Goal: Task Accomplishment & Management: Use online tool/utility

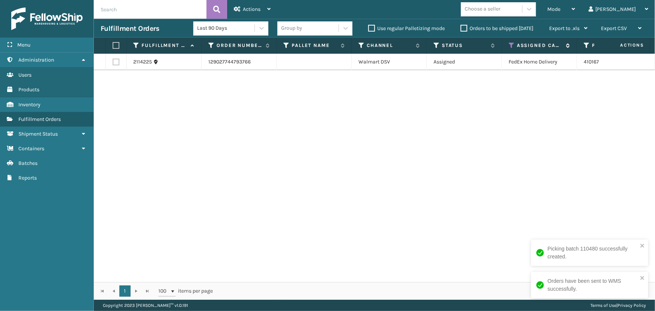
click at [510, 46] on icon at bounding box center [512, 45] width 6 height 7
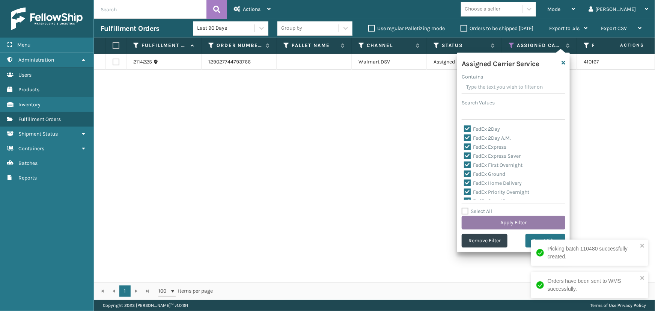
click at [507, 219] on button "Apply Filter" at bounding box center [514, 223] width 104 height 14
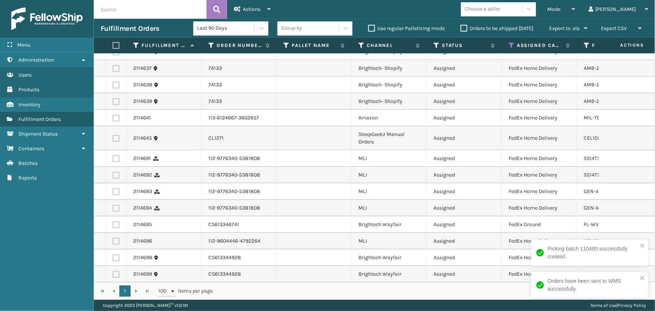
scroll to position [981, 0]
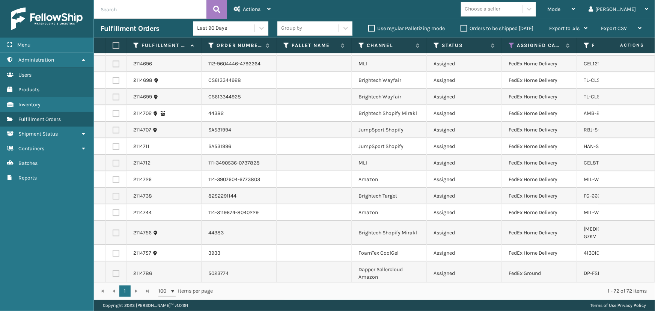
click at [117, 46] on label at bounding box center [115, 45] width 5 height 7
click at [113, 46] on input "checkbox" at bounding box center [113, 45] width 0 height 5
checkbox input "true"
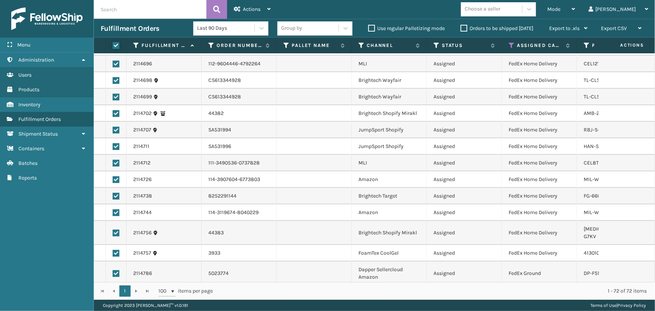
checkbox input "true"
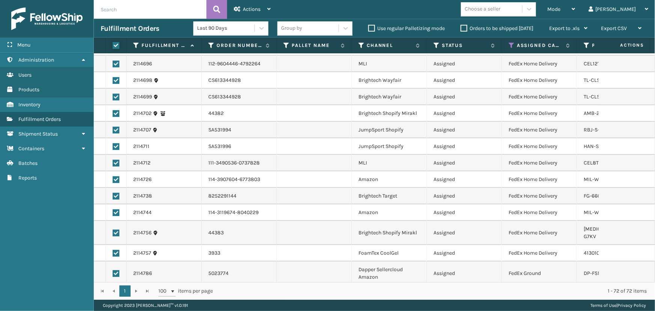
checkbox input "true"
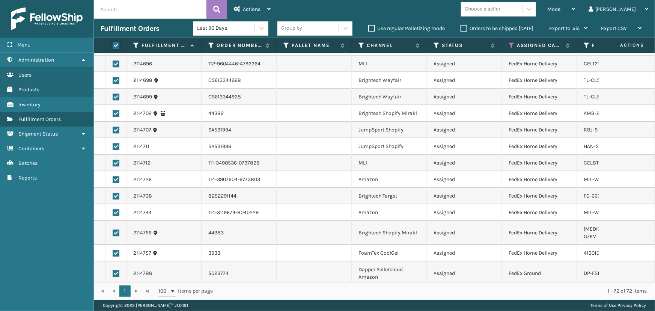
checkbox input "true"
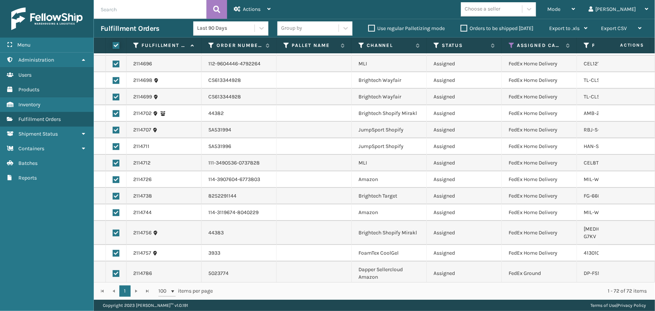
checkbox input "true"
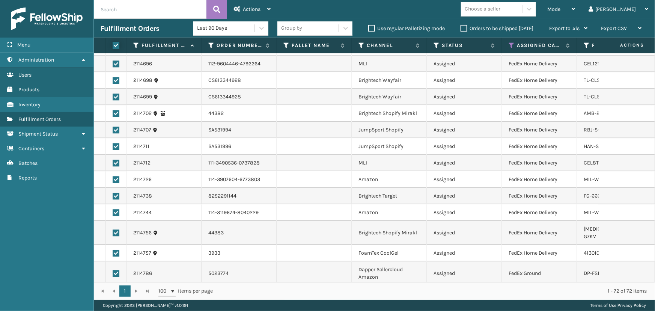
checkbox input "true"
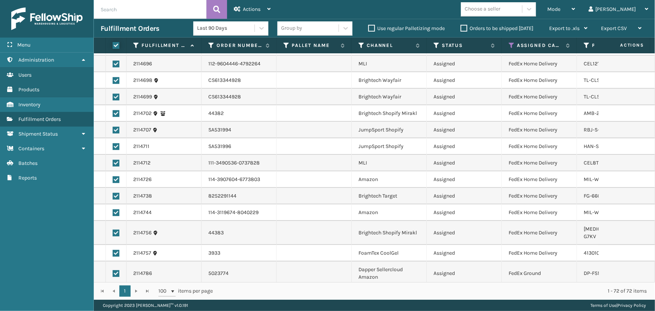
checkbox input "true"
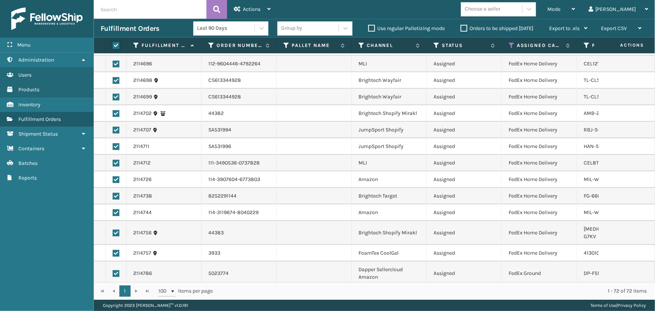
checkbox input "true"
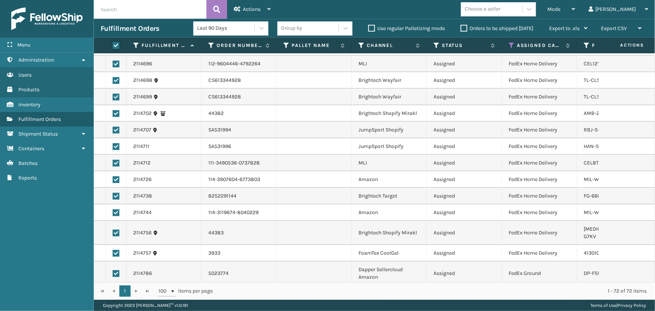
checkbox input "true"
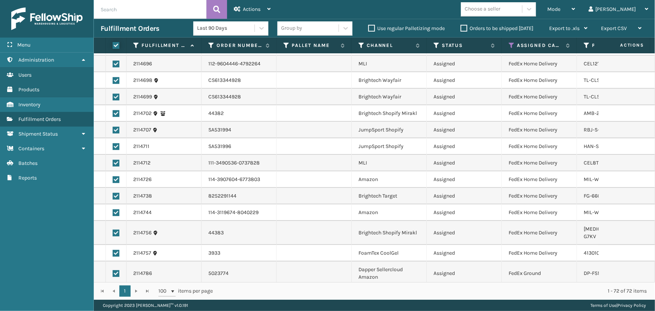
checkbox input "true"
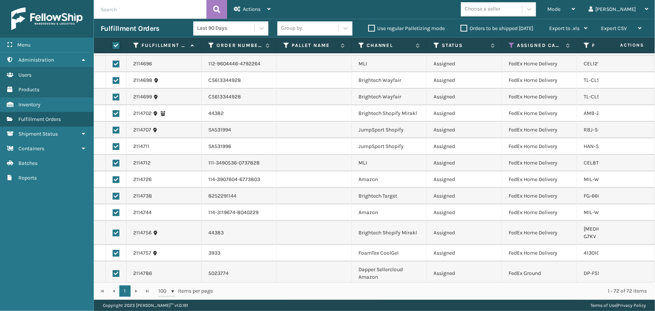
checkbox input "true"
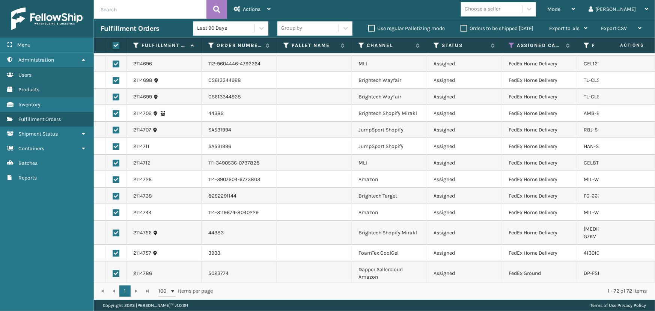
checkbox input "true"
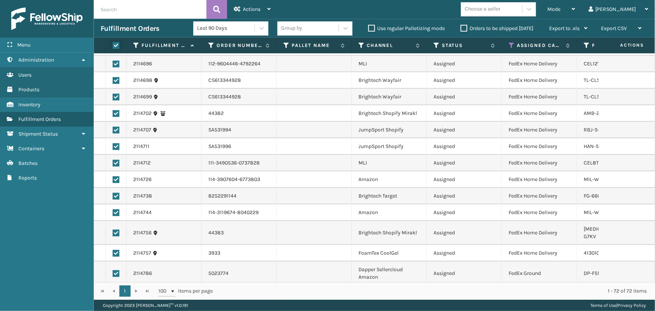
checkbox input "true"
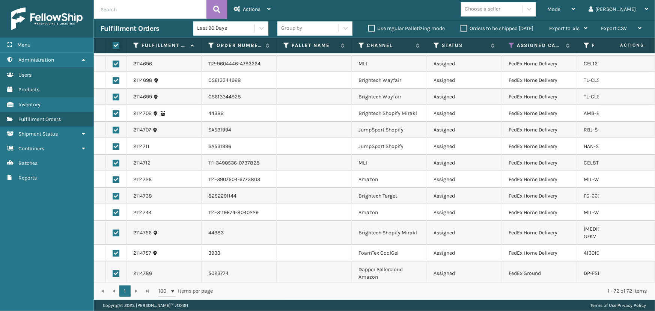
checkbox input "true"
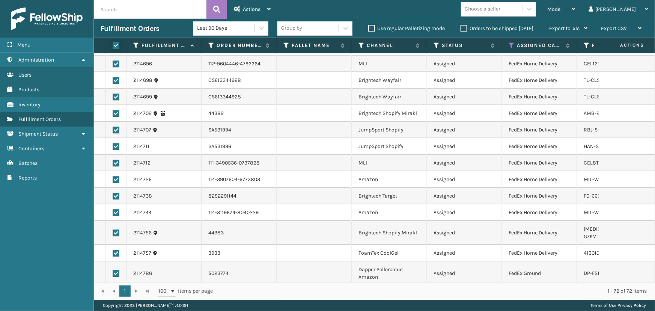
checkbox input "true"
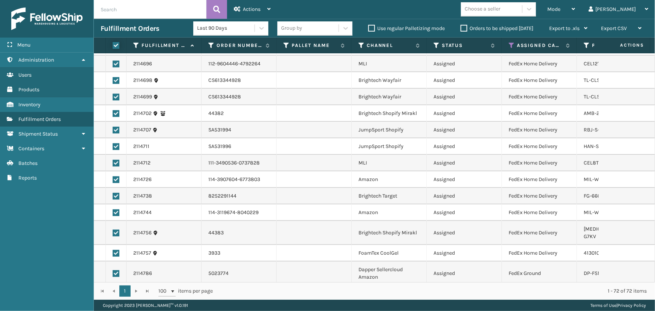
checkbox input "true"
click at [251, 9] on span "Actions" at bounding box center [252, 9] width 18 height 6
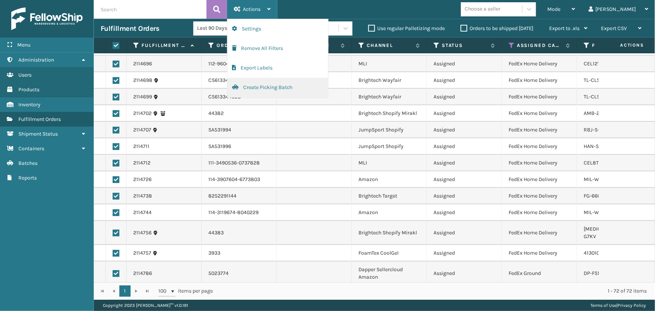
click at [282, 86] on button "Create Picking Batch" at bounding box center [278, 88] width 101 height 20
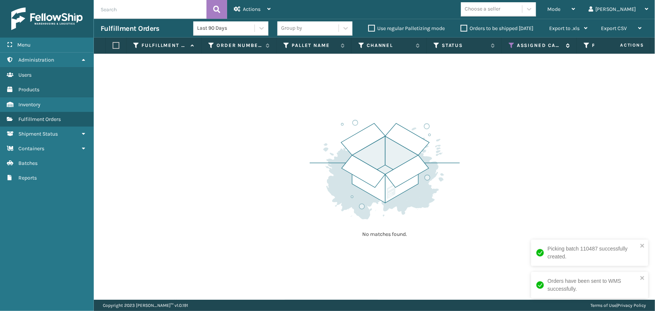
click at [512, 44] on icon at bounding box center [512, 45] width 6 height 7
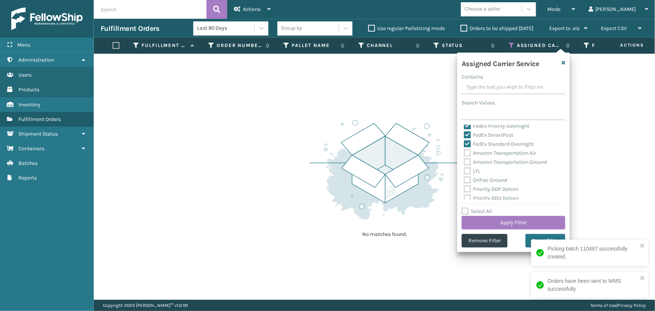
scroll to position [68, 0]
click at [488, 210] on label "Select All" at bounding box center [477, 211] width 30 height 6
click at [488, 208] on input "Select All" at bounding box center [518, 207] width 113 height 1
checkbox input "true"
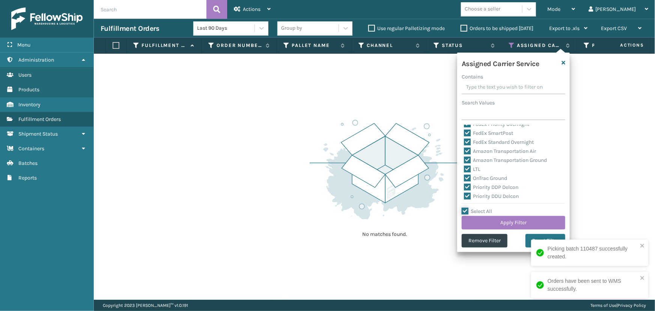
checkbox input "true"
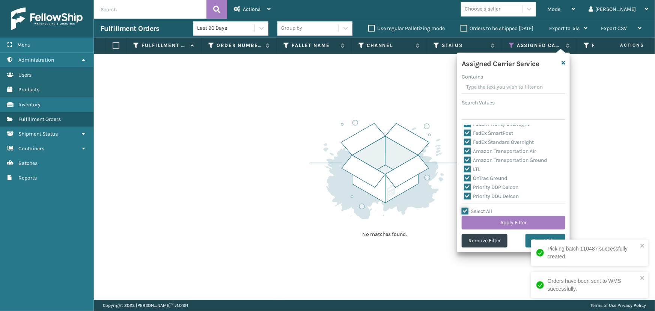
checkbox input "true"
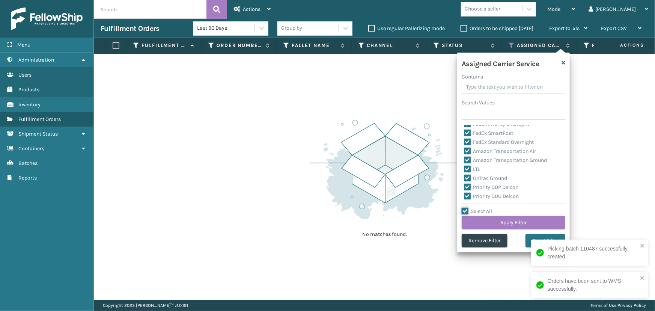
checkbox input "true"
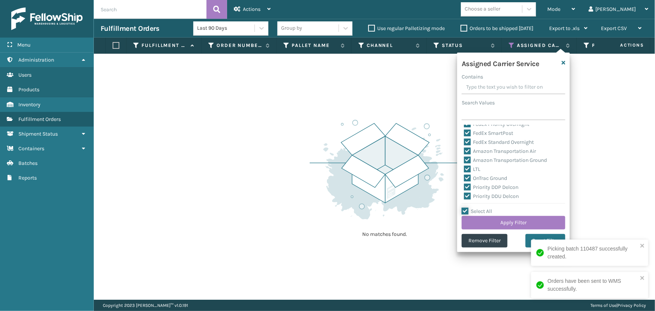
checkbox input "true"
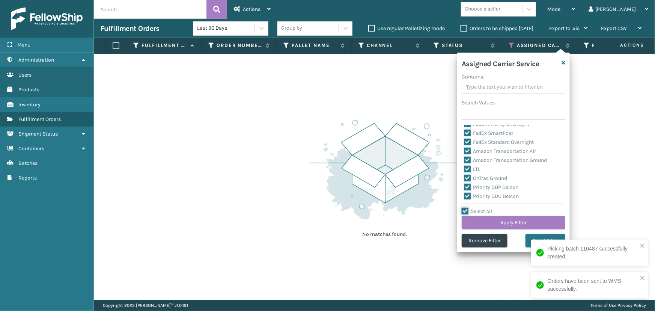
checkbox input "true"
click at [488, 210] on label "Select All" at bounding box center [477, 211] width 30 height 6
click at [488, 208] on input "Select All" at bounding box center [518, 207] width 113 height 1
checkbox input "false"
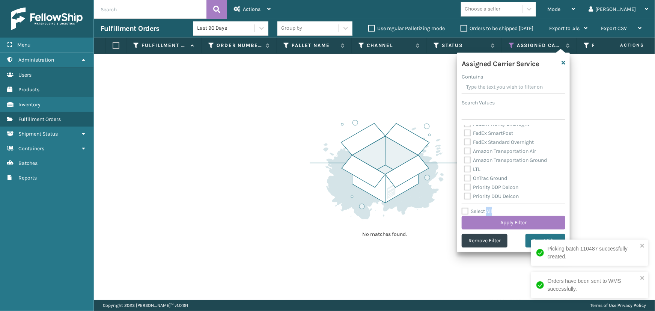
checkbox input "false"
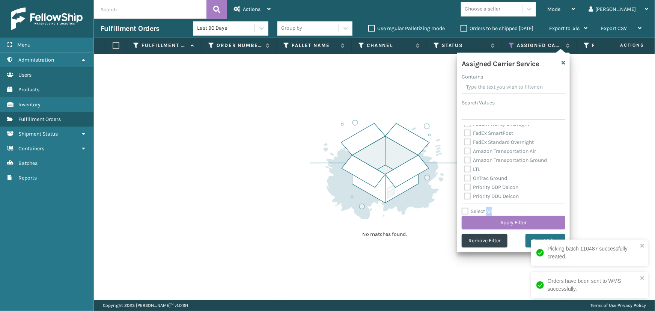
checkbox input "false"
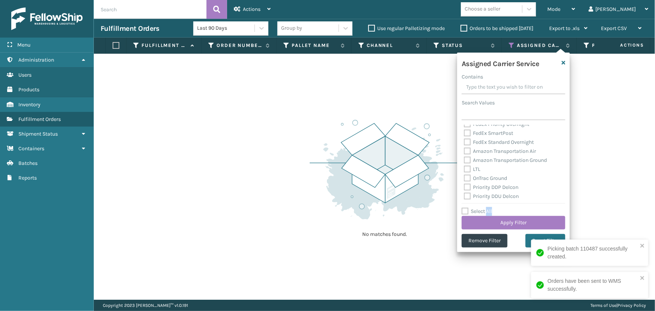
checkbox input "false"
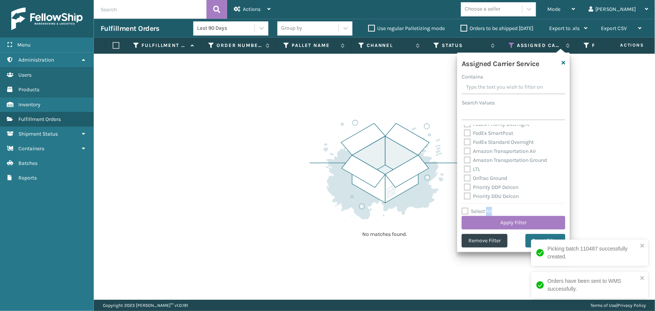
checkbox input "false"
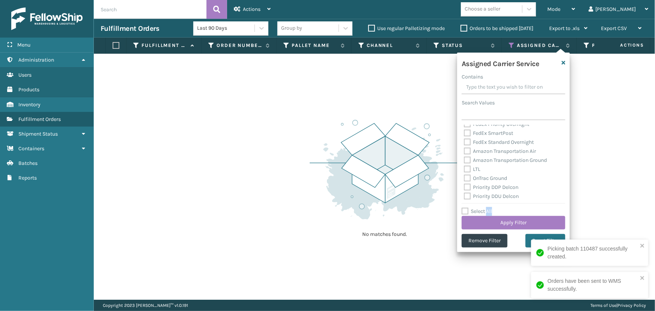
checkbox input "false"
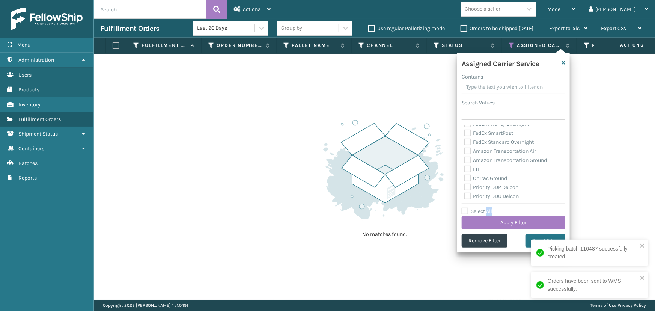
checkbox input "false"
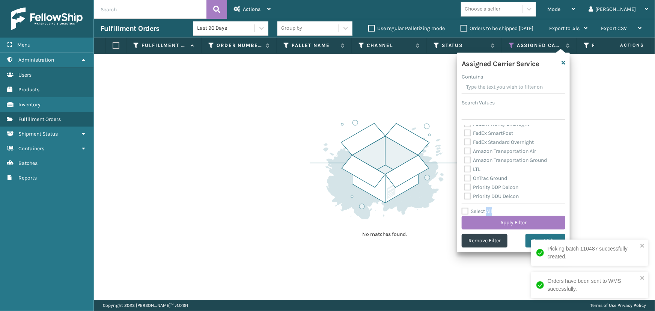
checkbox input "false"
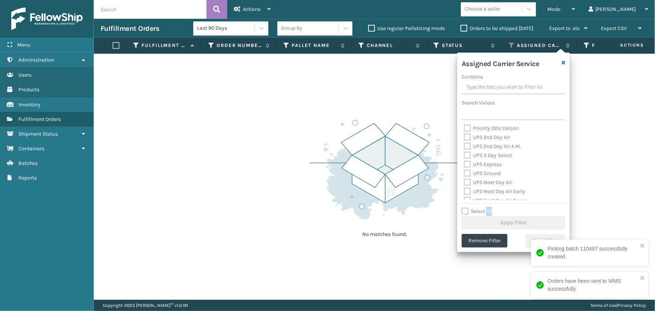
scroll to position [136, 0]
click at [478, 155] on label "UPS 3 Day Select" at bounding box center [488, 155] width 48 height 6
click at [465, 155] on input "UPS 3 Day Select" at bounding box center [464, 153] width 0 height 5
checkbox input "true"
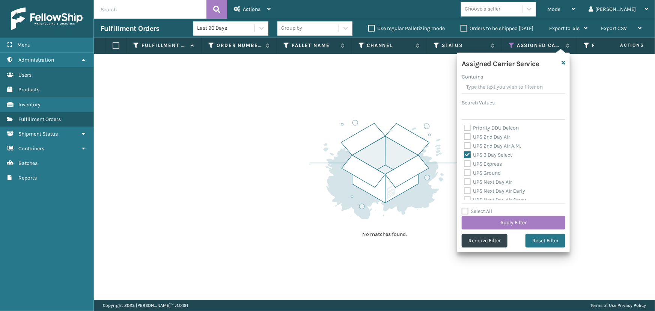
click at [478, 146] on label "UPS 2nd Day Air A.M." at bounding box center [492, 146] width 57 height 6
click at [465, 146] on input "UPS 2nd Day Air A.M." at bounding box center [464, 144] width 0 height 5
checkbox input "true"
click at [479, 135] on label "UPS 2nd Day Air" at bounding box center [487, 137] width 46 height 6
click at [465, 135] on input "UPS 2nd Day Air" at bounding box center [464, 135] width 0 height 5
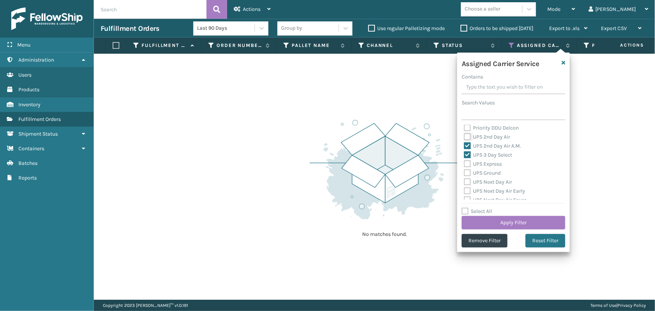
checkbox input "true"
click at [489, 165] on label "UPS Express" at bounding box center [483, 164] width 38 height 6
click at [465, 165] on input "UPS Express" at bounding box center [464, 162] width 0 height 5
checkbox input "true"
drag, startPoint x: 489, startPoint y: 172, endPoint x: 490, endPoint y: 176, distance: 4.2
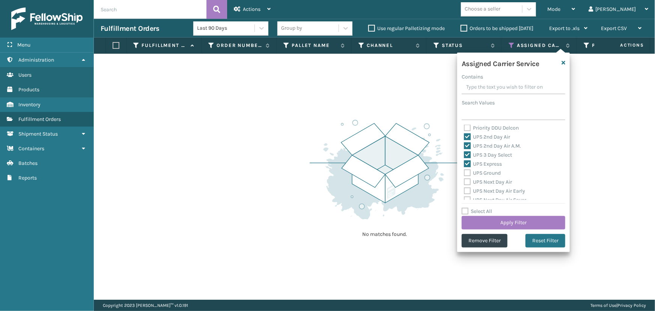
click at [489, 173] on label "UPS Ground" at bounding box center [482, 173] width 37 height 6
click at [465, 173] on input "UPS Ground" at bounding box center [464, 171] width 0 height 5
checkbox input "true"
click at [491, 184] on label "UPS Next Day Air" at bounding box center [488, 182] width 48 height 6
click at [465, 183] on input "UPS Next Day Air" at bounding box center [464, 180] width 0 height 5
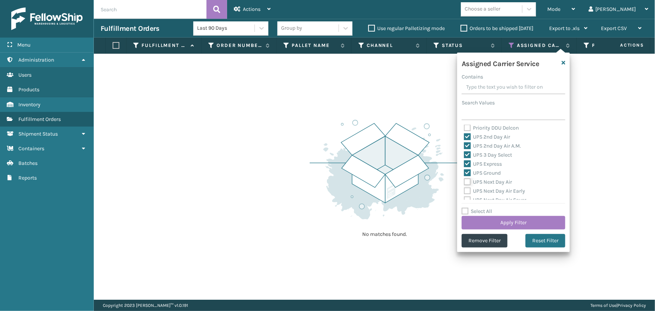
checkbox input "true"
click at [491, 191] on label "UPS Next Day Air Early" at bounding box center [494, 191] width 61 height 6
click at [465, 191] on input "UPS Next Day Air Early" at bounding box center [464, 189] width 0 height 5
checkbox input "true"
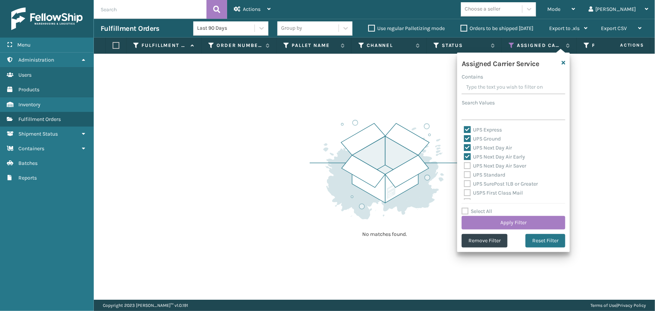
click at [486, 166] on label "UPS Next Day Air Saver" at bounding box center [495, 166] width 62 height 6
click at [465, 166] on input "UPS Next Day Air Saver" at bounding box center [464, 163] width 0 height 5
checkbox input "true"
click at [486, 175] on label "UPS Standard" at bounding box center [484, 175] width 41 height 6
click at [465, 175] on input "UPS Standard" at bounding box center [464, 173] width 0 height 5
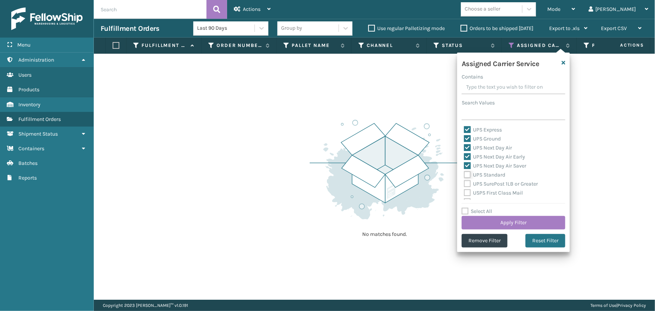
checkbox input "true"
click at [487, 184] on label "UPS SurePost 1LB or Greater" at bounding box center [501, 184] width 74 height 6
click at [465, 184] on input "UPS SurePost 1LB or Greater" at bounding box center [464, 182] width 0 height 5
checkbox input "true"
click at [489, 192] on label "USPS First Class Mail" at bounding box center [493, 193] width 59 height 6
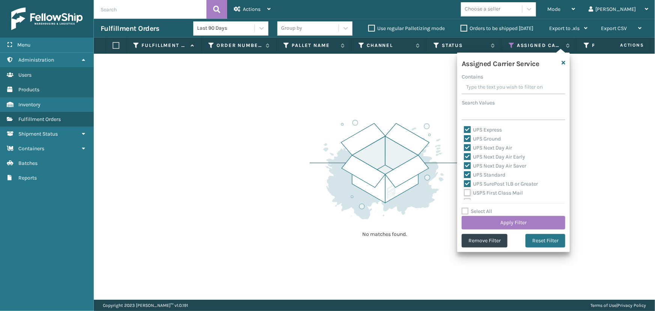
click at [465, 192] on input "USPS First Class Mail" at bounding box center [464, 191] width 0 height 5
checkbox input "true"
click at [500, 220] on button "Apply Filter" at bounding box center [514, 223] width 104 height 14
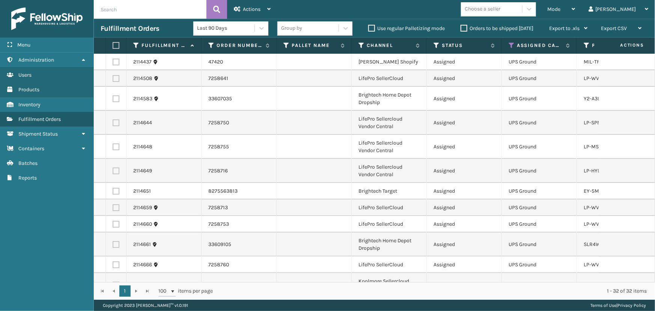
click at [117, 47] on label at bounding box center [115, 45] width 5 height 7
click at [113, 47] on input "checkbox" at bounding box center [113, 45] width 0 height 5
checkbox input "true"
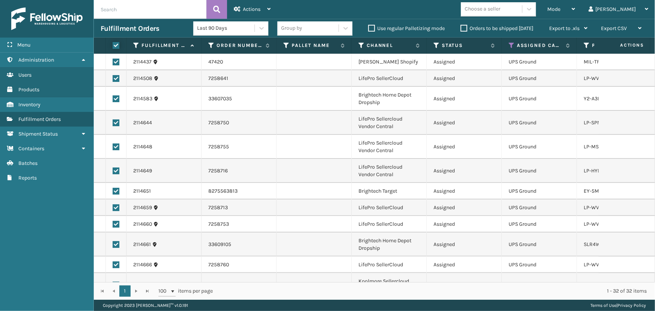
checkbox input "true"
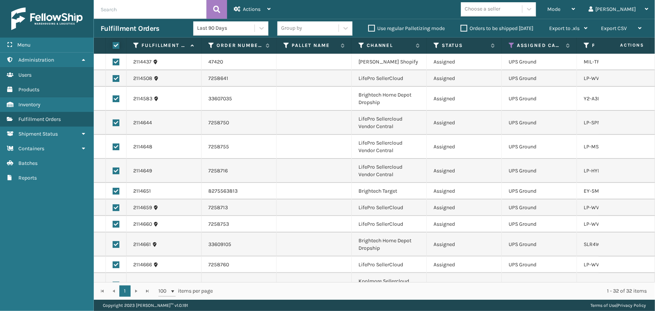
checkbox input "true"
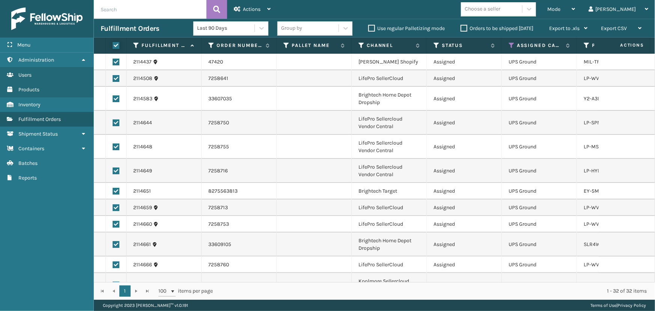
checkbox input "true"
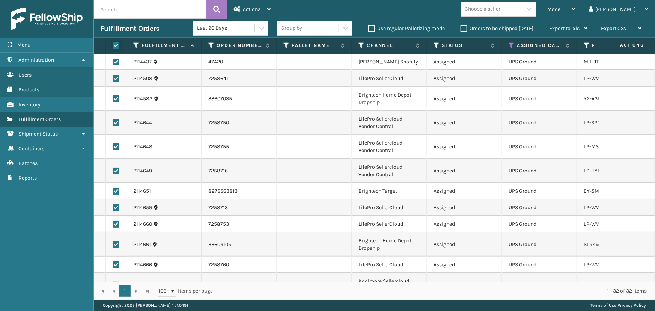
checkbox input "true"
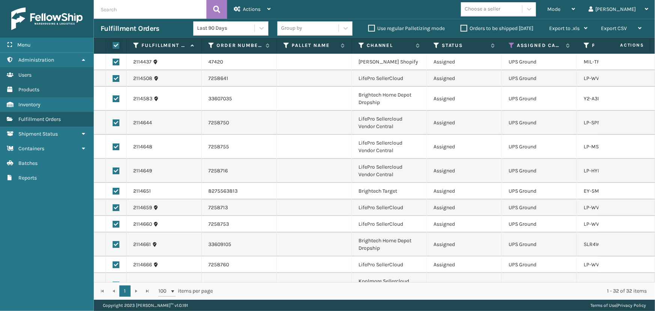
checkbox input "true"
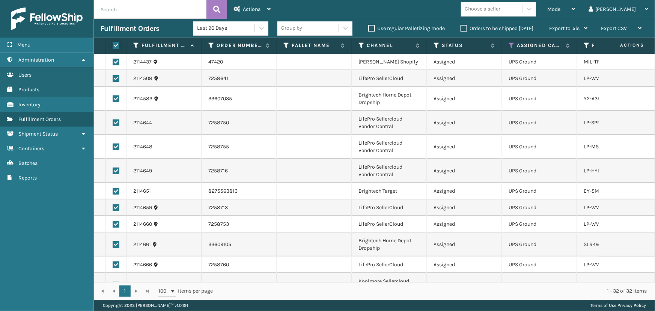
checkbox input "true"
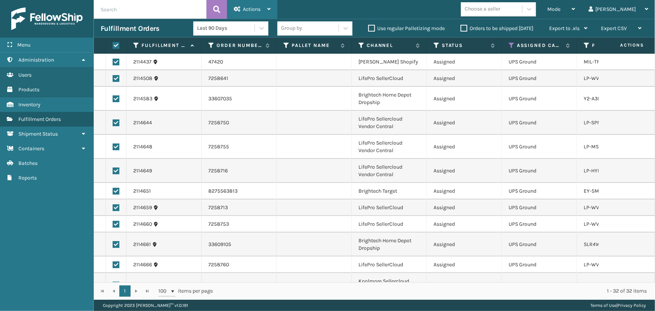
click at [240, 8] on div "Actions" at bounding box center [252, 9] width 37 height 19
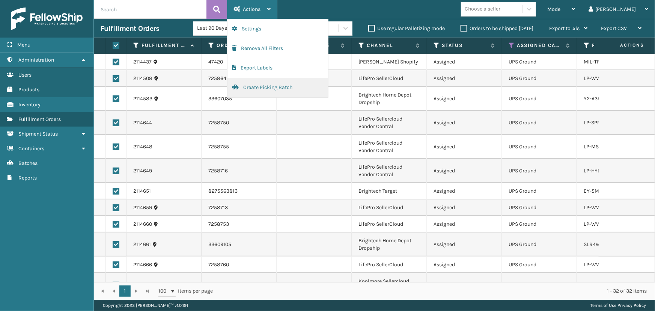
click at [248, 85] on button "Create Picking Batch" at bounding box center [278, 88] width 101 height 20
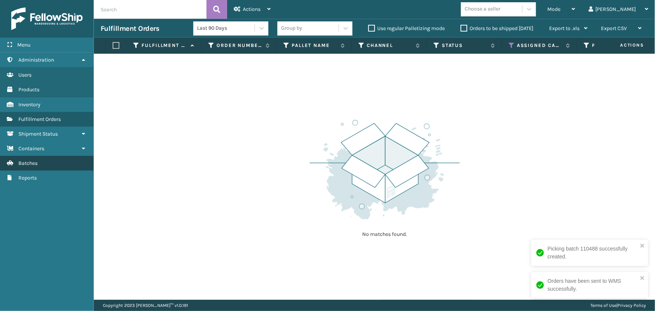
click at [44, 162] on link "Fulfillment Orders Batches" at bounding box center [47, 163] width 94 height 15
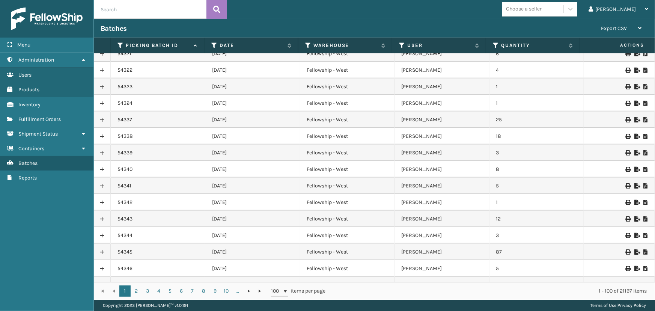
scroll to position [307, 0]
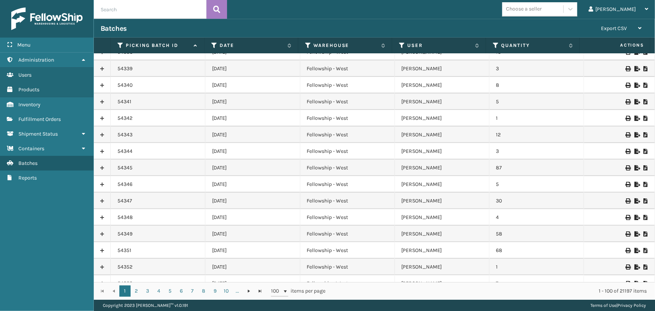
click at [214, 41] on th "Date" at bounding box center [252, 46] width 94 height 16
click at [216, 44] on icon at bounding box center [214, 45] width 6 height 7
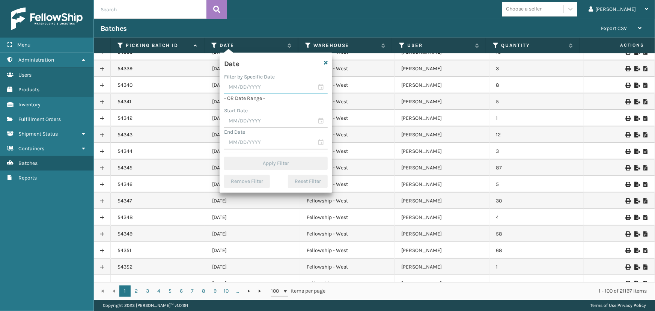
click at [319, 87] on input "text" at bounding box center [276, 88] width 104 height 14
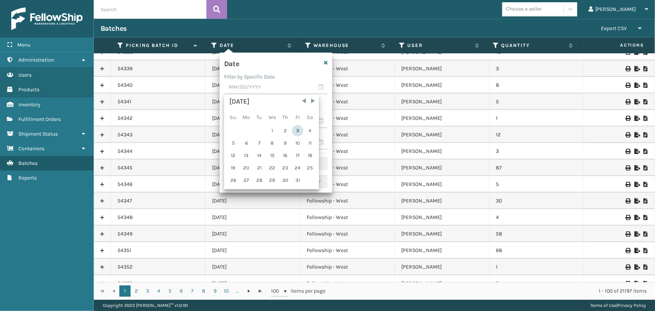
click at [294, 130] on div "3" at bounding box center [297, 130] width 11 height 11
type input "[DATE]"
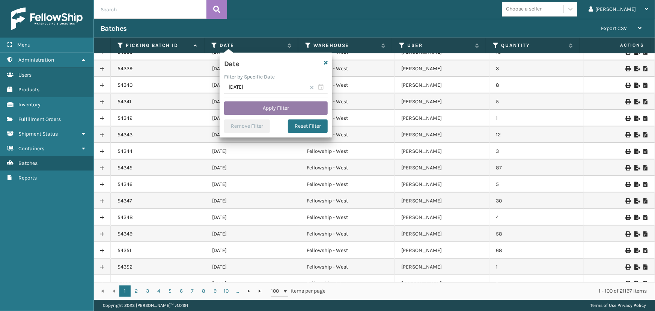
click at [275, 113] on button "Apply Filter" at bounding box center [276, 108] width 104 height 14
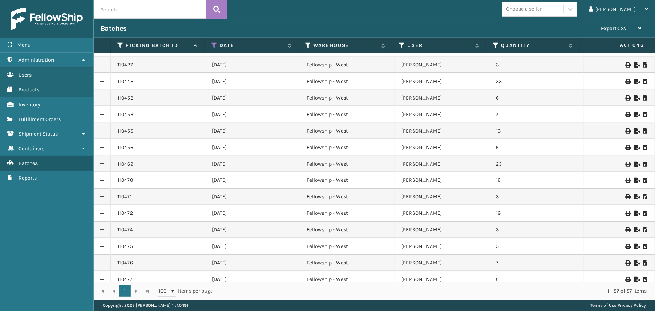
scroll to position [713, 0]
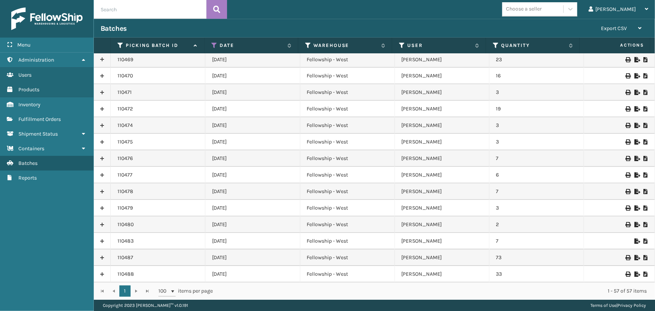
click at [638, 273] on div at bounding box center [619, 274] width 57 height 5
click at [644, 273] on icon at bounding box center [646, 274] width 5 height 5
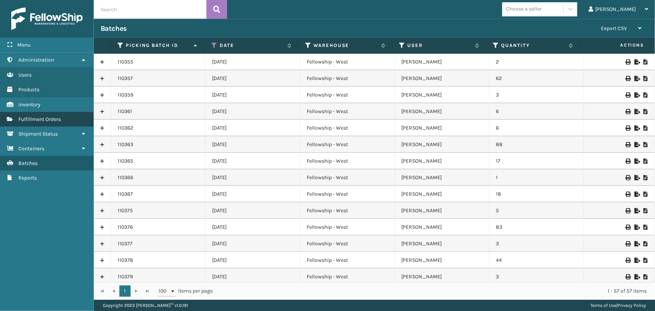
drag, startPoint x: 51, startPoint y: 125, endPoint x: 52, endPoint y: 120, distance: 5.3
click at [51, 125] on link "Inventory Fulfillment Orders" at bounding box center [47, 119] width 94 height 15
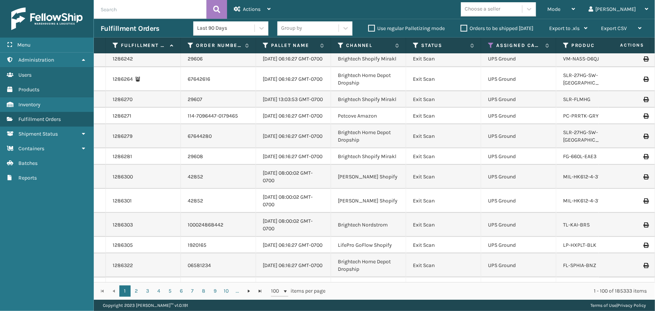
scroll to position [341, 0]
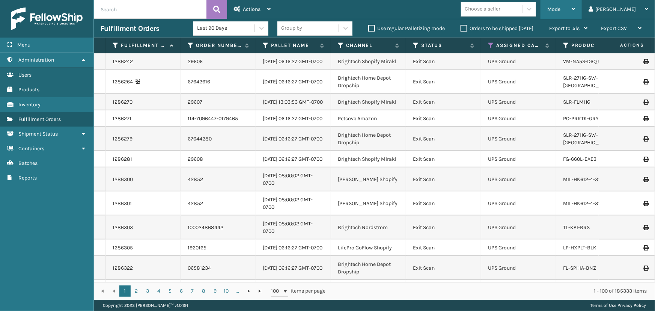
click at [561, 9] on span "Mode" at bounding box center [554, 9] width 13 height 6
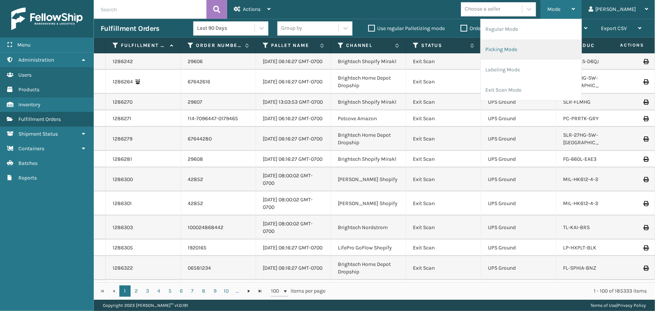
click at [522, 54] on li "Picking Mode" at bounding box center [531, 49] width 101 height 20
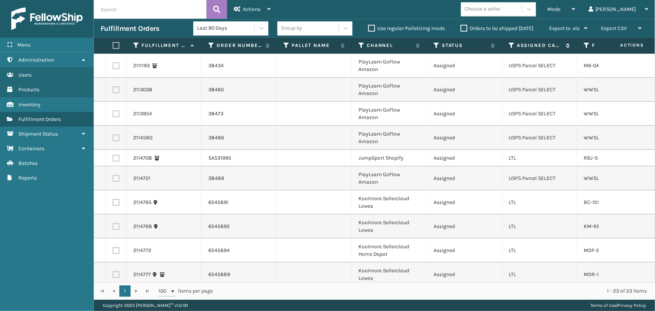
click at [510, 44] on th "Assigned Carrier Service" at bounding box center [539, 46] width 75 height 16
click at [510, 44] on icon at bounding box center [512, 45] width 6 height 7
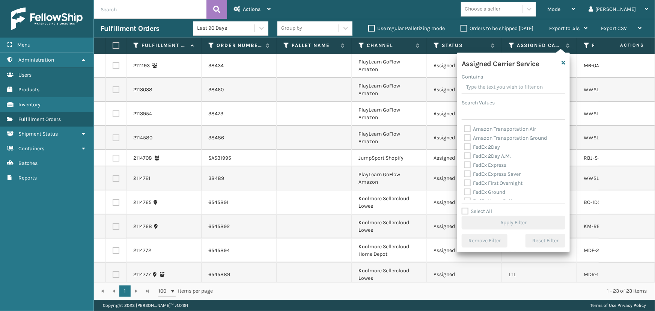
click at [486, 214] on label "Select All" at bounding box center [477, 211] width 30 height 6
click at [486, 208] on input "Select All" at bounding box center [518, 207] width 113 height 1
checkbox input "true"
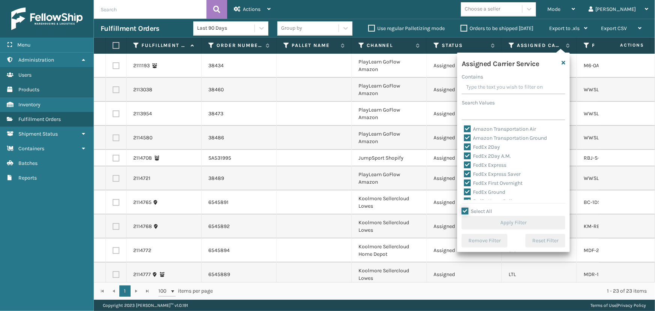
checkbox input "true"
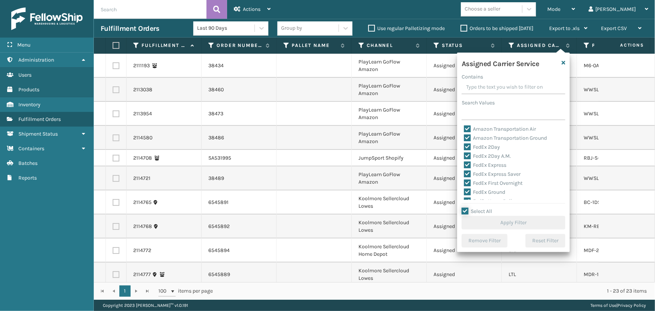
checkbox input "true"
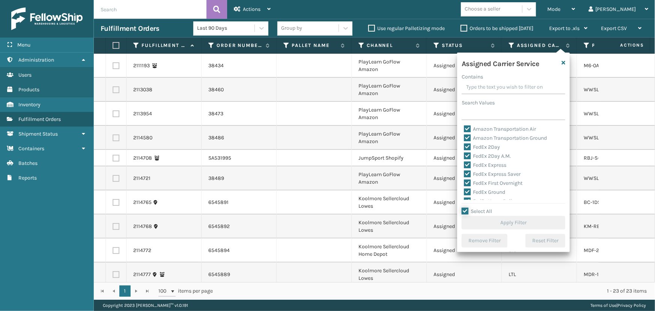
checkbox input "true"
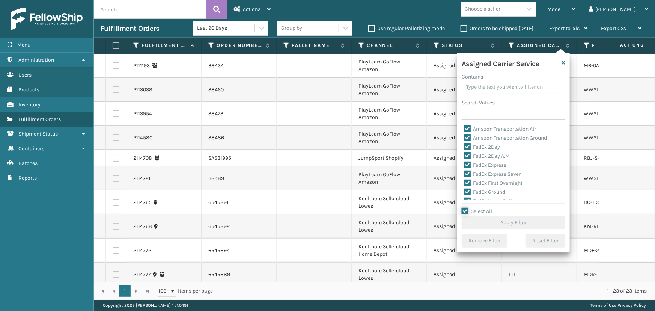
checkbox input "true"
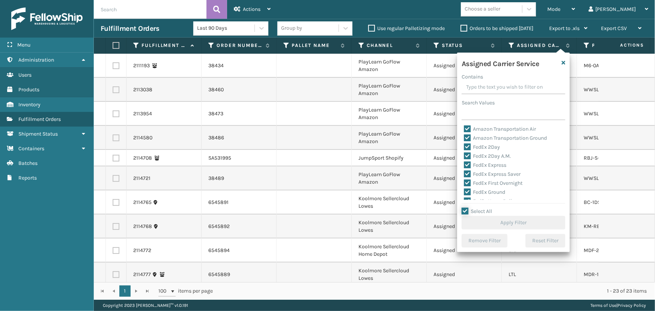
checkbox input "true"
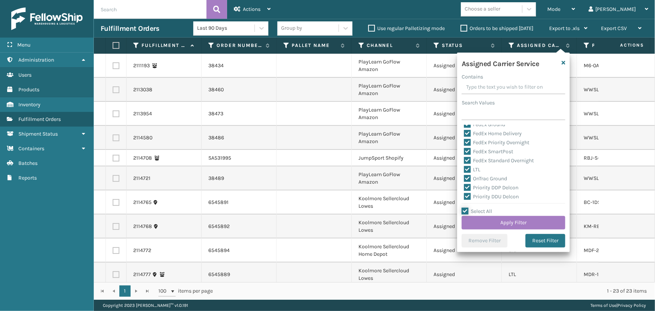
scroll to position [68, 0]
drag, startPoint x: 473, startPoint y: 170, endPoint x: 478, endPoint y: 173, distance: 5.4
click at [473, 169] on label "LTL" at bounding box center [472, 169] width 17 height 6
click at [465, 169] on input "LTL" at bounding box center [464, 167] width 0 height 5
click at [498, 220] on button "Apply Filter" at bounding box center [514, 223] width 104 height 14
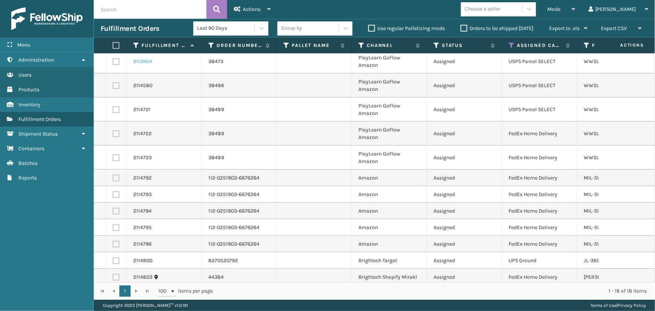
scroll to position [134, 0]
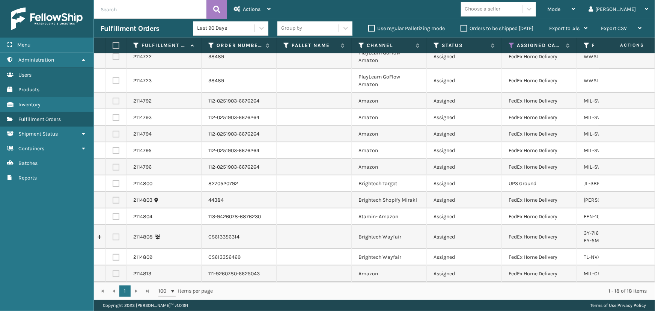
click at [522, 11] on div "Choose a seller" at bounding box center [491, 9] width 61 height 12
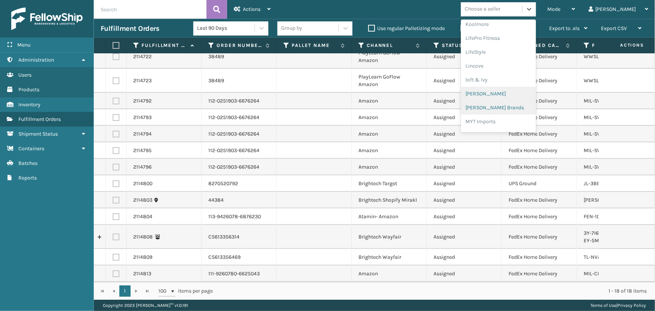
scroll to position [376, 0]
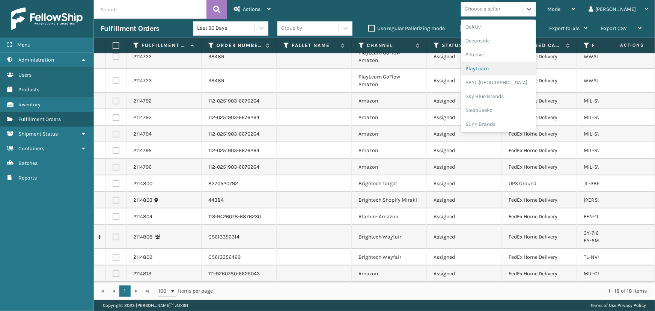
click at [517, 68] on div "PlayLearn" at bounding box center [498, 69] width 75 height 14
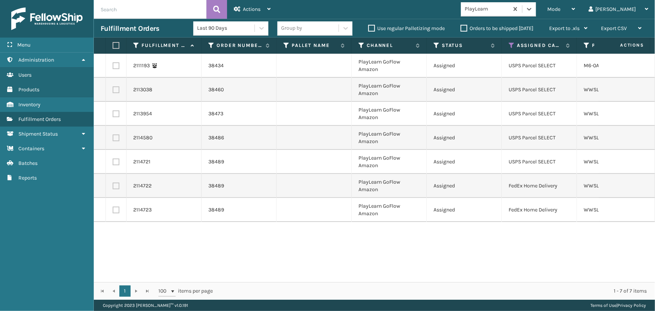
click at [117, 45] on label at bounding box center [115, 45] width 5 height 7
click at [113, 45] on input "checkbox" at bounding box center [113, 45] width 0 height 5
click at [249, 7] on span "Actions" at bounding box center [252, 9] width 18 height 6
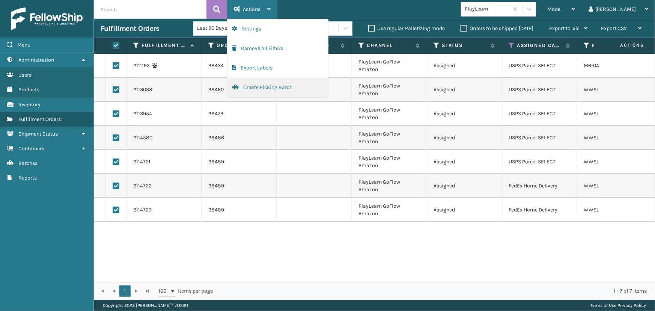
click at [283, 87] on button "Create Picking Batch" at bounding box center [278, 88] width 101 height 20
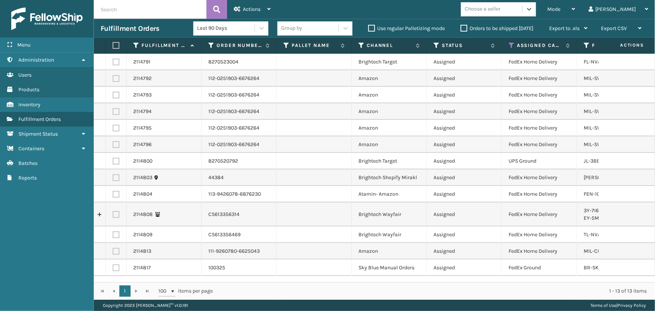
click at [501, 8] on div "Choose a seller" at bounding box center [483, 9] width 36 height 8
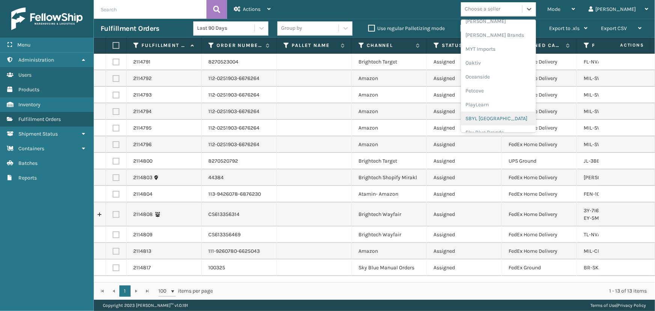
scroll to position [308, 0]
click at [502, 65] on div "[PERSON_NAME] Brands" at bounding box center [498, 67] width 75 height 14
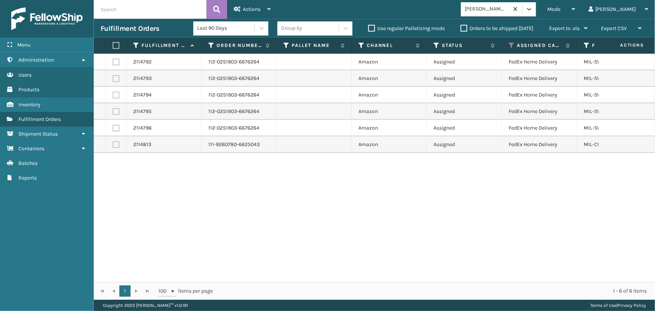
drag, startPoint x: 113, startPoint y: 45, endPoint x: 117, endPoint y: 44, distance: 4.5
click at [113, 45] on label at bounding box center [115, 45] width 5 height 7
click at [113, 45] on input "checkbox" at bounding box center [113, 45] width 0 height 5
drag, startPoint x: 255, startPoint y: 9, endPoint x: 282, endPoint y: 22, distance: 29.4
click at [255, 9] on span "Actions" at bounding box center [252, 9] width 18 height 6
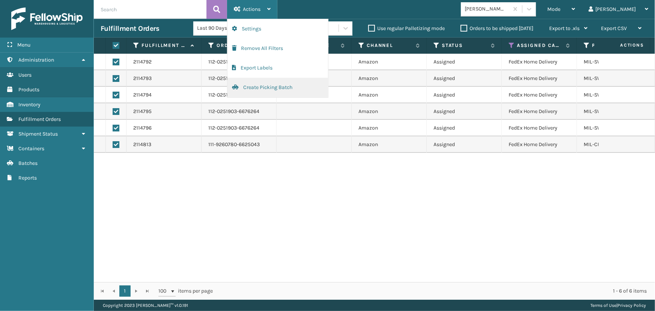
click at [275, 94] on button "Create Picking Batch" at bounding box center [278, 88] width 101 height 20
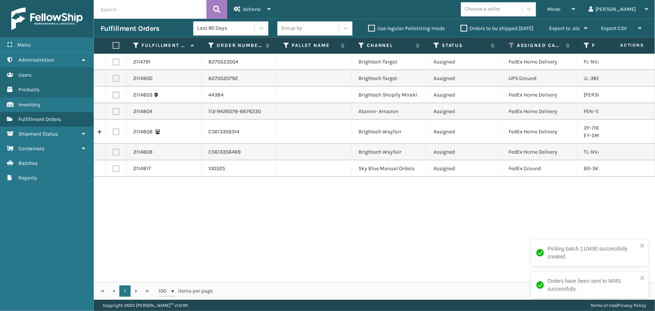
click at [512, 20] on div "Last 90 Days Group by Use regular Palletizing mode Orders to be shipped [DATE] …" at bounding box center [393, 28] width 401 height 19
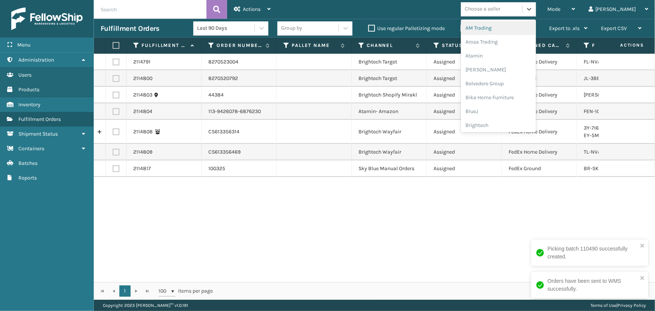
click at [501, 13] on div "Choose a seller" at bounding box center [483, 9] width 36 height 8
click at [502, 125] on div "Brightech" at bounding box center [498, 125] width 75 height 14
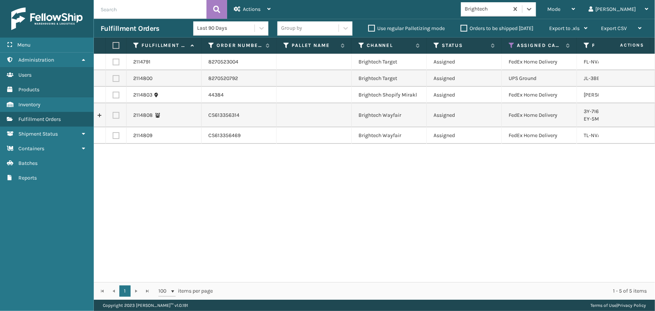
click at [115, 44] on label at bounding box center [115, 45] width 5 height 7
click at [113, 44] on input "checkbox" at bounding box center [113, 45] width 0 height 5
click at [243, 5] on div "Actions" at bounding box center [252, 9] width 37 height 19
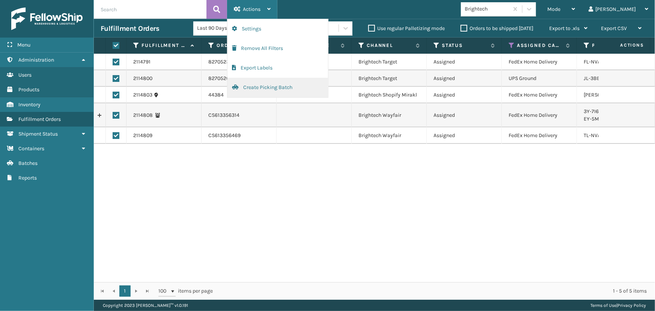
click at [274, 94] on button "Create Picking Batch" at bounding box center [278, 88] width 101 height 20
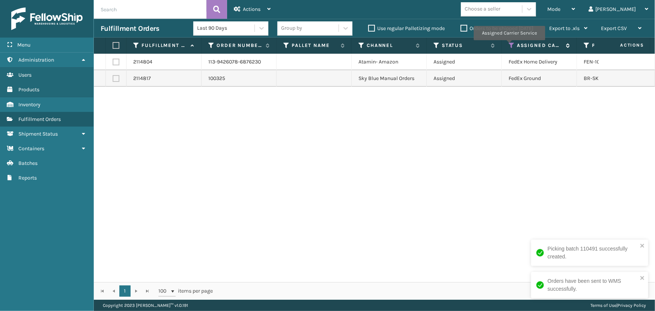
click at [509, 45] on icon at bounding box center [512, 45] width 6 height 7
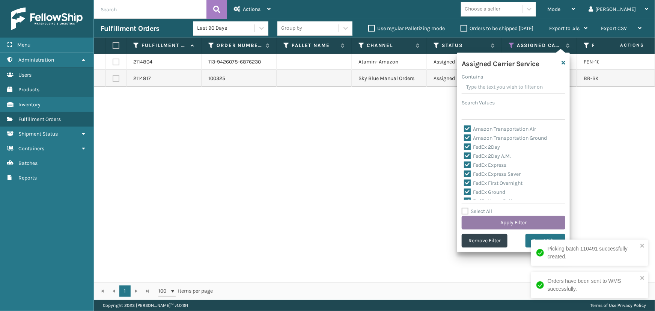
click at [497, 221] on button "Apply Filter" at bounding box center [514, 223] width 104 height 14
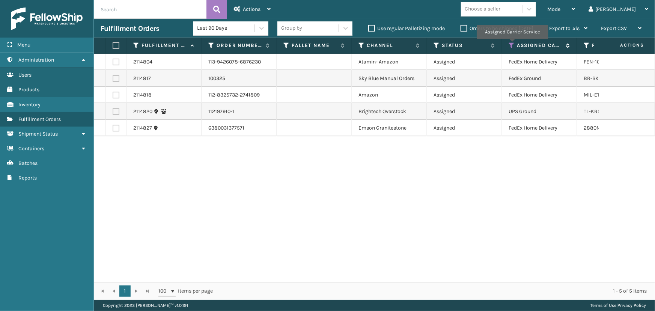
click at [512, 44] on icon at bounding box center [512, 45] width 6 height 7
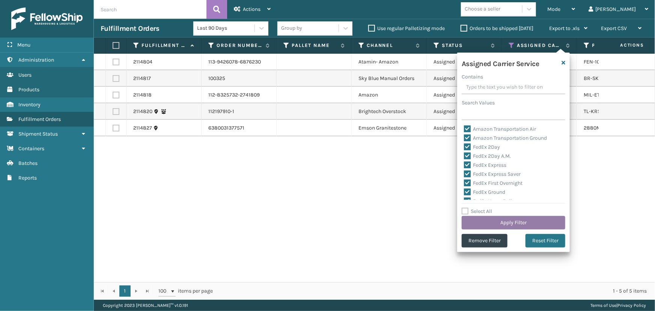
click at [500, 221] on button "Apply Filter" at bounding box center [514, 223] width 104 height 14
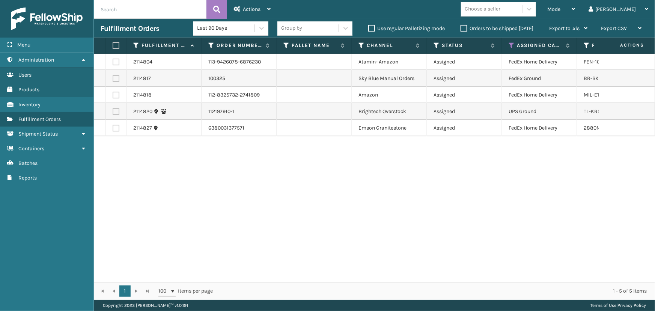
drag, startPoint x: 116, startPoint y: 44, endPoint x: 195, endPoint y: 28, distance: 80.5
click at [116, 44] on label at bounding box center [115, 45] width 5 height 7
click at [113, 44] on input "checkbox" at bounding box center [113, 45] width 0 height 5
drag, startPoint x: 243, startPoint y: 6, endPoint x: 242, endPoint y: 16, distance: 10.1
click at [242, 6] on div "Actions" at bounding box center [252, 9] width 37 height 19
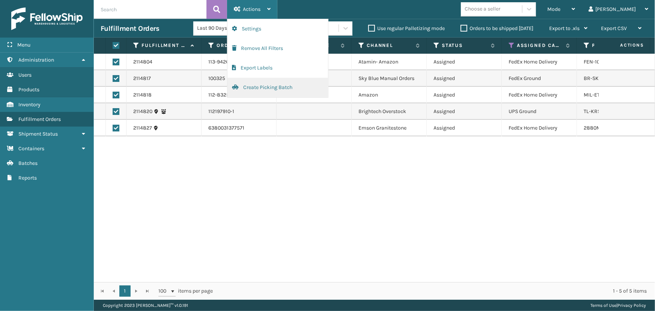
click at [247, 90] on button "Create Picking Batch" at bounding box center [278, 88] width 101 height 20
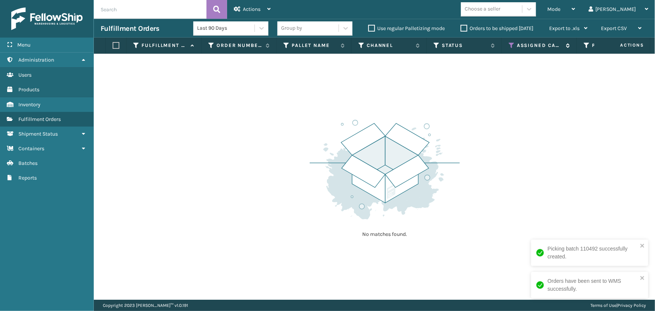
click at [513, 45] on icon at bounding box center [512, 45] width 6 height 7
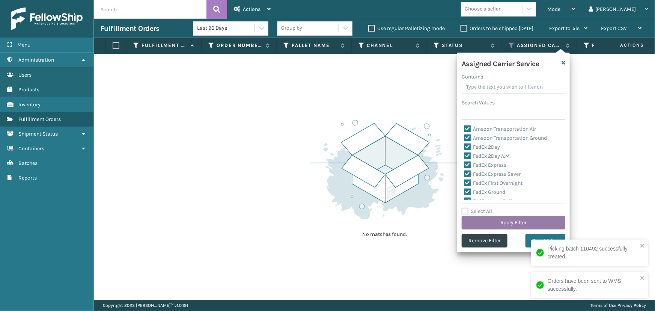
click at [507, 221] on button "Apply Filter" at bounding box center [514, 223] width 104 height 14
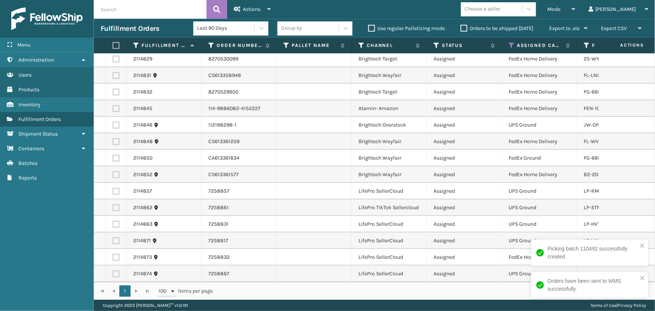
scroll to position [8, 0]
click at [113, 44] on label at bounding box center [115, 45] width 5 height 7
click at [113, 44] on input "checkbox" at bounding box center [113, 45] width 0 height 5
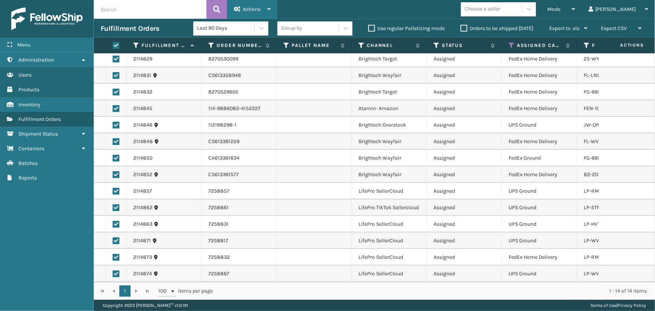
click at [241, 6] on div "Actions" at bounding box center [252, 9] width 37 height 19
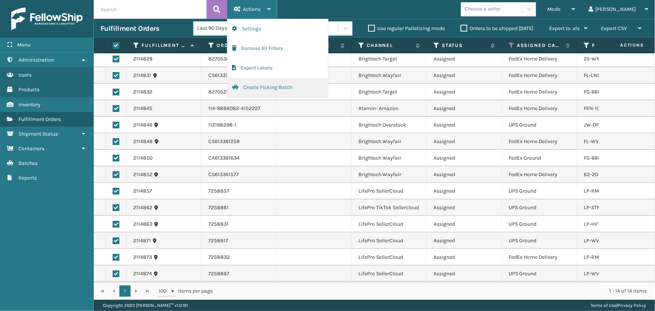
click at [255, 88] on button "Create Picking Batch" at bounding box center [278, 88] width 101 height 20
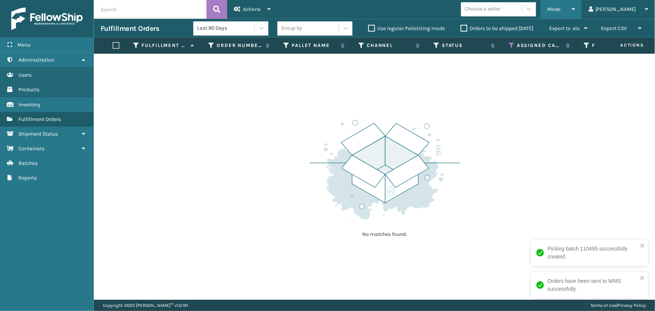
click at [561, 7] on span "Mode" at bounding box center [554, 9] width 13 height 6
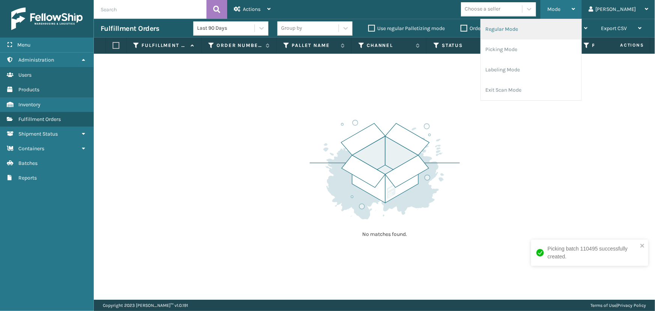
click at [527, 35] on li "Regular Mode" at bounding box center [531, 29] width 101 height 20
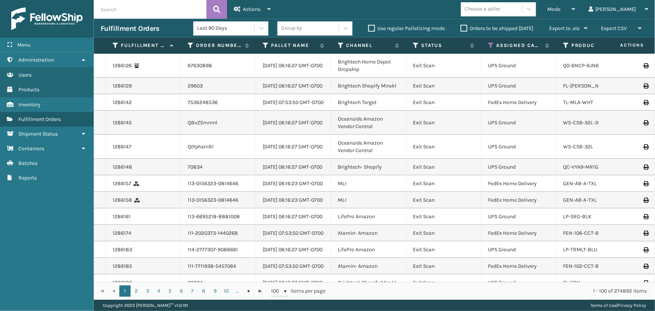
click at [417, 45] on icon at bounding box center [416, 45] width 6 height 7
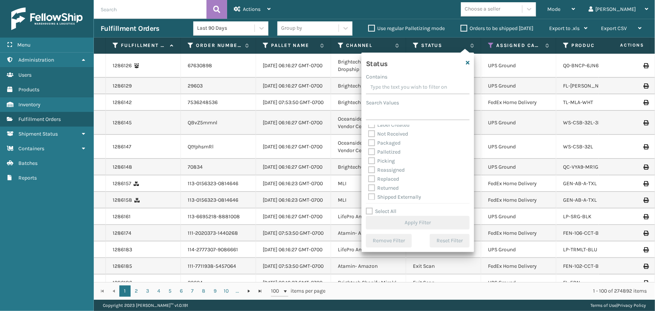
scroll to position [42, 0]
click at [385, 158] on label "Picking" at bounding box center [381, 159] width 27 height 6
click at [369, 158] on input "Picking" at bounding box center [368, 157] width 0 height 5
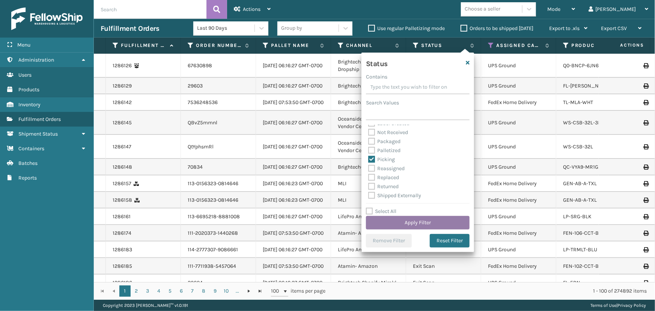
click at [406, 224] on button "Apply Filter" at bounding box center [418, 223] width 104 height 14
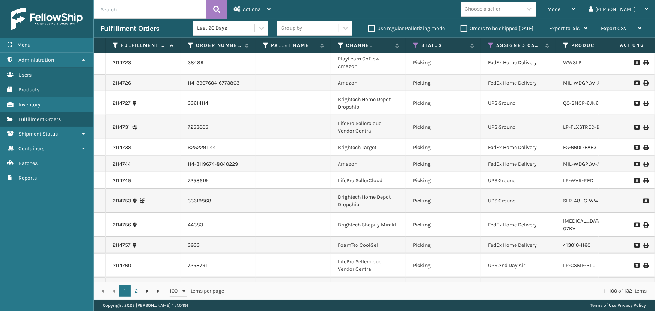
scroll to position [1654, 0]
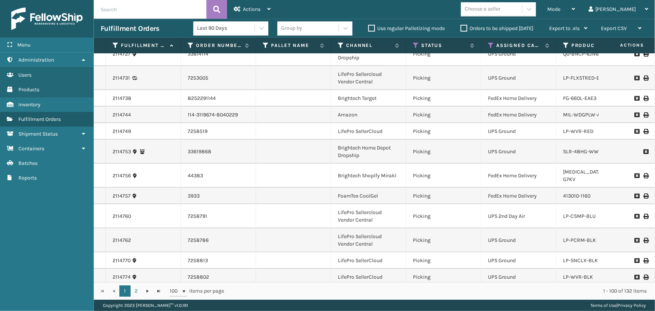
click at [501, 8] on div "Choose a seller" at bounding box center [483, 9] width 36 height 8
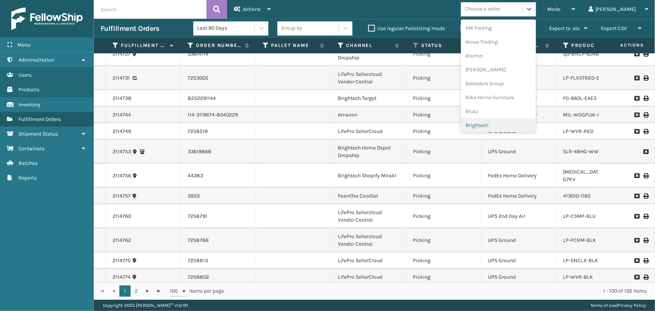
click at [515, 121] on div "Brightech" at bounding box center [498, 125] width 75 height 14
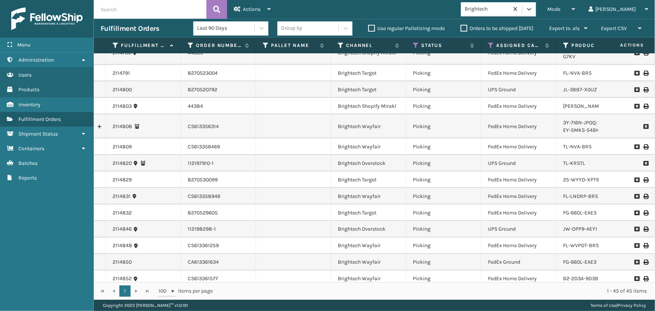
scroll to position [557, 0]
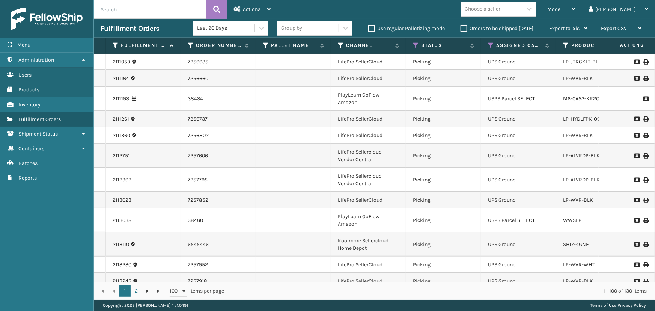
click at [501, 8] on div "Choose a seller" at bounding box center [483, 9] width 36 height 8
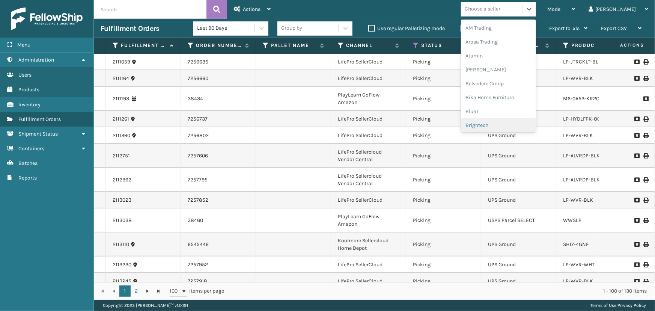
click at [505, 128] on div "Brightech" at bounding box center [498, 125] width 75 height 14
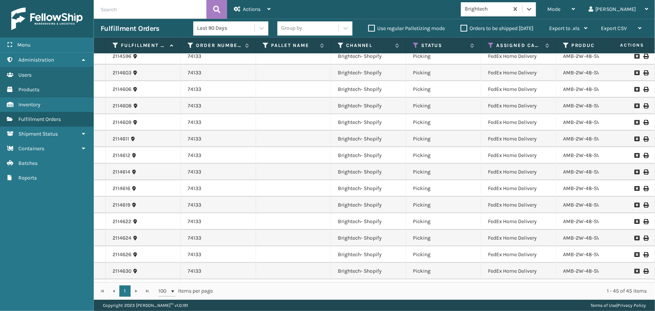
scroll to position [102, 0]
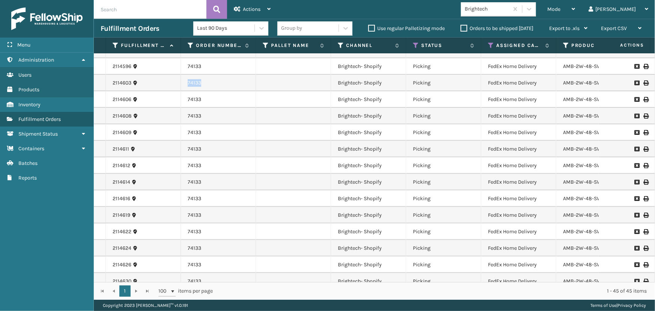
drag, startPoint x: 204, startPoint y: 83, endPoint x: 181, endPoint y: 83, distance: 22.2
click at [181, 83] on td "74133" at bounding box center [218, 83] width 75 height 17
copy td "74133"
click at [160, 6] on input "text" at bounding box center [150, 9] width 113 height 19
paste input "74133"
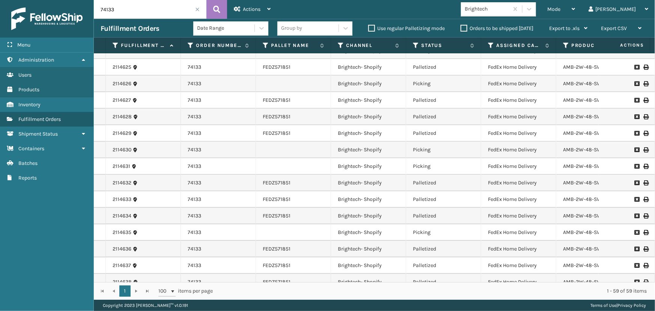
scroll to position [804, 0]
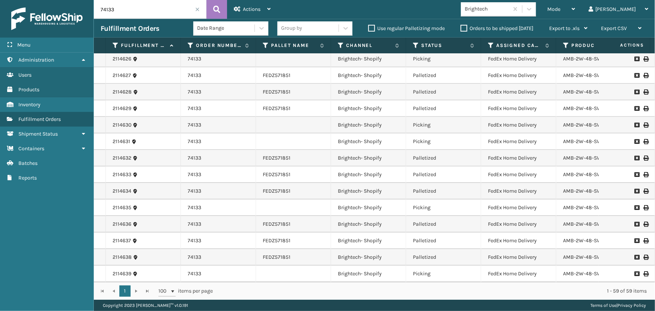
click at [414, 41] on th "Status" at bounding box center [443, 46] width 75 height 16
click at [414, 43] on icon at bounding box center [416, 45] width 6 height 7
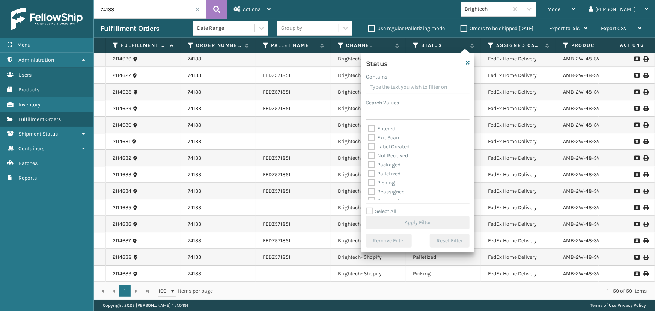
scroll to position [34, 0]
click at [391, 166] on label "Picking" at bounding box center [381, 167] width 27 height 6
click at [369, 166] on input "Picking" at bounding box center [368, 165] width 0 height 5
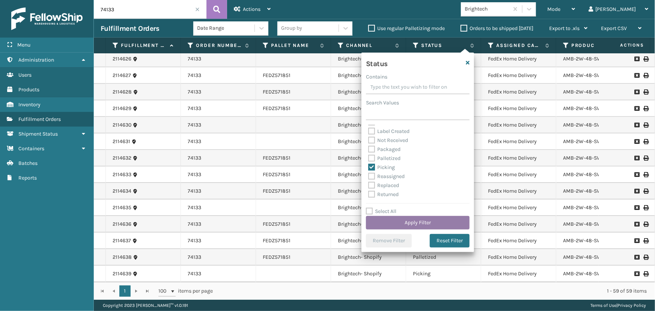
click at [404, 219] on button "Apply Filter" at bounding box center [418, 223] width 104 height 14
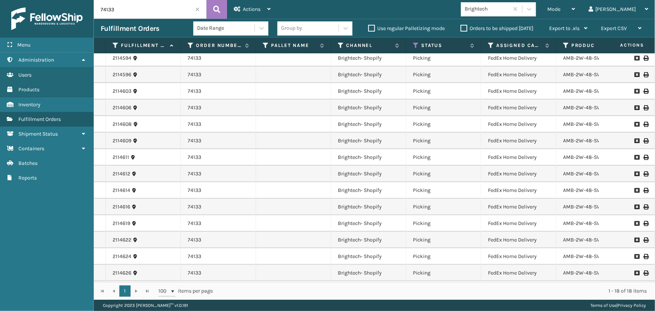
scroll to position [0, 0]
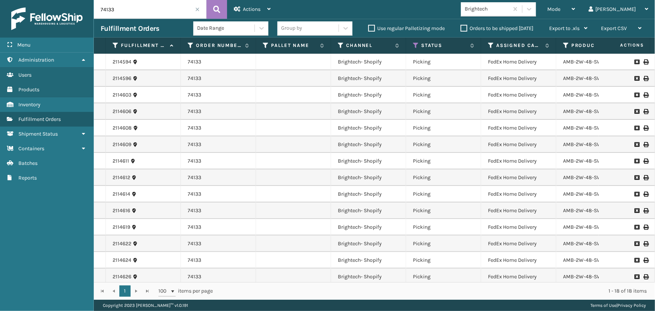
drag, startPoint x: 504, startPoint y: 9, endPoint x: 530, endPoint y: 9, distance: 25.2
click at [510, 12] on div "Brightech" at bounding box center [487, 9] width 45 height 8
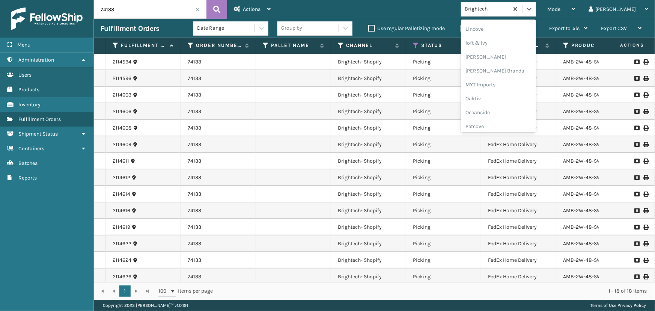
scroll to position [376, 0]
click at [510, 63] on div "PlayLearn" at bounding box center [498, 69] width 75 height 14
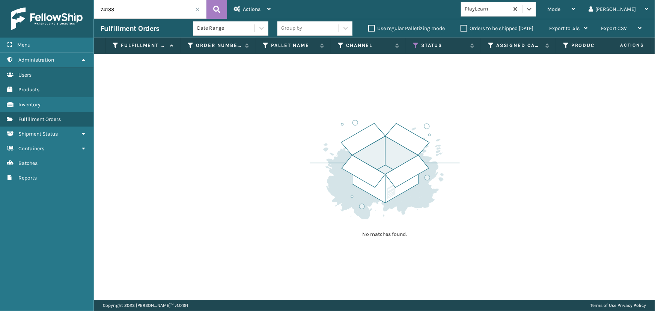
click at [196, 11] on span at bounding box center [197, 9] width 5 height 5
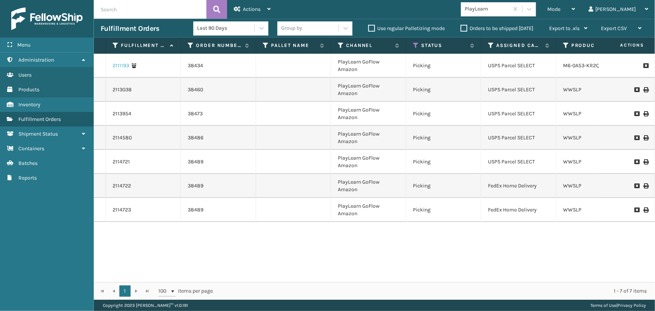
click at [121, 63] on link "2111193" at bounding box center [121, 66] width 17 height 8
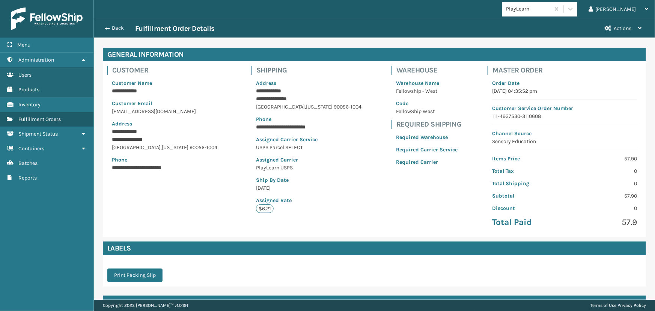
scroll to position [98, 0]
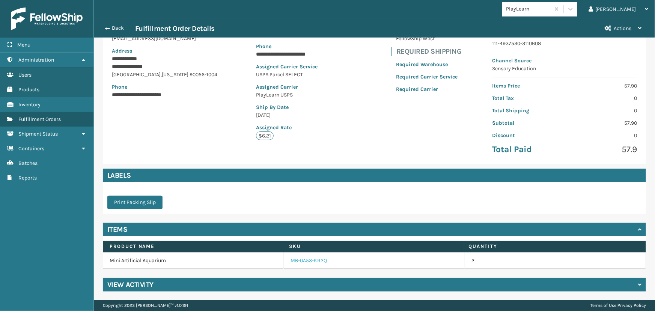
click at [293, 259] on link "M6-0A53-KR2Q" at bounding box center [309, 261] width 36 height 8
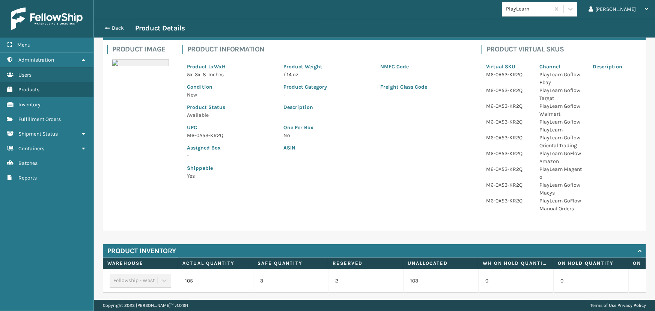
scroll to position [75, 0]
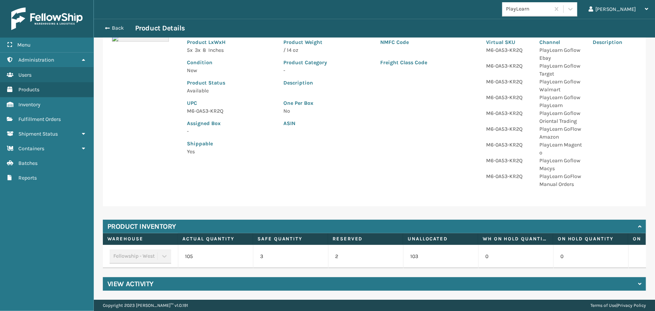
click at [219, 109] on p "M6-0A53-KR2Q" at bounding box center [231, 111] width 88 height 8
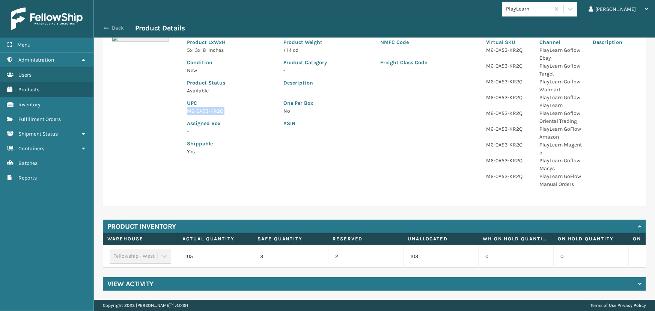
click at [109, 26] on span "button" at bounding box center [106, 28] width 5 height 5
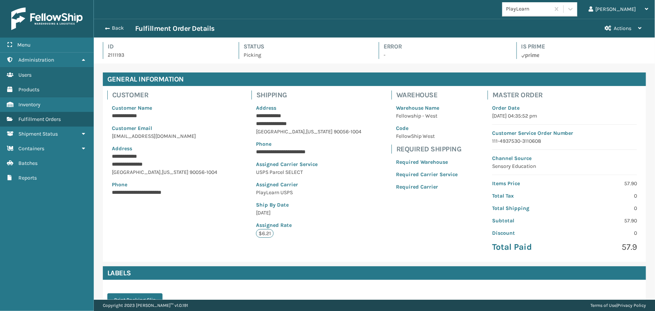
scroll to position [18, 561]
click at [115, 31] on button "Back" at bounding box center [118, 28] width 35 height 7
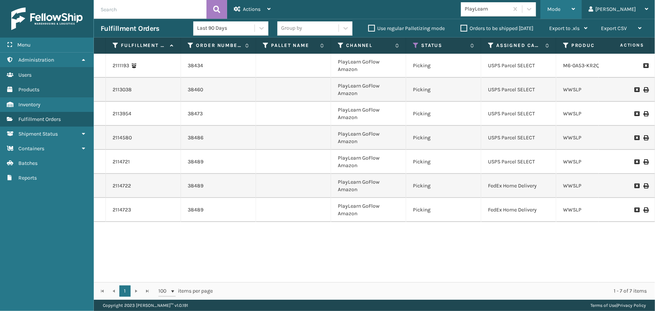
click at [575, 10] on div "Mode" at bounding box center [562, 9] width 28 height 19
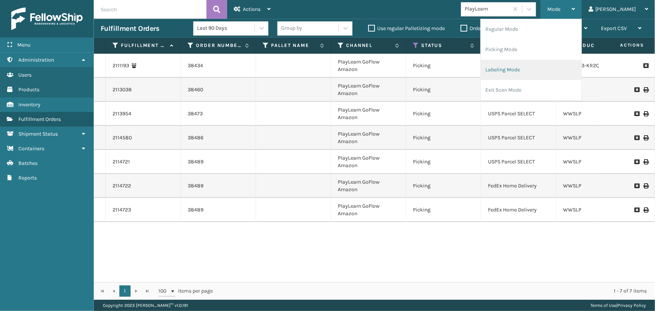
click at [542, 71] on li "Labeling Mode" at bounding box center [531, 70] width 101 height 20
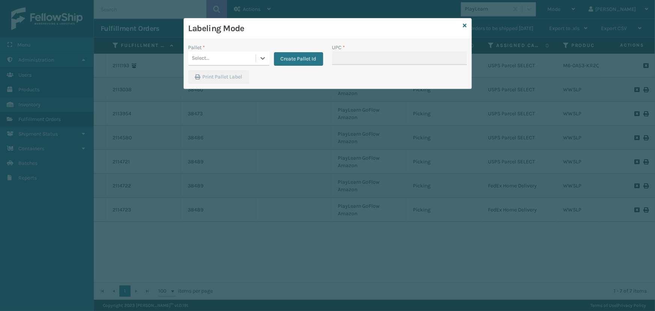
click at [222, 54] on div "Select..." at bounding box center [222, 58] width 67 height 12
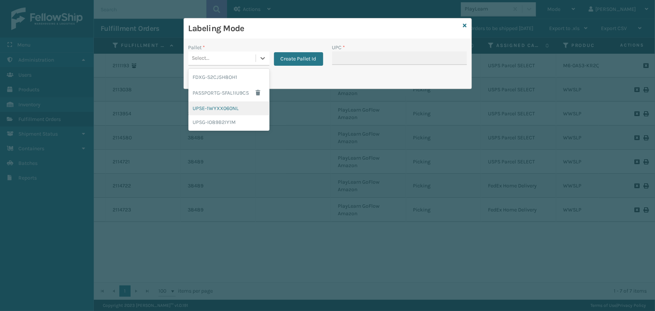
click at [217, 106] on div "UPSE-1WYXX060NL" at bounding box center [229, 108] width 81 height 14
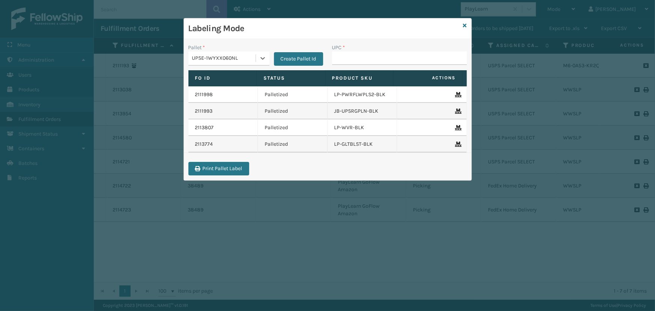
click at [238, 59] on div "UPSE-1WYXX060NL" at bounding box center [224, 58] width 64 height 8
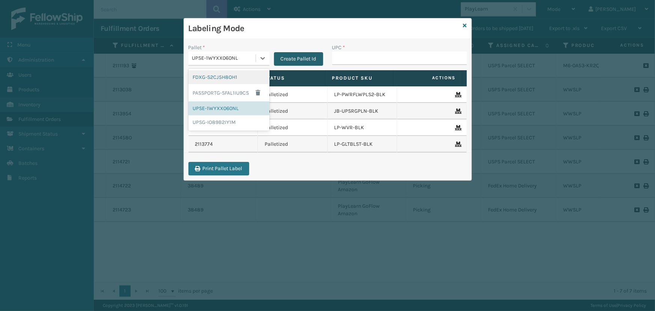
click at [290, 59] on button "Create Pallet Id" at bounding box center [298, 59] width 49 height 14
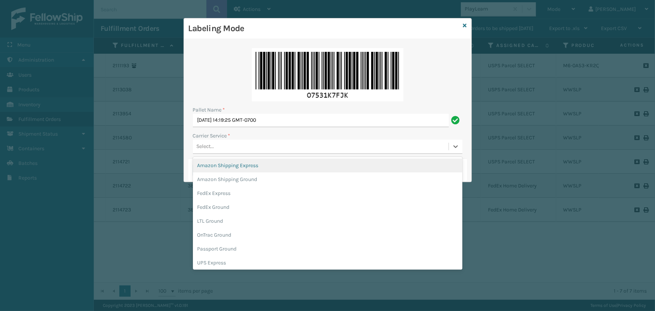
click at [237, 149] on div "Select..." at bounding box center [321, 146] width 256 height 12
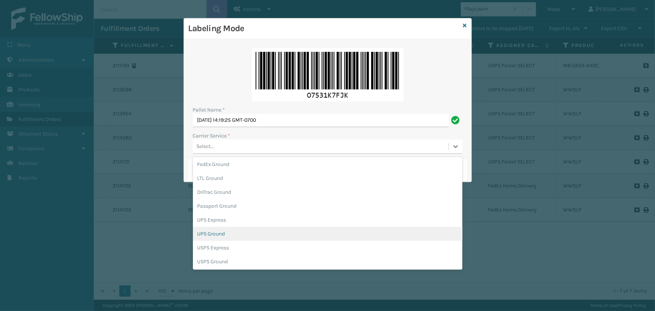
scroll to position [43, 0]
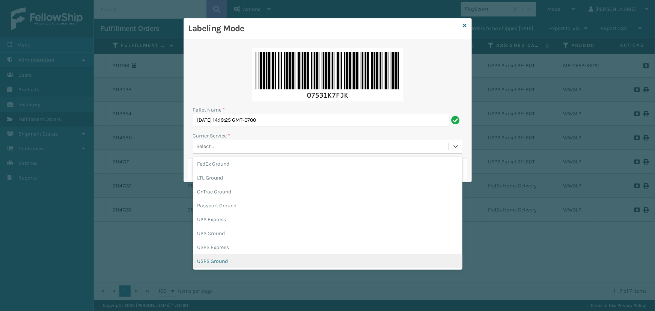
click at [218, 263] on div "USPS Ground" at bounding box center [328, 261] width 270 height 14
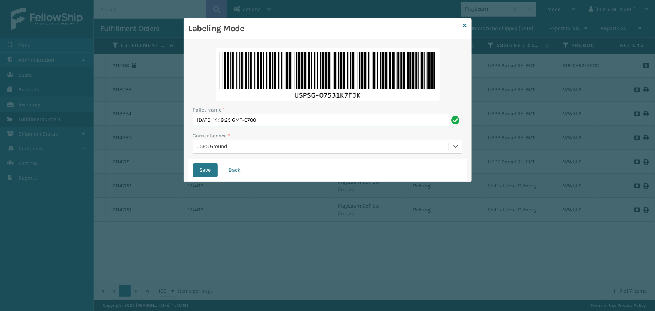
click at [286, 118] on input "[DATE] 14:19:25 GMT-0700" at bounding box center [321, 121] width 256 height 14
click at [198, 174] on button "Save" at bounding box center [205, 170] width 25 height 14
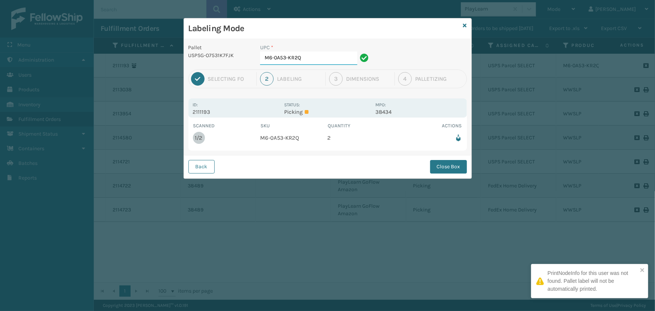
click at [332, 59] on input "M6-0A53-KR2Q" at bounding box center [308, 58] width 97 height 14
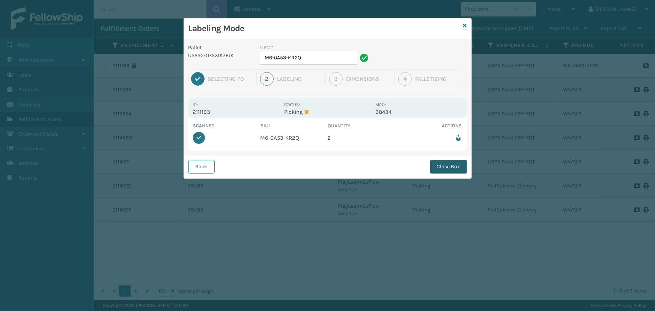
click at [444, 166] on button "Close Box" at bounding box center [448, 167] width 37 height 14
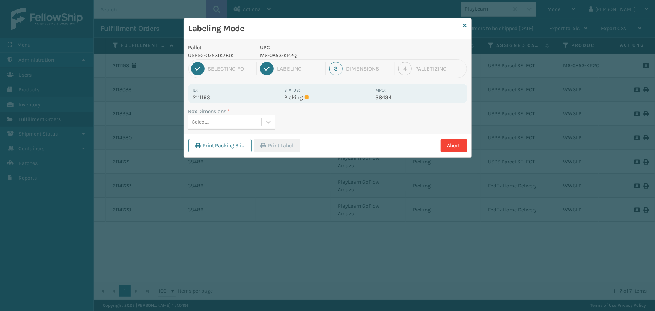
click at [237, 126] on div "Select..." at bounding box center [225, 122] width 73 height 12
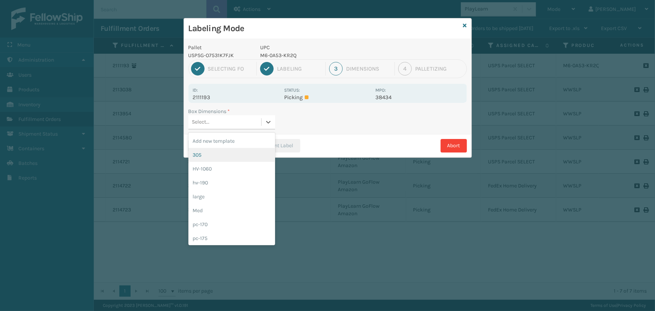
click at [246, 151] on div "305" at bounding box center [232, 155] width 87 height 14
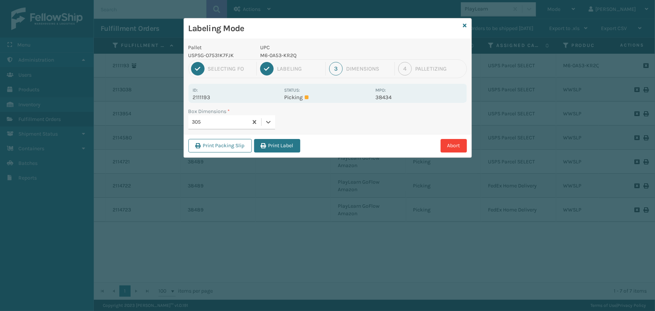
click at [274, 141] on button "Print Label" at bounding box center [277, 146] width 46 height 14
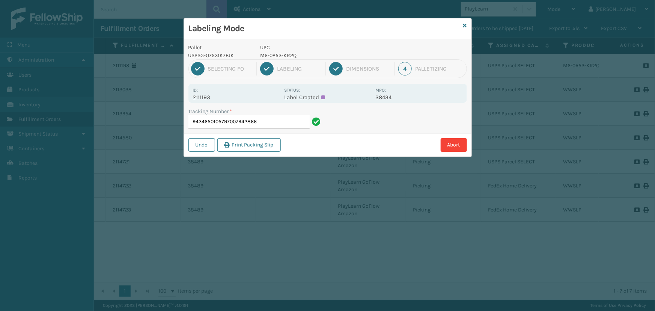
click at [276, 55] on p "M6-0A53-KR2Q" at bounding box center [315, 55] width 111 height 8
copy p "M6-0A53-KR2Q"
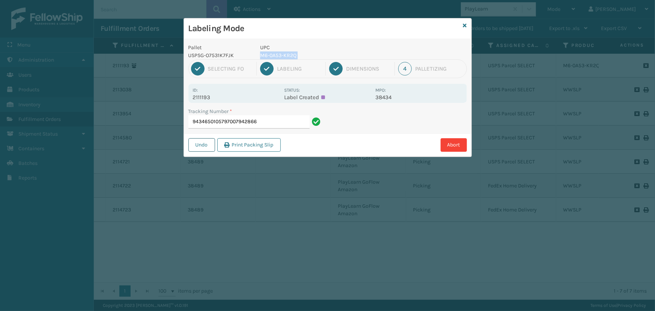
click at [201, 144] on button "Undo" at bounding box center [202, 145] width 27 height 14
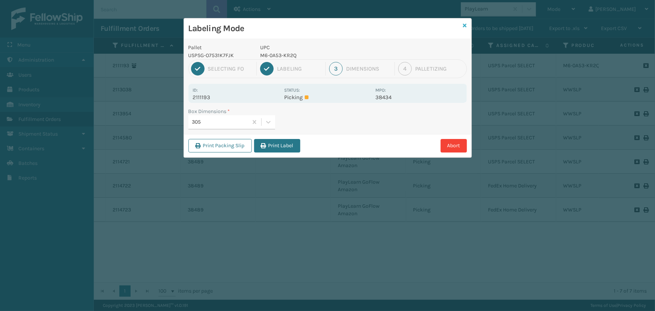
click at [465, 23] on icon at bounding box center [465, 25] width 4 height 5
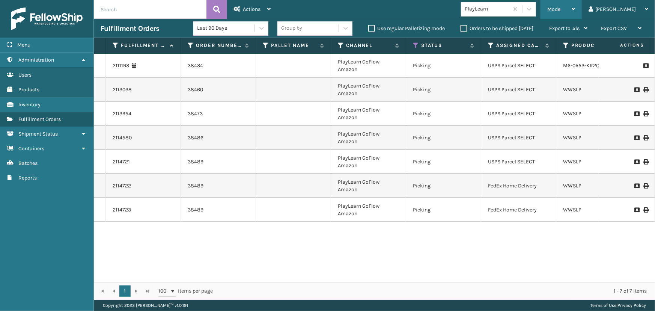
click at [561, 12] on span "Mode" at bounding box center [554, 9] width 13 height 6
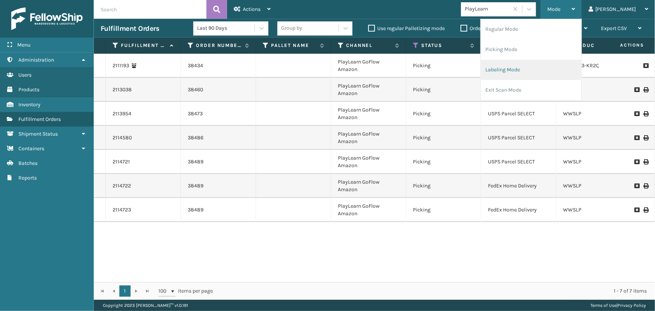
click at [540, 65] on li "Labeling Mode" at bounding box center [531, 70] width 101 height 20
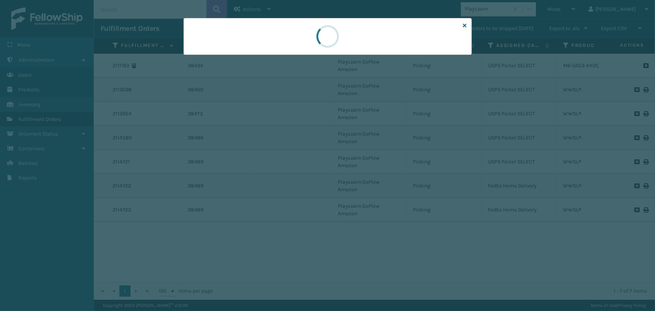
click at [225, 60] on div at bounding box center [327, 155] width 655 height 311
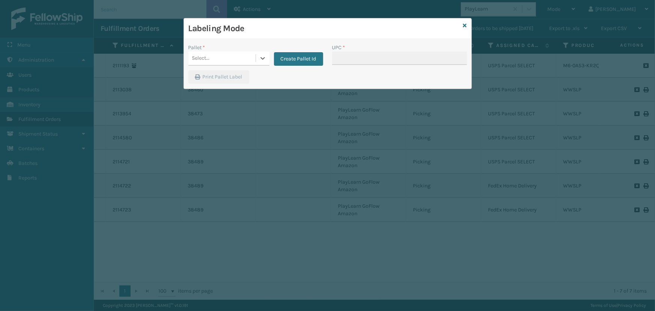
click at [238, 61] on div "Select..." at bounding box center [222, 58] width 67 height 12
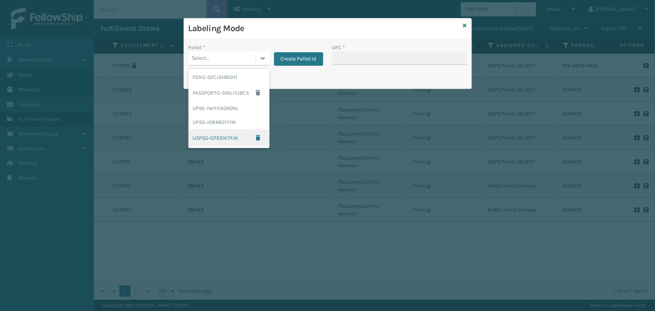
click at [222, 134] on div "USPSG-O7531K7FJK" at bounding box center [229, 137] width 81 height 17
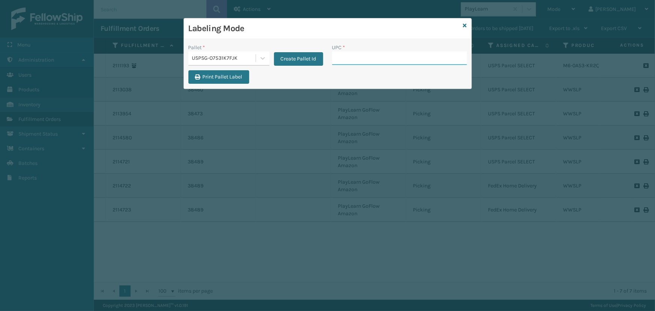
click at [354, 61] on input "UPC *" at bounding box center [399, 58] width 135 height 14
paste input "M6-0A53-KR2Q"
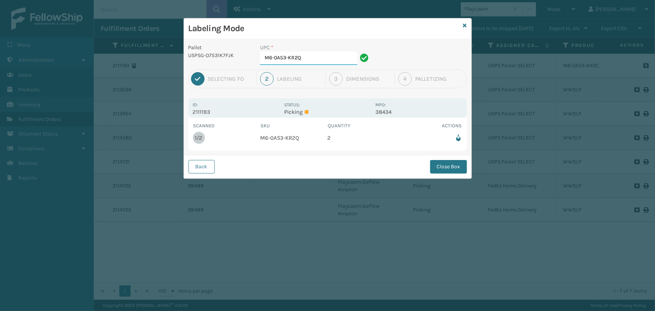
click at [335, 63] on input "M6-0A53-KR2Q" at bounding box center [308, 58] width 97 height 14
click at [441, 173] on button "Close Box" at bounding box center [448, 167] width 37 height 14
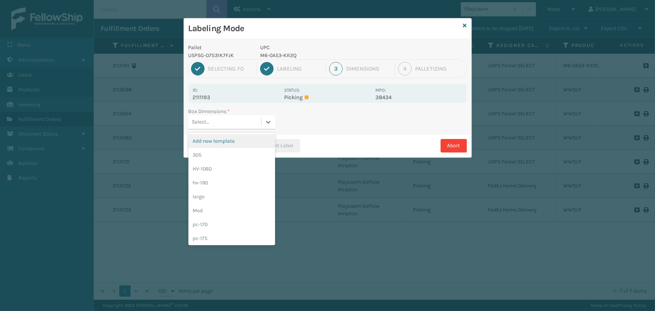
drag, startPoint x: 234, startPoint y: 124, endPoint x: 241, endPoint y: 132, distance: 10.6
click at [234, 125] on div "Select..." at bounding box center [225, 122] width 73 height 12
click at [230, 169] on div "HV-1060" at bounding box center [232, 169] width 87 height 14
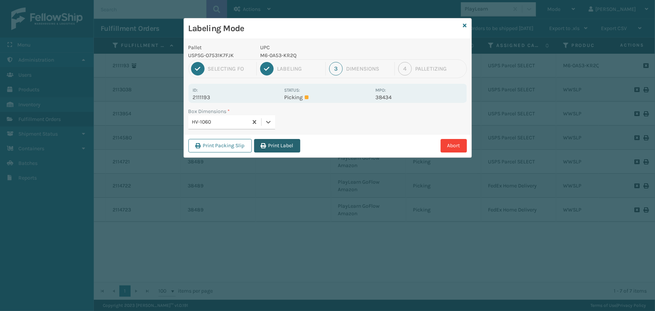
click at [267, 143] on button "Print Label" at bounding box center [277, 146] width 46 height 14
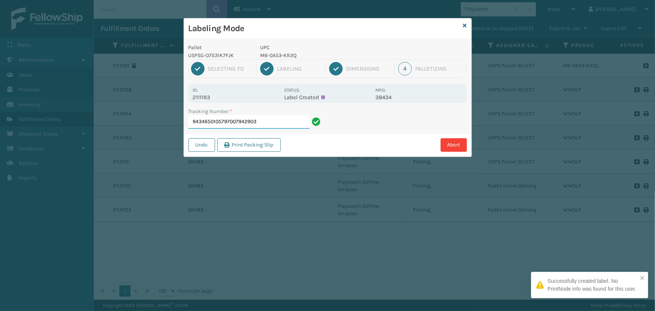
click at [273, 119] on input "9434650105797007942903" at bounding box center [249, 122] width 121 height 14
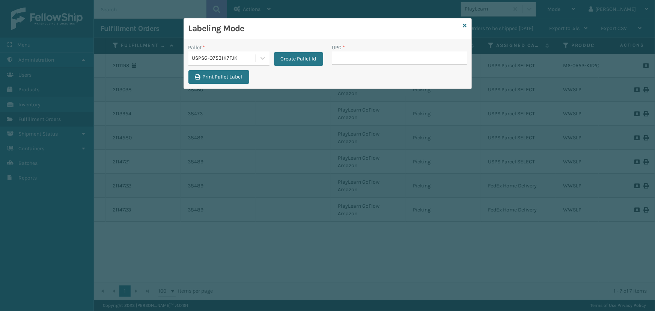
click at [463, 26] on div "Labeling Mode" at bounding box center [328, 28] width 288 height 21
click at [465, 27] on icon at bounding box center [465, 25] width 4 height 5
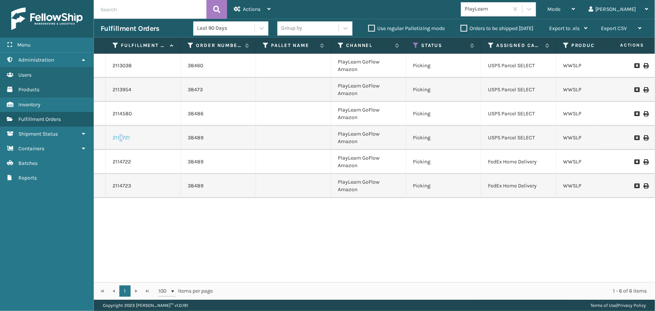
click at [121, 140] on link "2114721" at bounding box center [121, 138] width 17 height 8
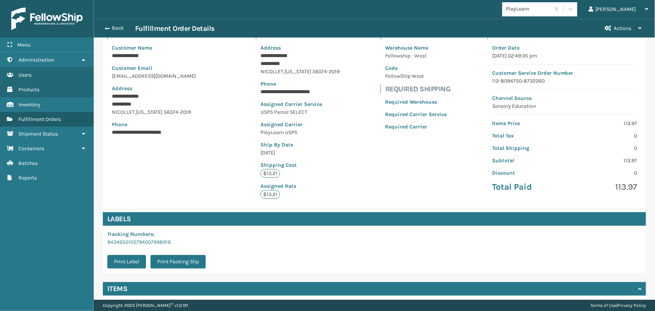
scroll to position [120, 0]
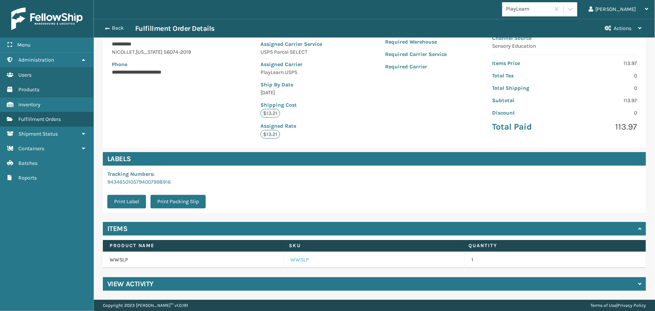
click at [293, 257] on link "WWSLP" at bounding box center [300, 260] width 18 height 8
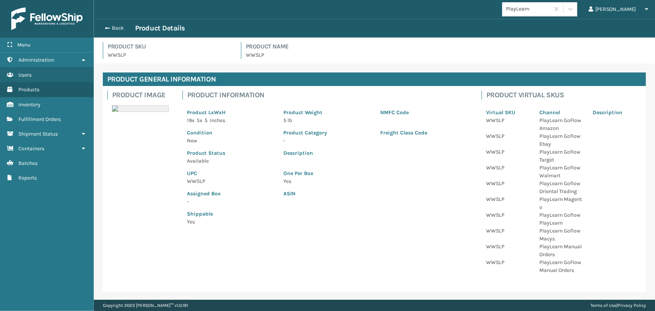
click at [198, 181] on p "WWSLP" at bounding box center [231, 181] width 88 height 8
copy p "WWSLP"
click at [106, 25] on button "Back" at bounding box center [118, 28] width 35 height 7
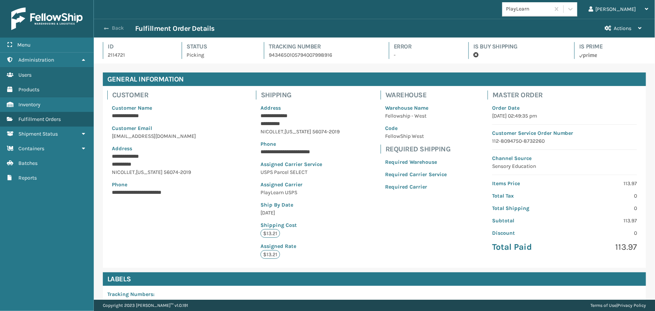
scroll to position [18, 561]
click at [109, 26] on button "Back" at bounding box center [118, 28] width 35 height 7
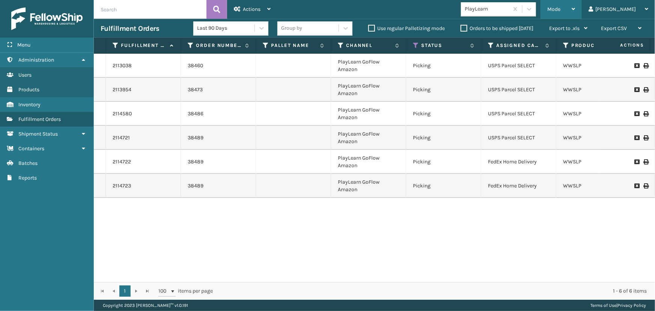
click at [575, 5] on div "Mode" at bounding box center [562, 9] width 28 height 19
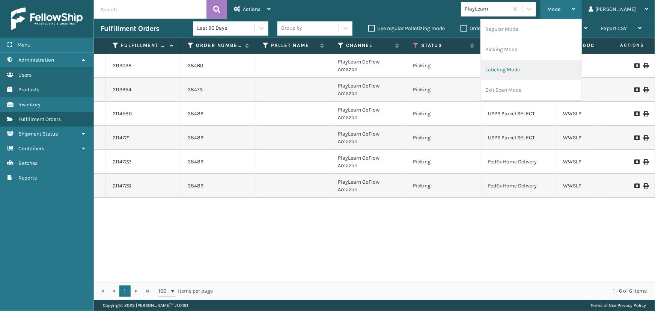
click at [543, 74] on li "Labeling Mode" at bounding box center [531, 70] width 101 height 20
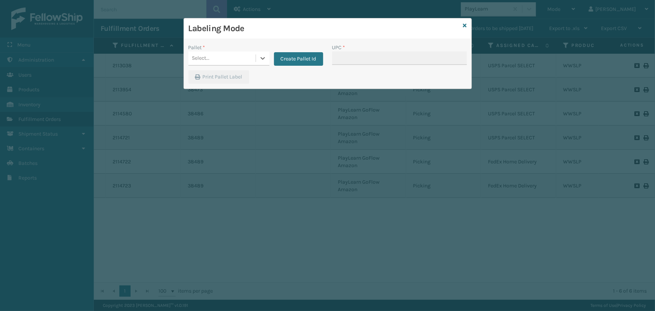
click at [222, 59] on div "Select..." at bounding box center [222, 58] width 67 height 12
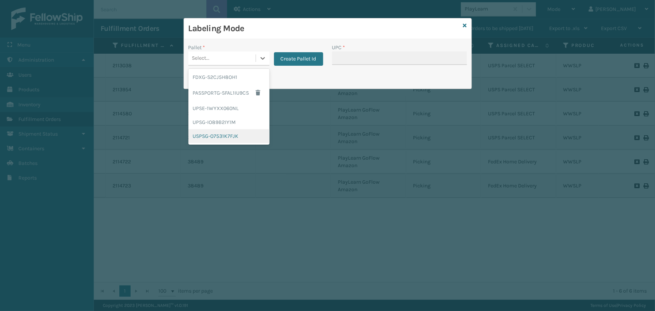
click at [211, 133] on div "USPSG-O7531K7FJK" at bounding box center [229, 136] width 81 height 14
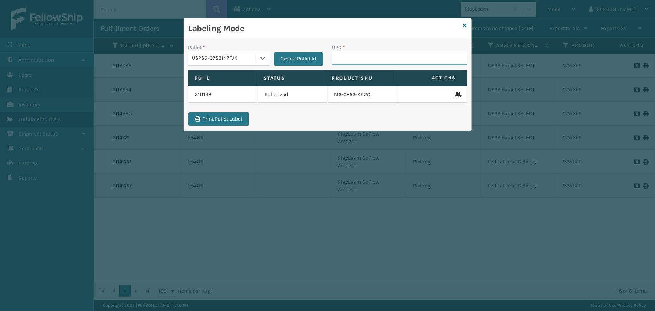
click at [391, 58] on input "UPC *" at bounding box center [399, 58] width 135 height 14
paste input "WWSLP"
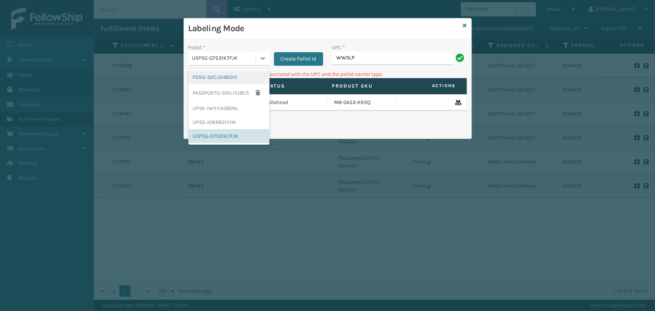
click at [211, 62] on div "USPSG-O7531K7FJK" at bounding box center [222, 58] width 67 height 12
drag, startPoint x: 213, startPoint y: 78, endPoint x: 356, endPoint y: 73, distance: 142.5
click at [215, 78] on div "FDXG-S2CJ5H8OH1" at bounding box center [229, 77] width 81 height 14
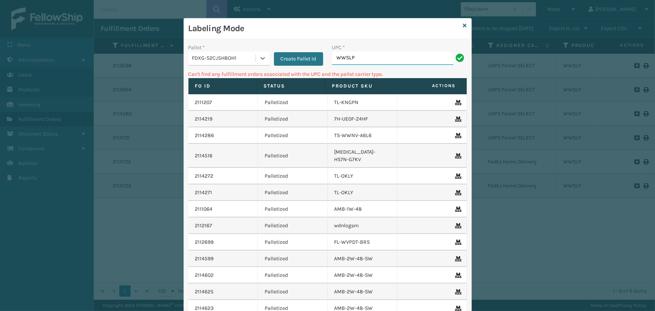
click at [382, 61] on input "WWSLP" at bounding box center [392, 58] width 121 height 14
paste input "WWSLP"
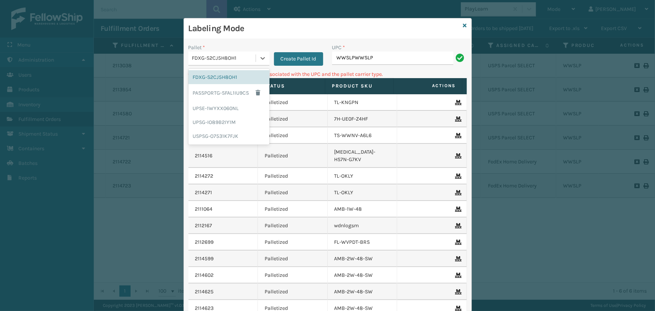
drag, startPoint x: 214, startPoint y: 59, endPoint x: 216, endPoint y: 56, distance: 3.9
click at [215, 58] on div "FDXG-S2CJ5H8OH1" at bounding box center [224, 58] width 64 height 8
click at [463, 25] on icon at bounding box center [465, 25] width 4 height 5
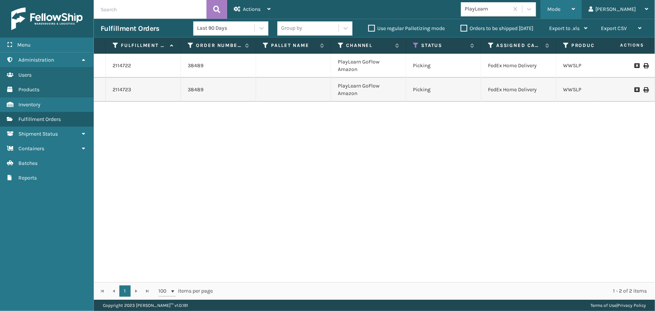
click at [575, 8] on div "Mode" at bounding box center [562, 9] width 28 height 19
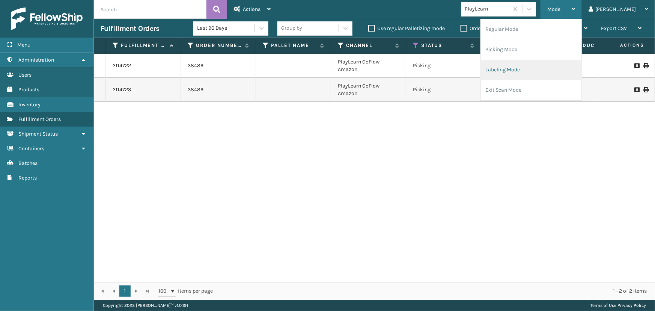
click at [549, 67] on li "Labeling Mode" at bounding box center [531, 70] width 101 height 20
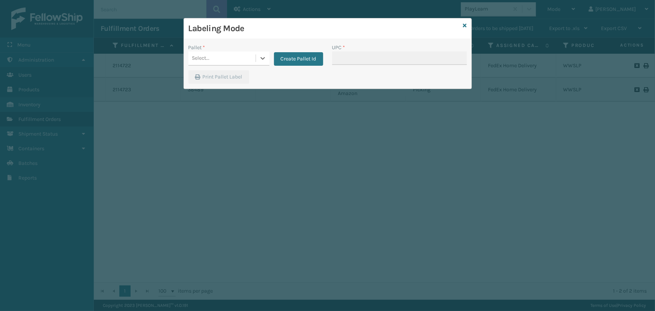
click at [213, 61] on div "Select..." at bounding box center [222, 58] width 67 height 12
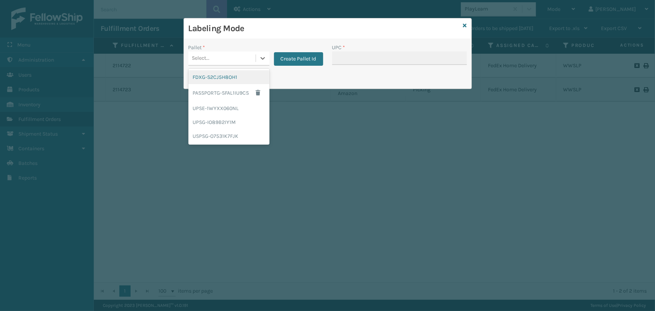
click at [212, 77] on div "FDXG-S2CJ5H8OH1" at bounding box center [229, 77] width 81 height 14
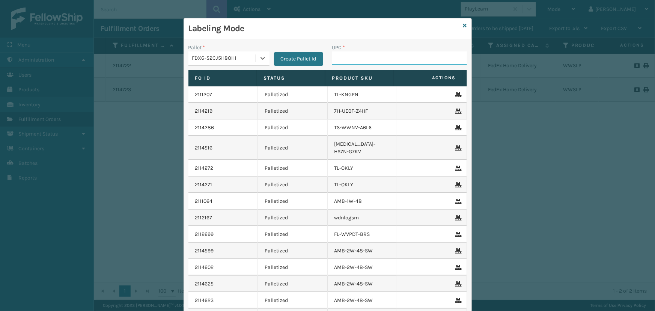
click at [346, 60] on input "UPC *" at bounding box center [399, 58] width 135 height 14
paste input "WWSLP"
click at [362, 57] on input "WWSLP" at bounding box center [392, 58] width 121 height 14
click at [463, 24] on icon at bounding box center [465, 25] width 4 height 5
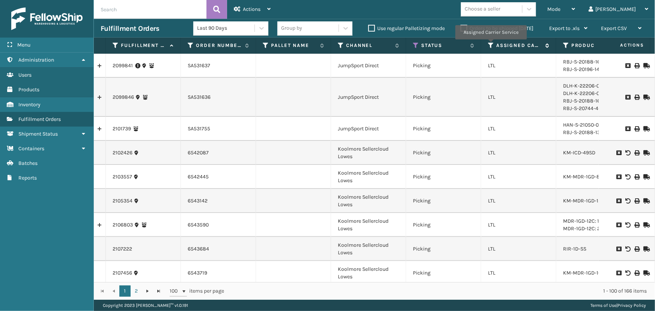
click at [491, 45] on icon at bounding box center [491, 45] width 6 height 7
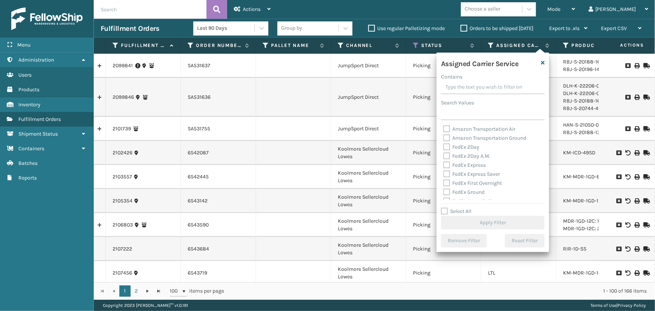
drag, startPoint x: 463, startPoint y: 213, endPoint x: 463, endPoint y: 209, distance: 4.1
click at [463, 213] on label "Select All" at bounding box center [456, 211] width 30 height 6
click at [463, 208] on input "Select All" at bounding box center [497, 207] width 113 height 1
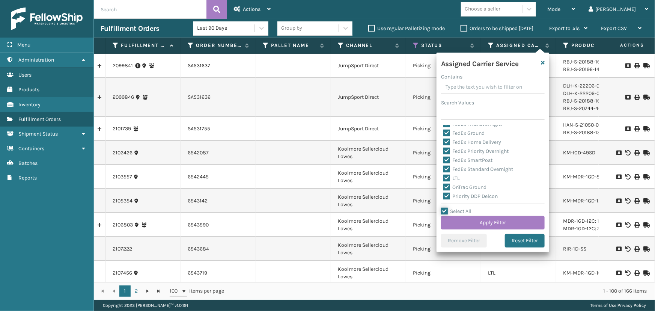
scroll to position [68, 0]
click at [457, 167] on label "LTL" at bounding box center [452, 169] width 17 height 6
click at [444, 167] on input "LTL" at bounding box center [444, 167] width 0 height 5
click at [509, 220] on button "Apply Filter" at bounding box center [493, 223] width 104 height 14
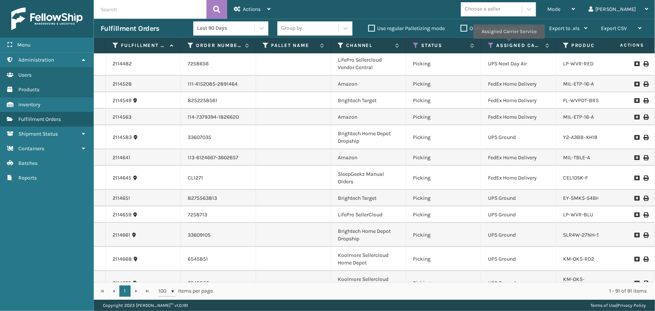
scroll to position [478, 0]
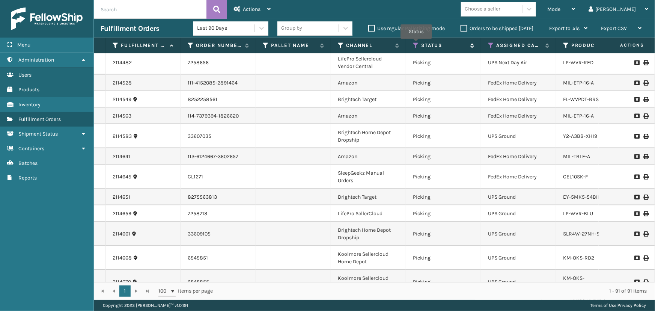
click at [417, 44] on icon at bounding box center [416, 45] width 6 height 7
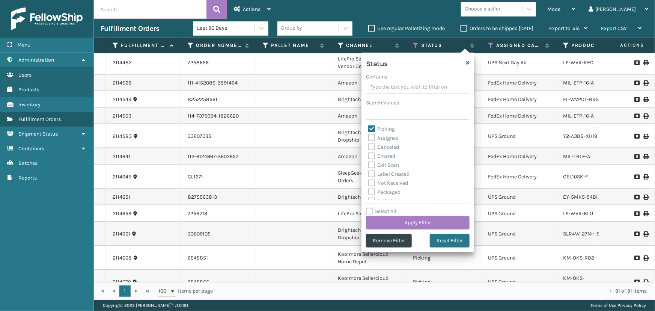
click at [385, 127] on label "Picking" at bounding box center [381, 129] width 27 height 6
click at [369, 127] on input "Picking" at bounding box center [368, 127] width 0 height 5
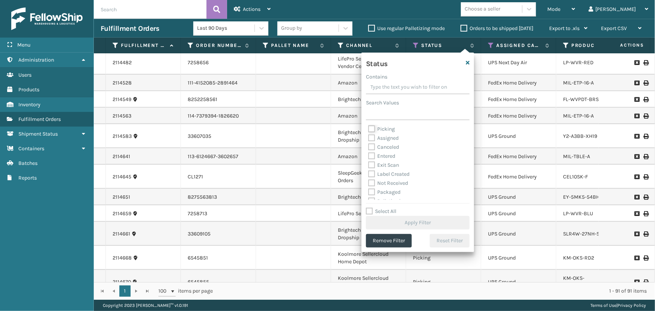
scroll to position [34, 0]
click at [386, 168] on label "Palletized" at bounding box center [384, 167] width 32 height 6
click at [369, 168] on input "Palletized" at bounding box center [368, 165] width 0 height 5
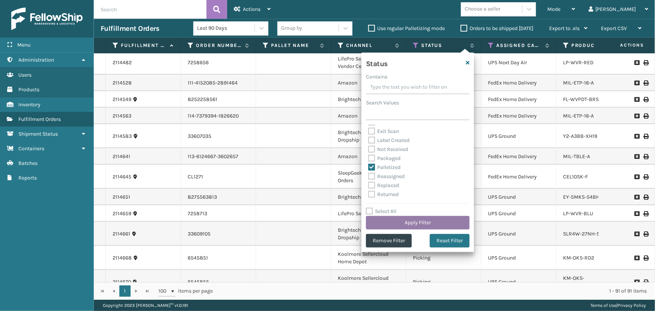
click at [417, 223] on button "Apply Filter" at bounding box center [418, 223] width 104 height 14
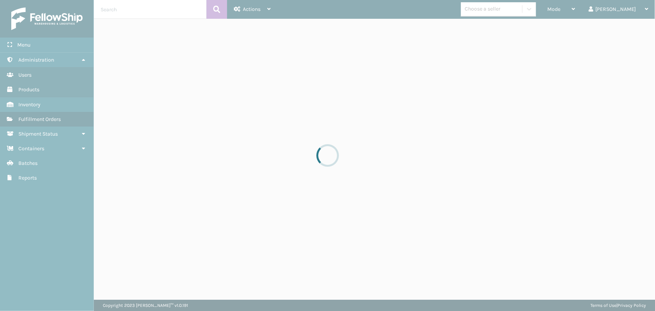
click at [513, 7] on div at bounding box center [327, 155] width 655 height 311
click at [513, 8] on div at bounding box center [327, 155] width 655 height 311
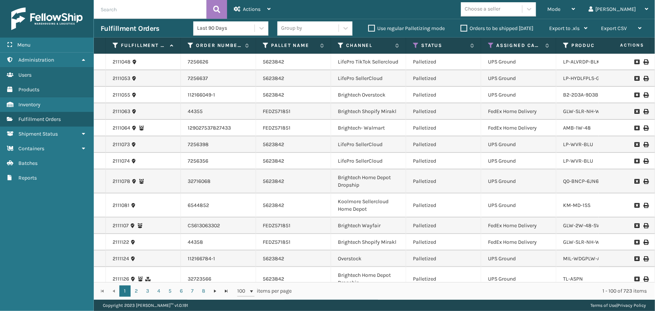
click at [501, 8] on div "Choose a seller" at bounding box center [483, 9] width 36 height 8
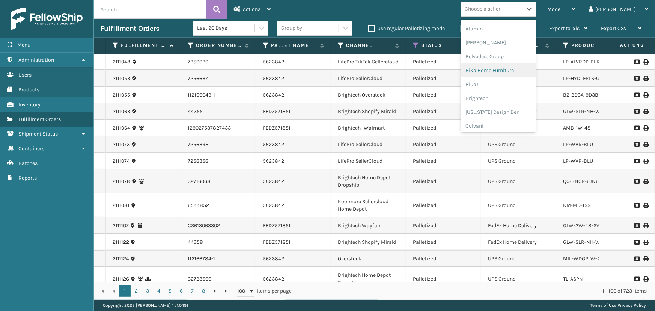
scroll to position [68, 0]
click at [506, 55] on div "Brightech" at bounding box center [498, 57] width 75 height 14
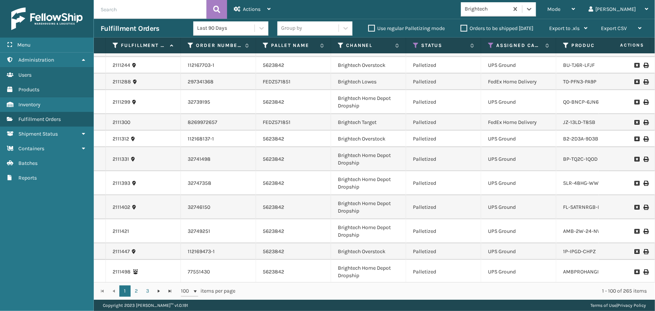
scroll to position [546, 0]
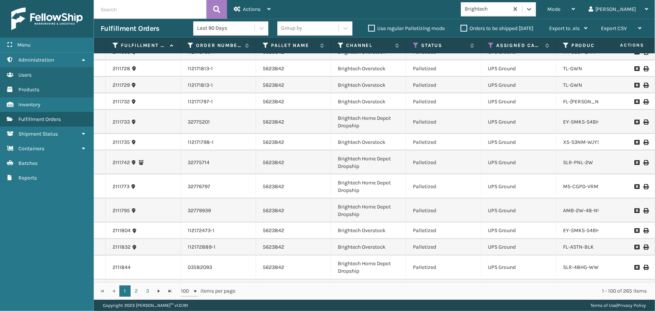
click at [326, 30] on div "Group by" at bounding box center [308, 28] width 61 height 12
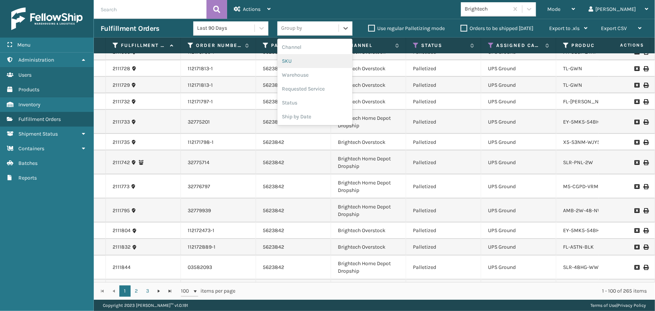
click at [294, 65] on div "SKU" at bounding box center [315, 61] width 75 height 14
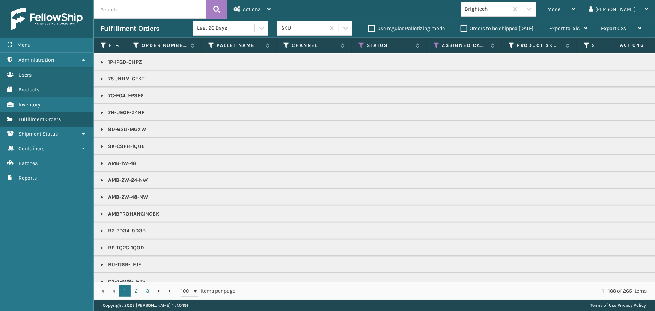
scroll to position [68, 0]
click at [101, 161] on link at bounding box center [102, 163] width 6 height 6
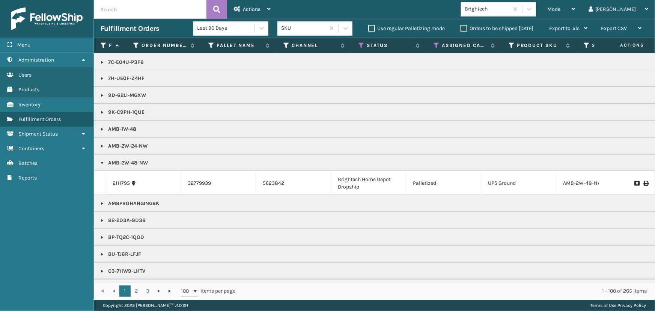
click at [101, 161] on link at bounding box center [102, 163] width 6 height 6
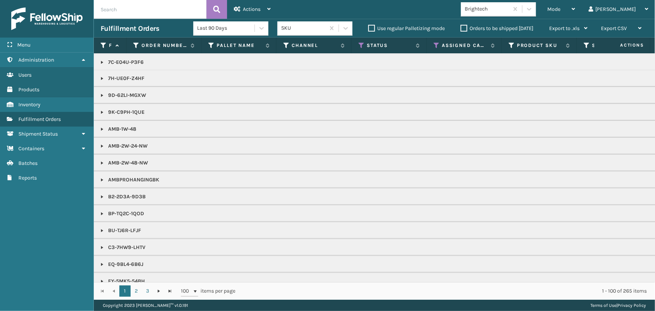
click at [99, 145] on td "AMB-2W-24-NW" at bounding box center [654, 145] width 1120 height 17
click at [101, 144] on link at bounding box center [102, 146] width 6 height 6
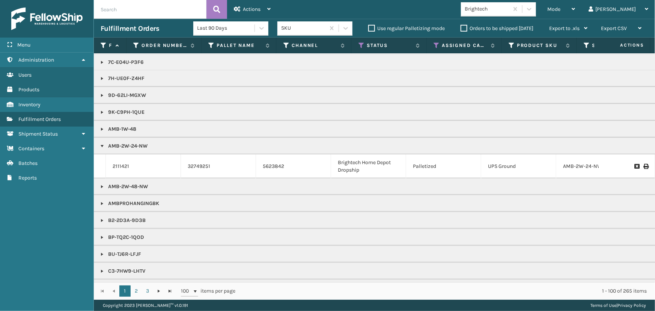
click at [101, 144] on link at bounding box center [102, 146] width 6 height 6
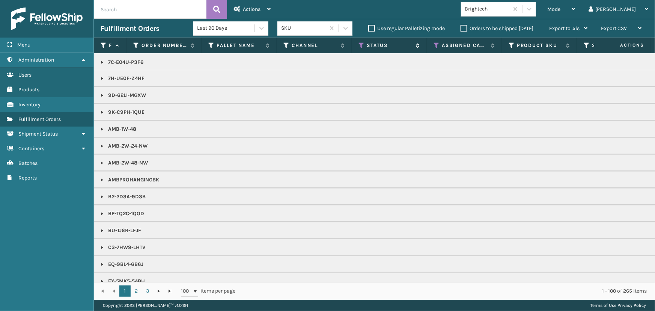
click at [360, 46] on icon at bounding box center [362, 45] width 6 height 7
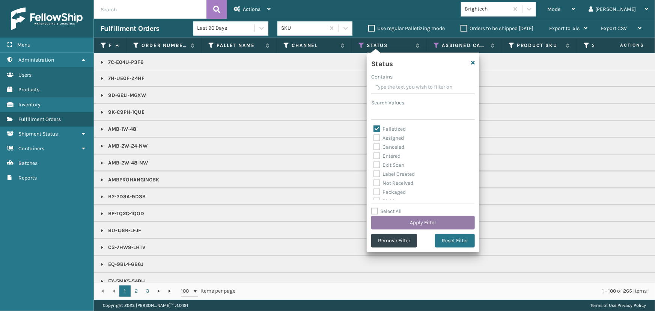
click at [403, 218] on button "Apply Filter" at bounding box center [423, 223] width 104 height 14
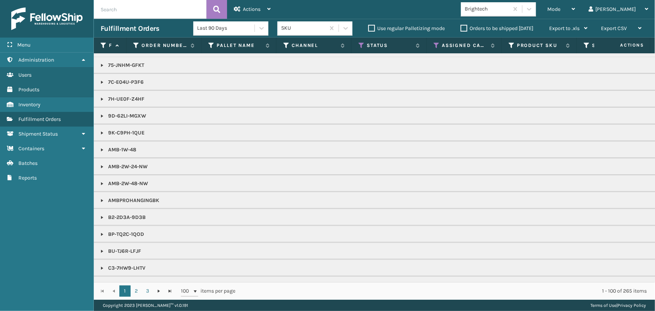
scroll to position [0, 0]
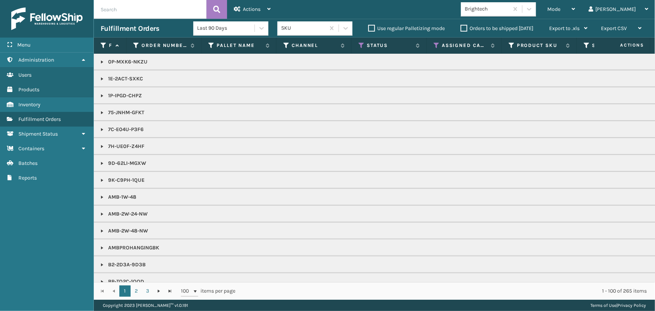
click at [132, 12] on input "text" at bounding box center [150, 9] width 113 height 19
paste input "Amb-2w-48-sw"
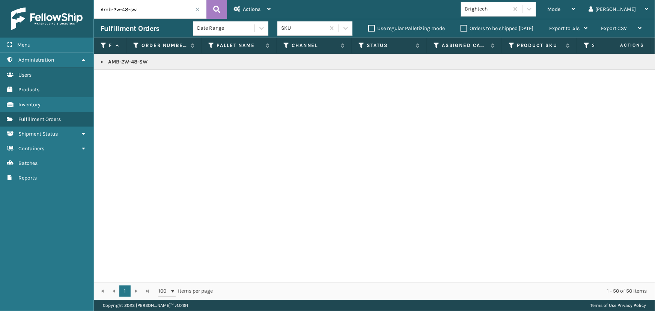
click at [102, 60] on link at bounding box center [102, 62] width 6 height 6
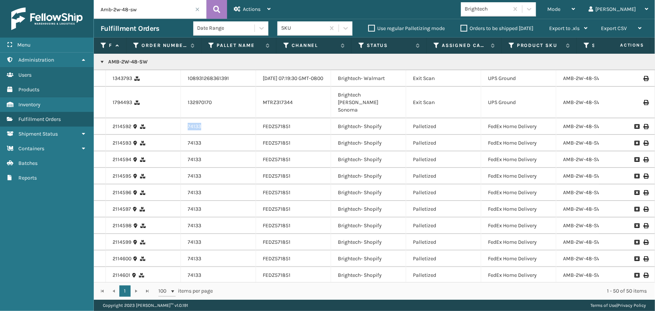
drag, startPoint x: 211, startPoint y: 127, endPoint x: 183, endPoint y: 127, distance: 28.2
click at [183, 127] on td "74133" at bounding box center [218, 126] width 75 height 17
copy td "74133"
click at [198, 7] on span at bounding box center [197, 9] width 5 height 5
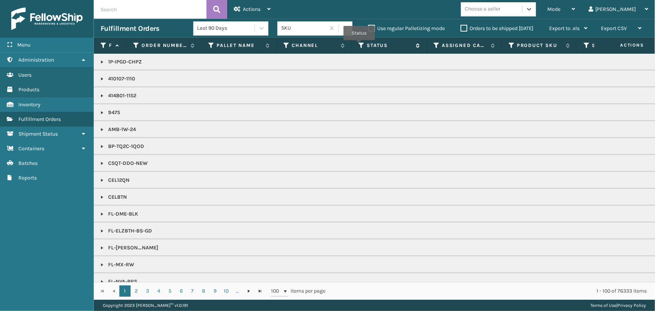
click at [359, 45] on icon at bounding box center [362, 45] width 6 height 7
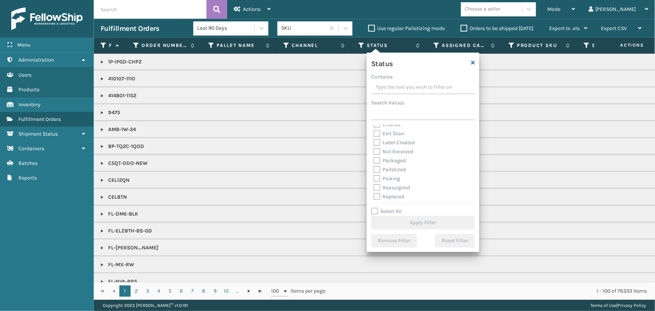
scroll to position [34, 0]
click at [397, 168] on label "Picking" at bounding box center [387, 167] width 27 height 6
click at [374, 168] on input "Picking" at bounding box center [374, 165] width 0 height 5
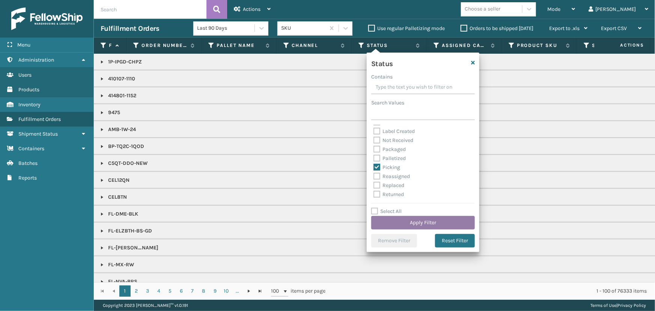
click at [414, 224] on button "Apply Filter" at bounding box center [423, 223] width 104 height 14
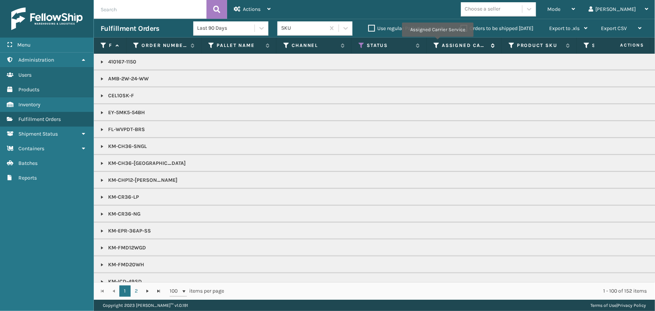
click at [438, 42] on icon at bounding box center [437, 45] width 6 height 7
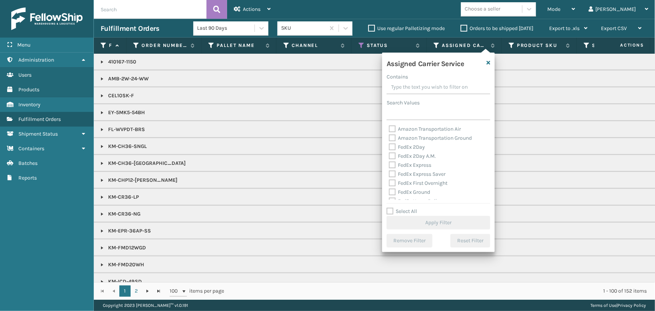
click at [411, 210] on label "Select All" at bounding box center [402, 211] width 30 height 6
click at [411, 208] on input "Select All" at bounding box center [443, 207] width 113 height 1
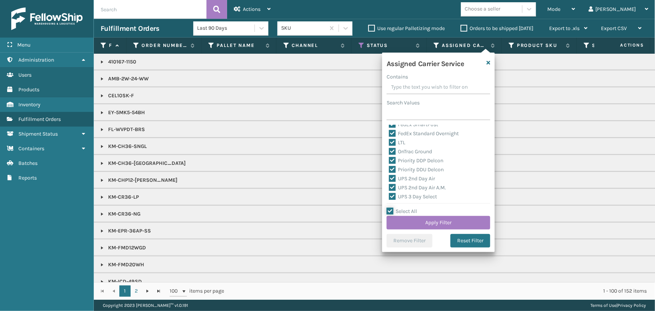
scroll to position [102, 0]
click at [404, 134] on label "LTL" at bounding box center [397, 135] width 17 height 6
click at [389, 134] on input "LTL" at bounding box center [389, 133] width 0 height 5
click at [430, 217] on button "Apply Filter" at bounding box center [439, 223] width 104 height 14
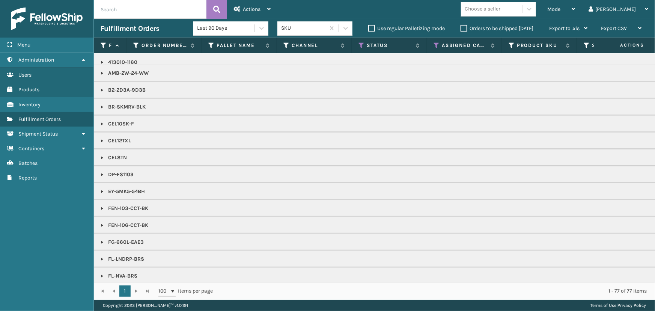
scroll to position [0, 0]
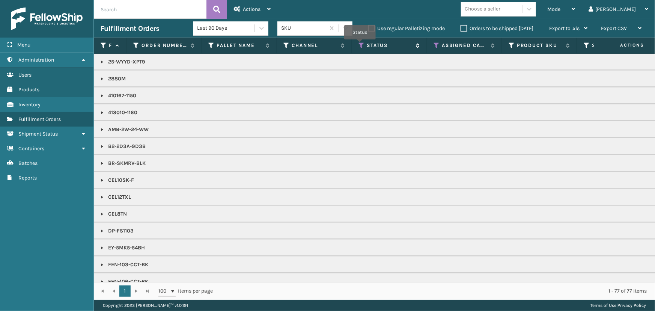
click at [360, 45] on icon at bounding box center [362, 45] width 6 height 7
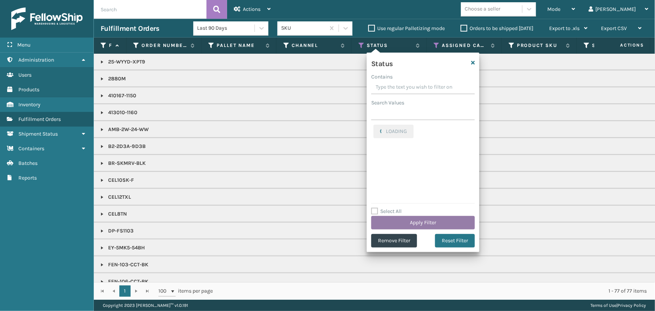
click at [425, 220] on button "Apply Filter" at bounding box center [423, 223] width 104 height 14
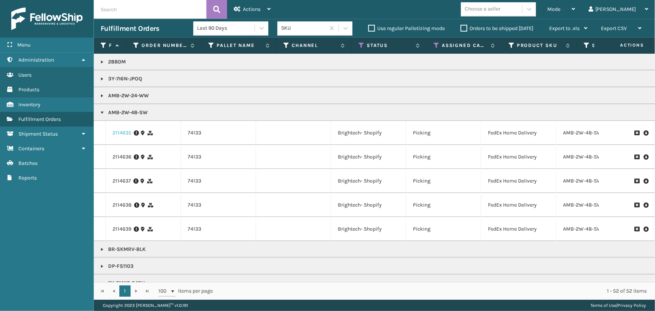
click at [116, 131] on link "2114635" at bounding box center [122, 133] width 19 height 8
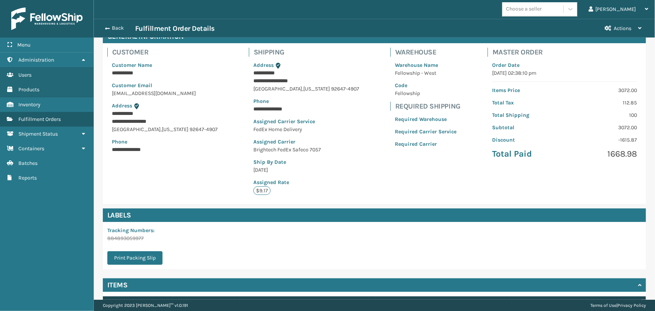
scroll to position [99, 0]
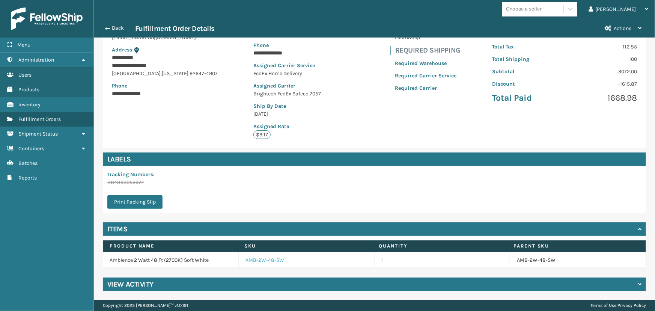
click at [274, 259] on link "AMB-2W-48-SW" at bounding box center [265, 261] width 39 height 8
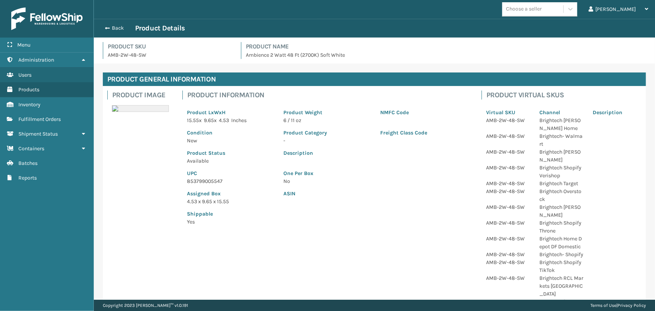
click at [212, 178] on p "853799005547" at bounding box center [231, 181] width 88 height 8
click at [212, 179] on p "853799005547" at bounding box center [231, 181] width 88 height 8
copy p "853799005547"
click at [106, 26] on span "button" at bounding box center [106, 28] width 5 height 5
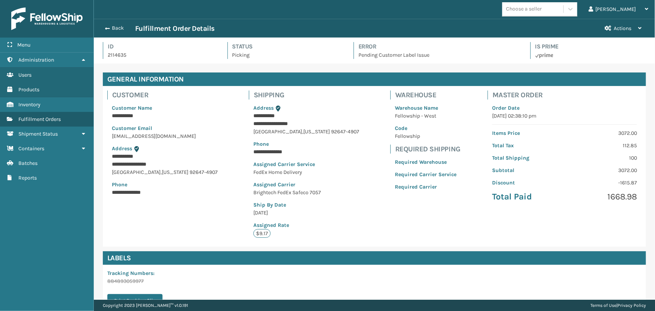
scroll to position [18, 561]
click at [120, 26] on button "Back" at bounding box center [118, 28] width 35 height 7
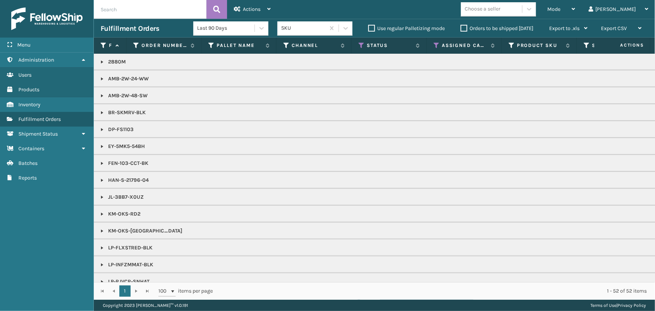
click at [575, 9] on div "Mode" at bounding box center [562, 9] width 28 height 19
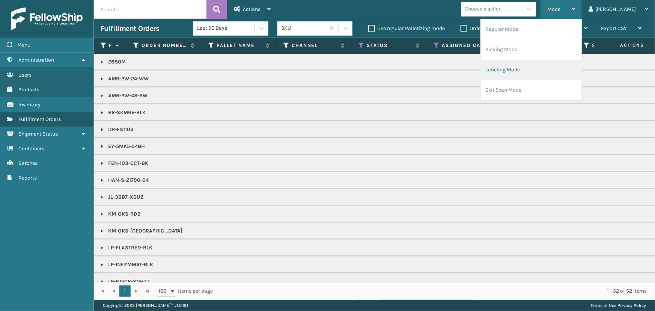
click at [535, 74] on li "Labeling Mode" at bounding box center [531, 70] width 101 height 20
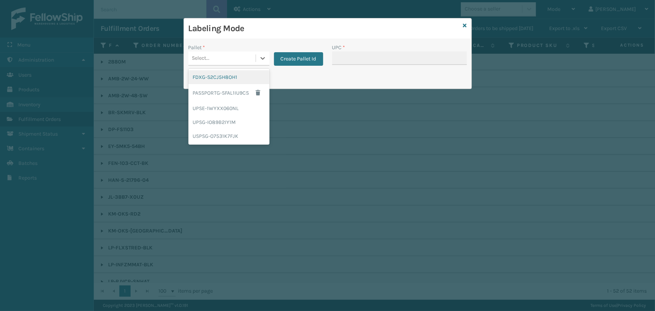
click at [244, 56] on div "Select..." at bounding box center [222, 58] width 67 height 12
click at [214, 75] on div "FDXG-S2CJ5H8OH1" at bounding box center [229, 77] width 81 height 14
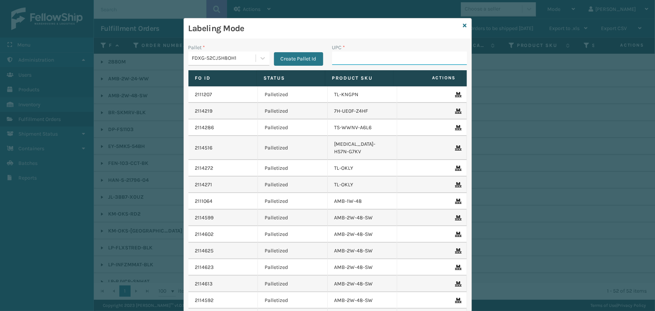
click at [346, 52] on input "UPC *" at bounding box center [399, 58] width 135 height 14
paste input "853799005547"
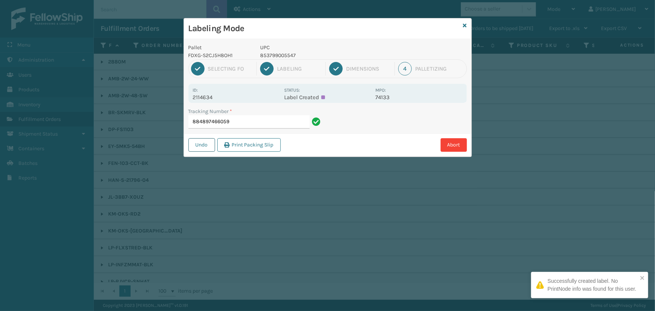
click at [205, 144] on button "Undo" at bounding box center [202, 145] width 27 height 14
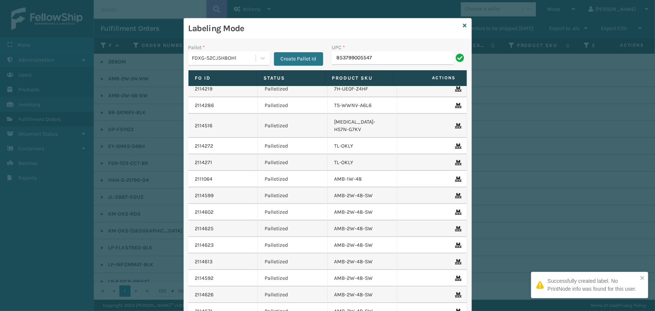
scroll to position [34, 0]
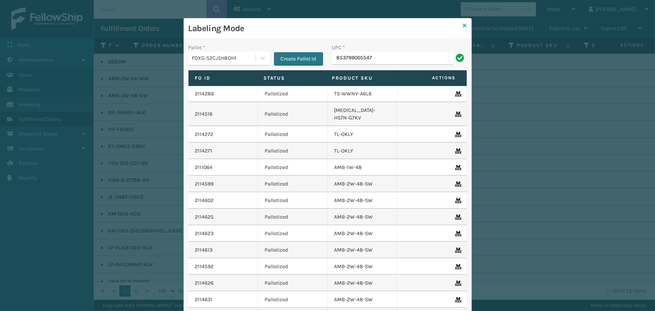
click at [460, 26] on div "Labeling Mode" at bounding box center [328, 28] width 288 height 21
click at [463, 26] on icon at bounding box center [465, 25] width 4 height 5
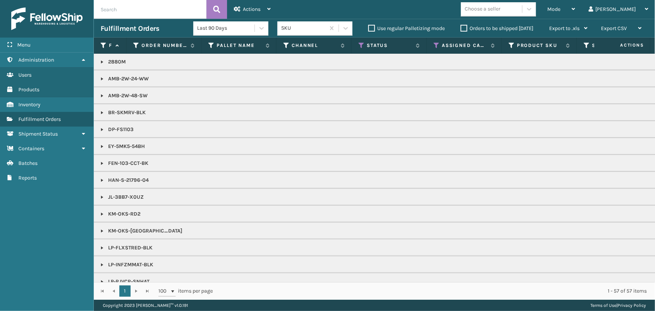
click at [98, 79] on td "AMB-2W-24-WW" at bounding box center [654, 78] width 1120 height 17
click at [103, 79] on link at bounding box center [102, 79] width 6 height 6
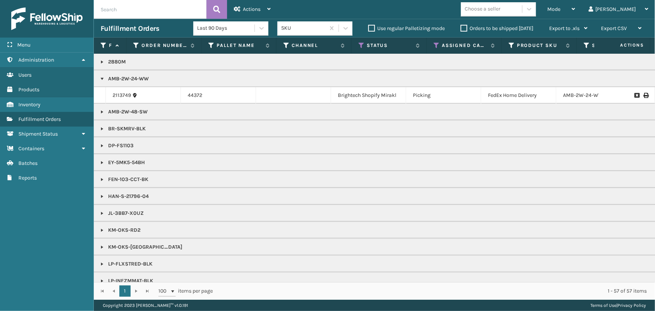
click at [99, 111] on link at bounding box center [102, 112] width 6 height 6
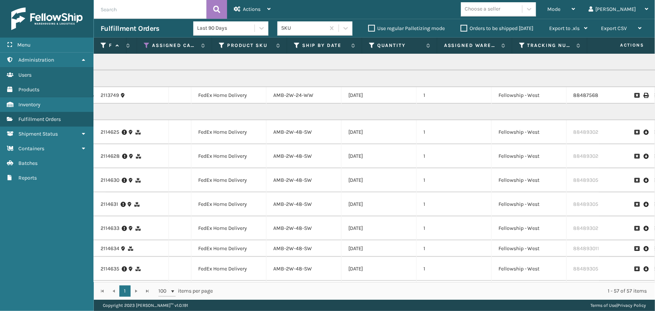
scroll to position [0, 0]
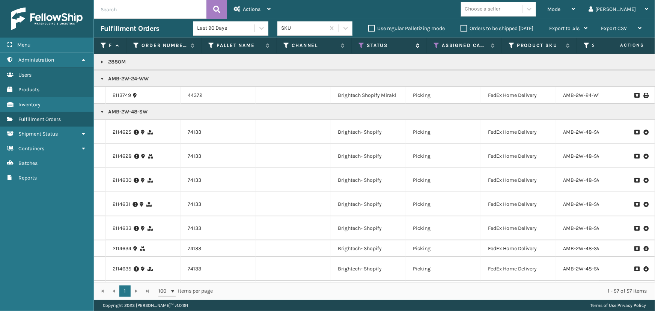
click at [360, 45] on icon at bounding box center [362, 45] width 6 height 7
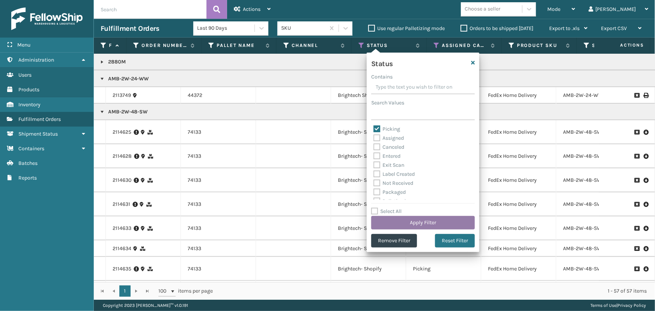
click at [416, 221] on button "Apply Filter" at bounding box center [423, 223] width 104 height 14
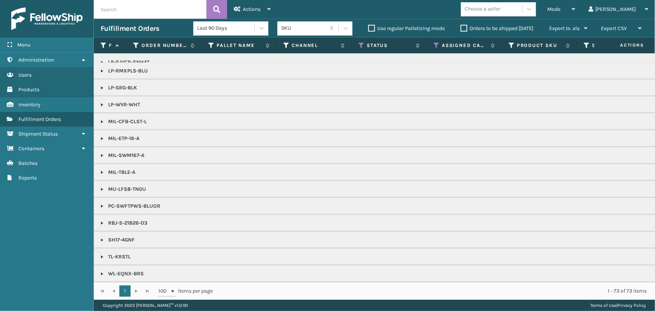
click at [522, 14] on div "Choose a seller" at bounding box center [491, 9] width 61 height 12
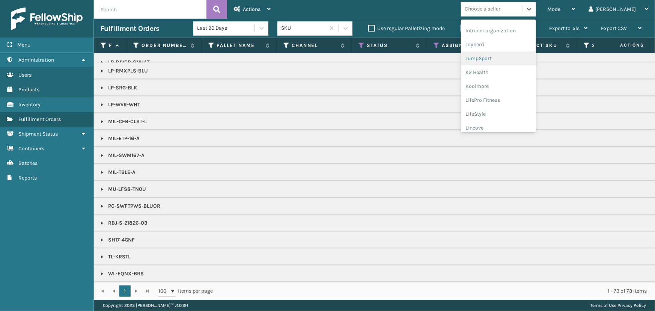
click at [506, 58] on div "JumpSport" at bounding box center [498, 58] width 75 height 14
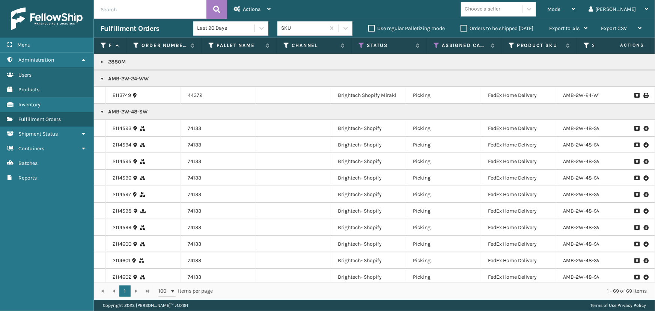
click at [101, 111] on link at bounding box center [102, 112] width 6 height 6
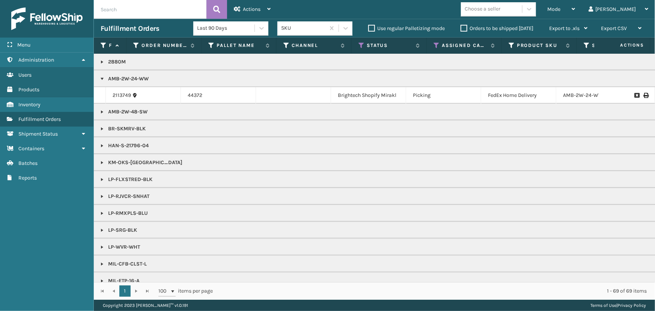
click at [101, 78] on link at bounding box center [102, 79] width 6 height 6
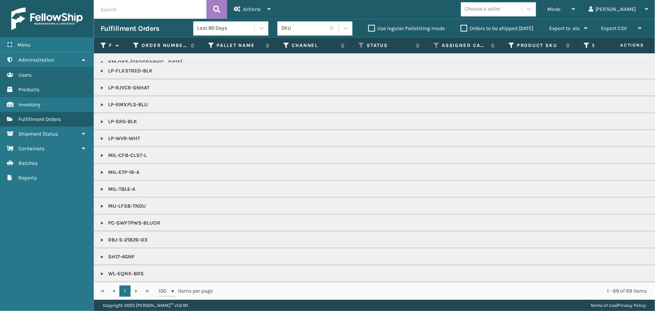
click at [103, 120] on p "LP-SRG-BLK" at bounding box center [654, 122] width 1106 height 8
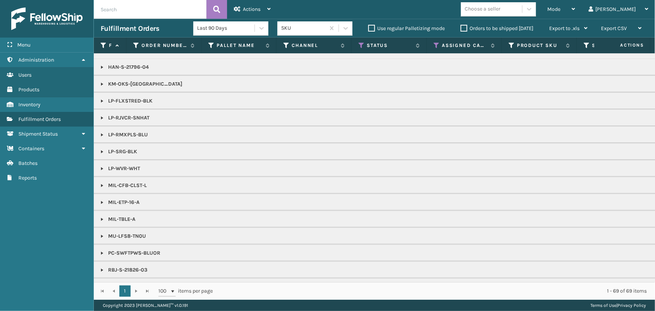
click at [100, 118] on link at bounding box center [102, 118] width 6 height 6
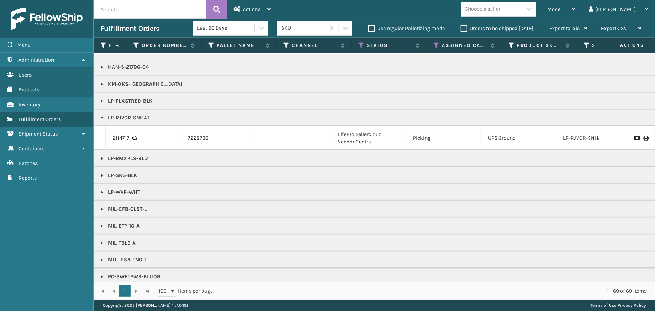
click at [102, 159] on link at bounding box center [102, 158] width 6 height 6
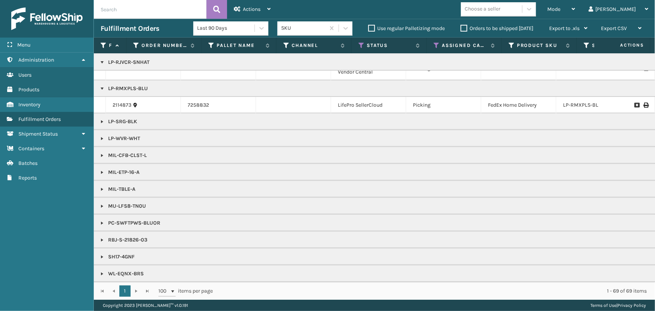
scroll to position [136, 0]
click at [102, 254] on link at bounding box center [102, 257] width 6 height 6
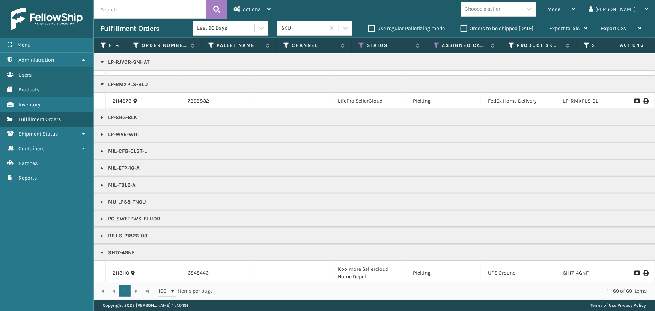
click at [102, 251] on link at bounding box center [102, 253] width 6 height 6
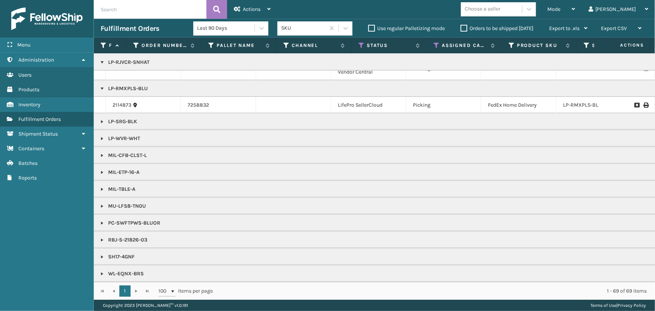
scroll to position [0, 0]
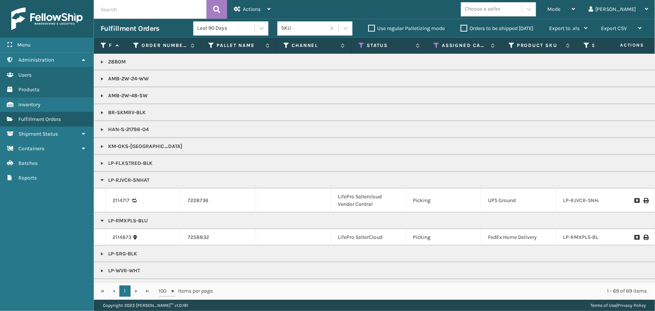
click at [101, 95] on link at bounding box center [102, 96] width 6 height 6
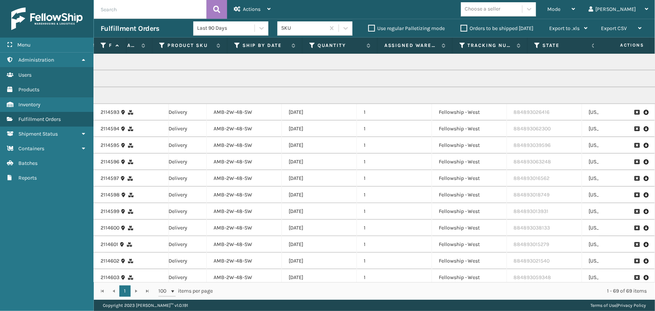
scroll to position [0, 337]
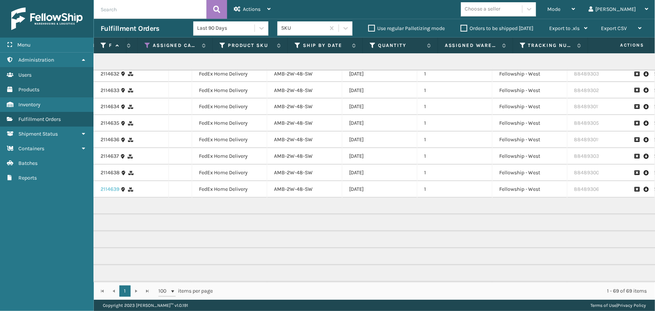
click at [107, 187] on link "2114639" at bounding box center [110, 190] width 19 height 8
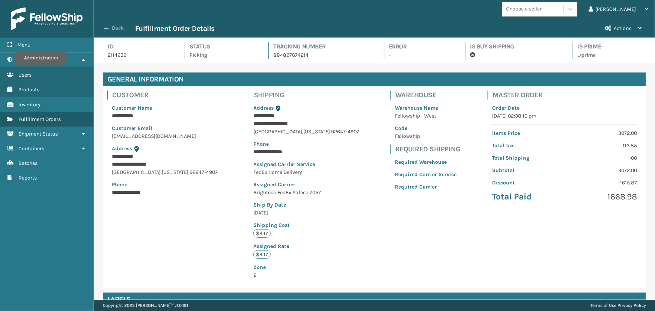
click at [113, 32] on div "Back Fulfillment Order Details" at bounding box center [350, 28] width 498 height 9
click at [113, 28] on button "Back" at bounding box center [118, 28] width 35 height 7
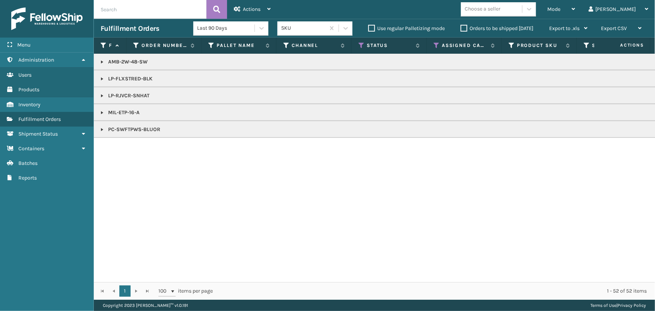
click at [126, 11] on input "text" at bounding box center [150, 9] width 113 height 19
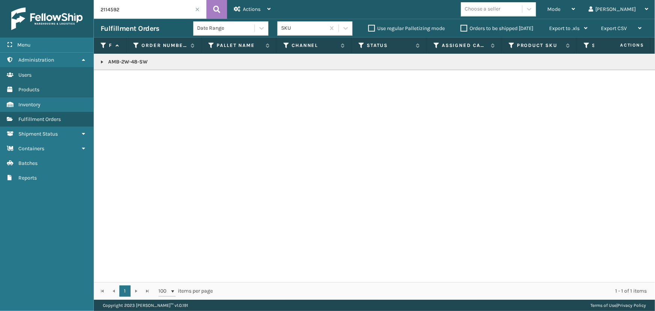
click at [101, 61] on link at bounding box center [102, 62] width 6 height 6
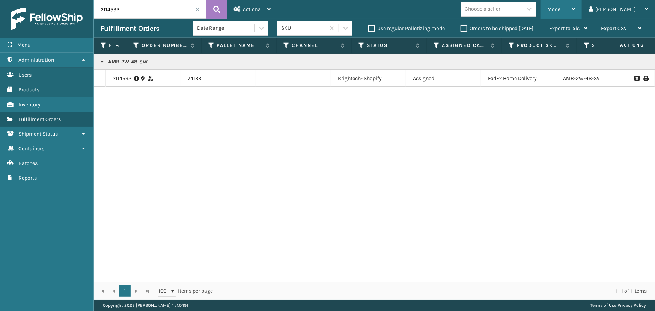
click at [575, 14] on div "Mode" at bounding box center [562, 9] width 28 height 19
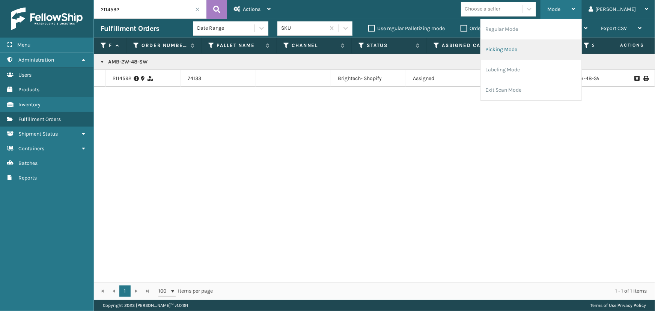
click at [545, 47] on li "Picking Mode" at bounding box center [531, 49] width 101 height 20
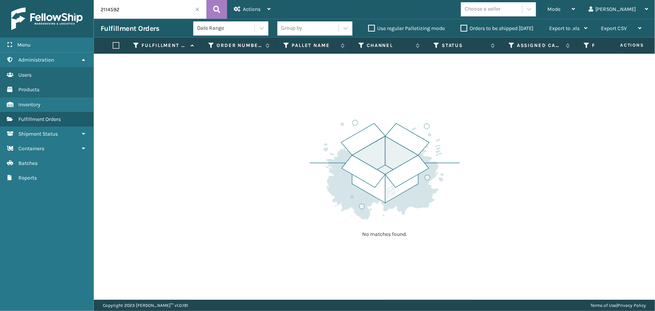
click at [138, 12] on input "2114592" at bounding box center [150, 9] width 113 height 19
click at [522, 5] on div "Choose a seller" at bounding box center [491, 9] width 61 height 12
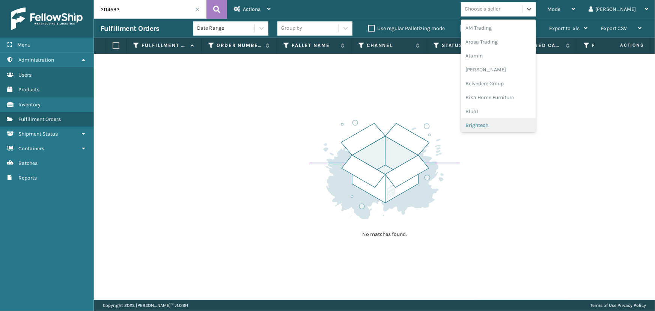
click at [501, 130] on div "Brightech" at bounding box center [498, 125] width 75 height 14
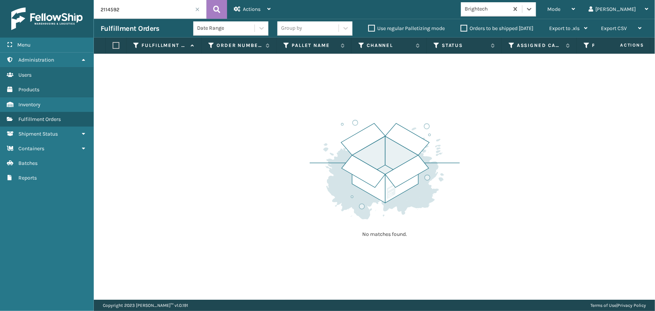
click at [197, 7] on span at bounding box center [197, 9] width 5 height 5
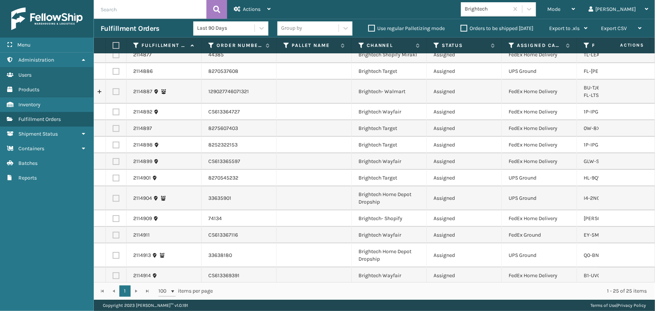
scroll to position [15, 0]
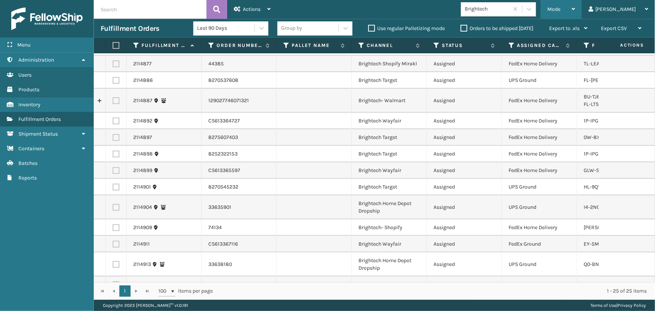
click at [575, 2] on div "Mode" at bounding box center [562, 9] width 28 height 19
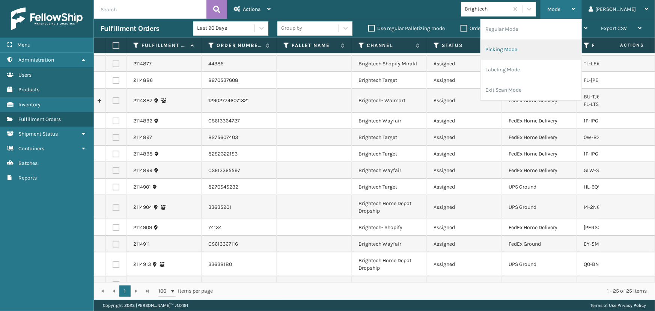
click at [541, 51] on li "Picking Mode" at bounding box center [531, 49] width 101 height 20
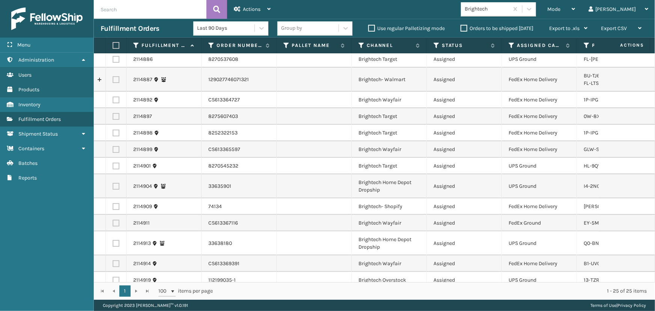
scroll to position [0, 0]
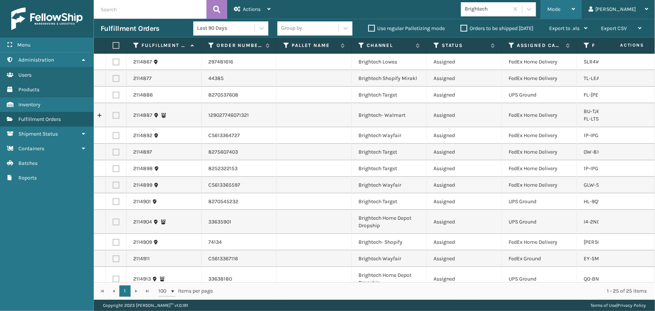
click at [571, 11] on div "Mode Regular Mode Picking Mode Labeling Mode Exit Scan Mode" at bounding box center [561, 9] width 41 height 19
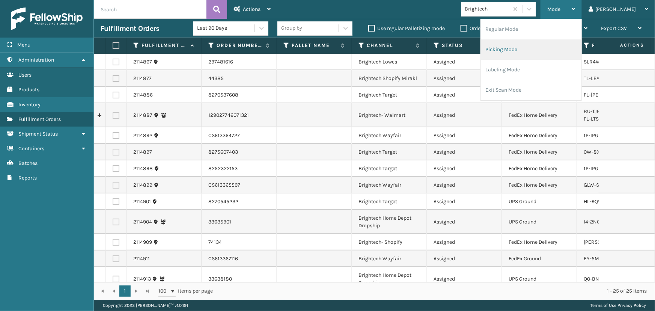
click at [530, 49] on li "Picking Mode" at bounding box center [531, 49] width 101 height 20
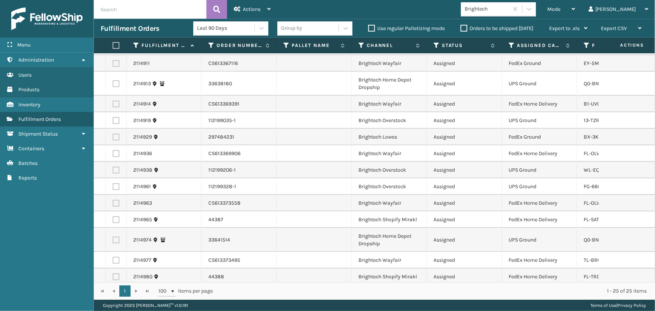
scroll to position [219, 0]
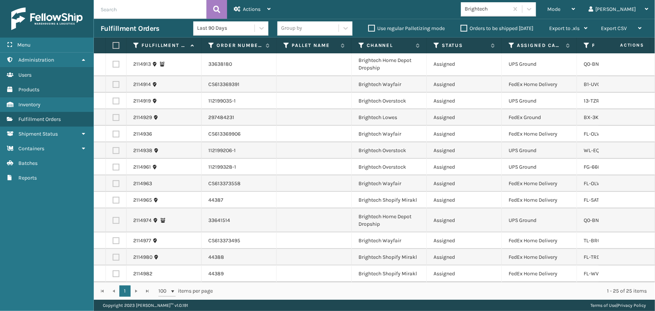
click at [145, 9] on input "text" at bounding box center [150, 9] width 113 height 19
drag, startPoint x: 129, startPoint y: 2, endPoint x: 112, endPoint y: 8, distance: 18.1
click at [112, 8] on input "text" at bounding box center [150, 9] width 113 height 19
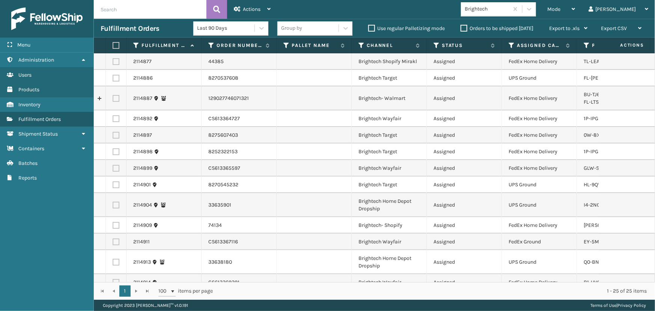
scroll to position [0, 0]
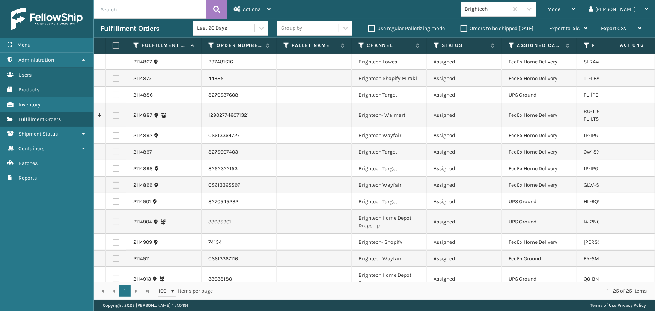
click at [127, 136] on td "2114892" at bounding box center [164, 135] width 75 height 17
click at [146, 136] on link "2114892" at bounding box center [142, 136] width 19 height 8
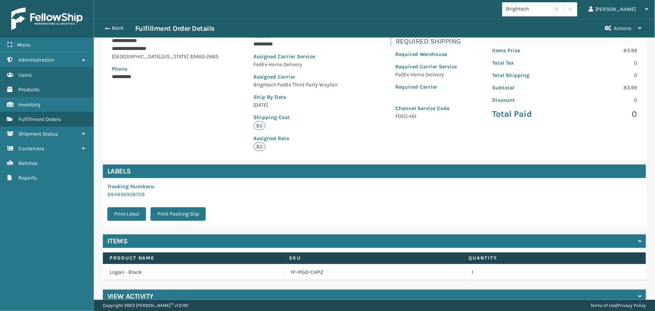
scroll to position [86, 0]
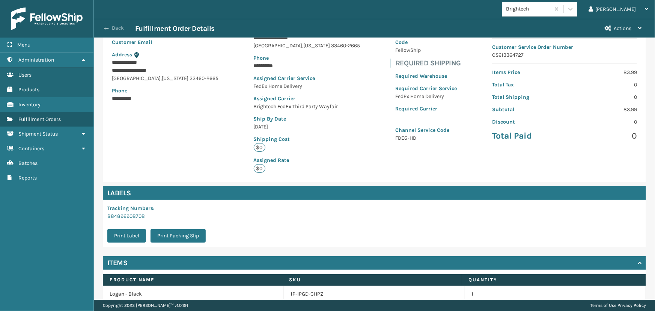
click at [113, 27] on button "Back" at bounding box center [118, 28] width 35 height 7
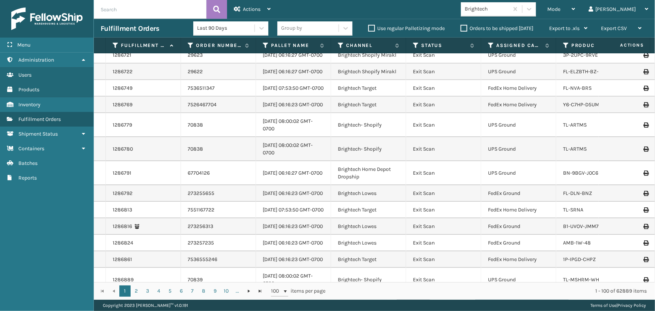
scroll to position [1263, 0]
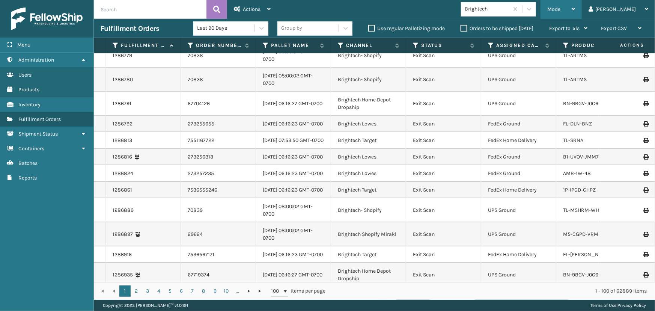
click at [561, 8] on span "Mode" at bounding box center [554, 9] width 13 height 6
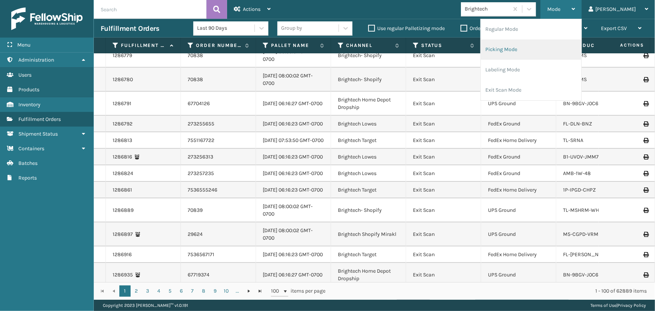
click at [509, 48] on li "Picking Mode" at bounding box center [531, 49] width 101 height 20
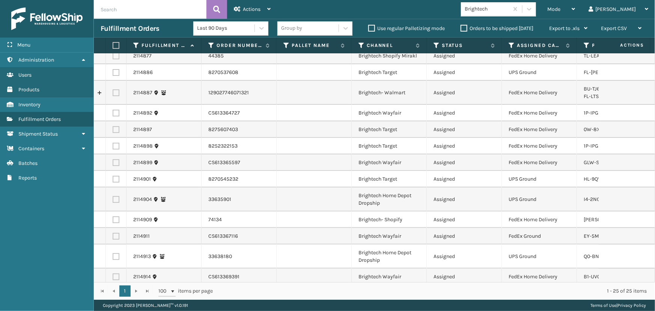
scroll to position [34, 0]
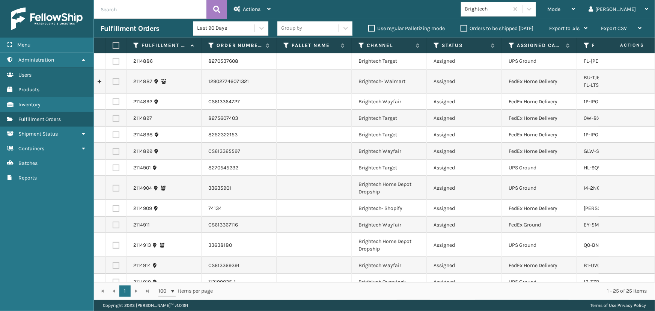
click at [303, 26] on div "Group by" at bounding box center [308, 28] width 61 height 12
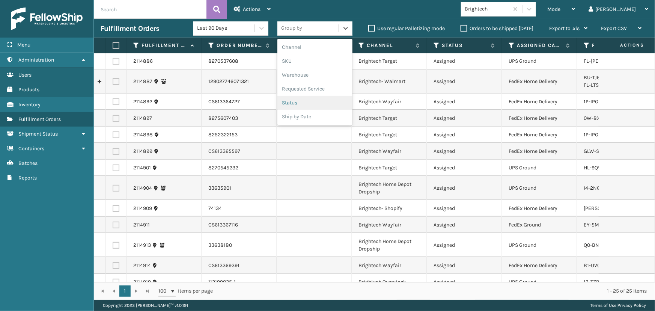
click at [291, 104] on div "Status" at bounding box center [315, 103] width 75 height 14
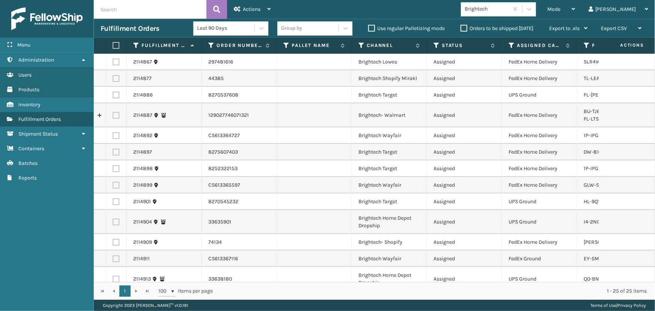
click at [300, 30] on div "Group by" at bounding box center [291, 28] width 21 height 8
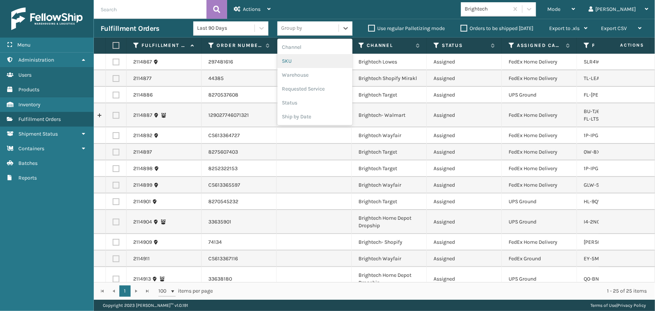
click at [294, 65] on div "SKU" at bounding box center [315, 61] width 75 height 14
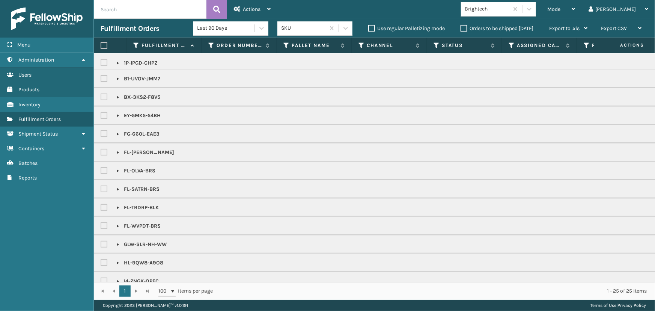
scroll to position [180, 0]
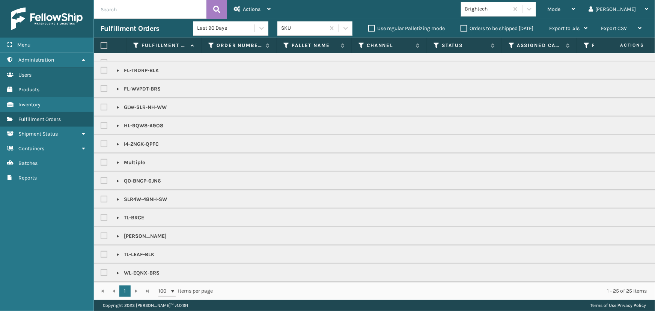
click at [130, 15] on input "text" at bounding box center [150, 9] width 113 height 19
click at [155, 8] on input "2114592" at bounding box center [150, 9] width 113 height 19
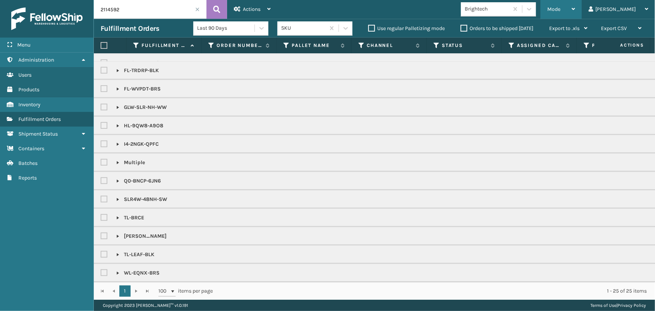
click at [561, 8] on span "Mode" at bounding box center [554, 9] width 13 height 6
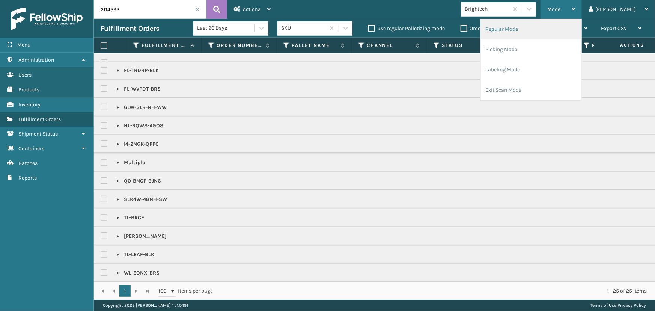
click at [552, 31] on li "Regular Mode" at bounding box center [531, 29] width 101 height 20
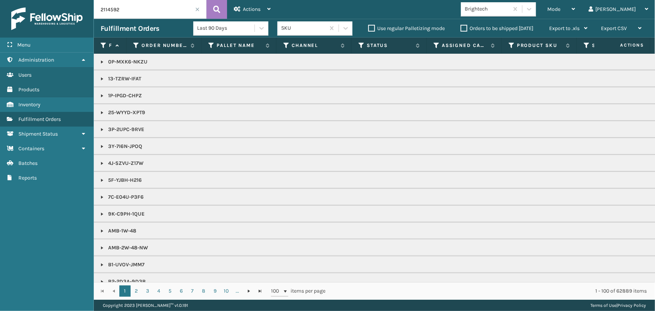
click at [128, 5] on input "2114592" at bounding box center [150, 9] width 113 height 19
click at [223, 4] on button at bounding box center [217, 9] width 21 height 19
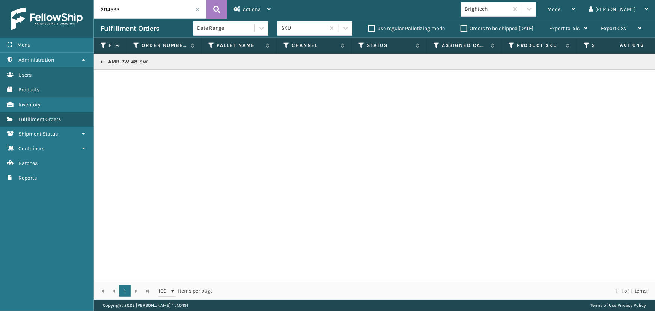
click at [103, 62] on link at bounding box center [102, 62] width 6 height 6
click at [126, 75] on link "2114592" at bounding box center [122, 79] width 19 height 8
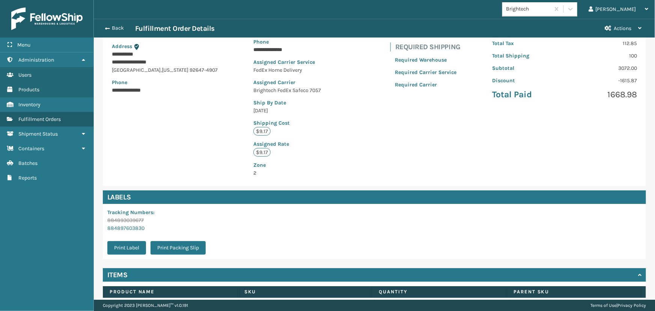
scroll to position [148, 0]
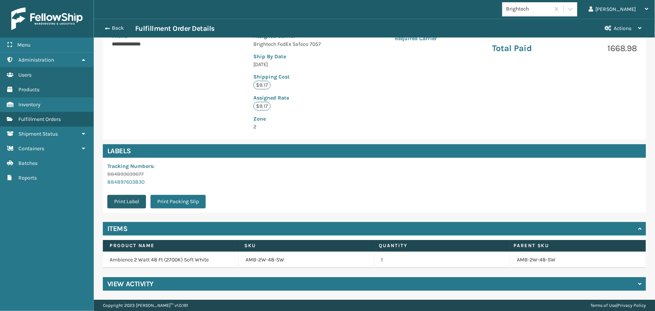
click at [131, 202] on button "Print Label" at bounding box center [126, 202] width 39 height 14
click at [113, 26] on button "Back" at bounding box center [118, 28] width 35 height 7
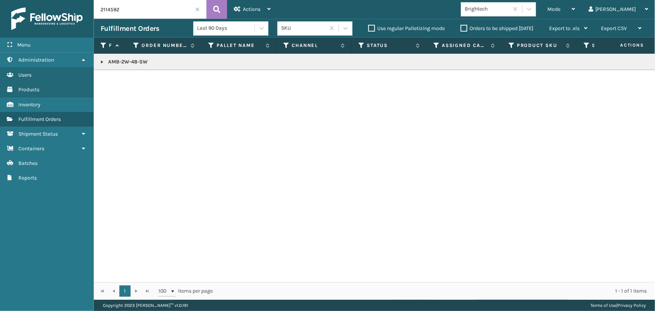
click at [103, 60] on link at bounding box center [102, 62] width 6 height 6
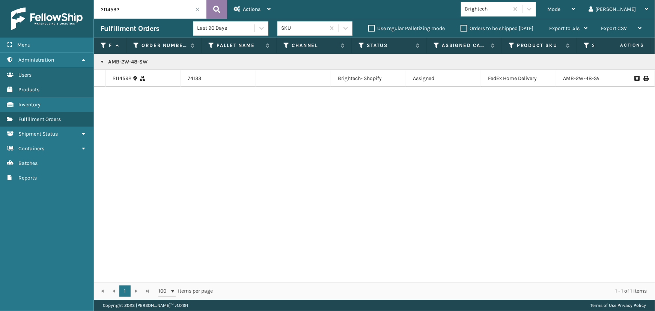
click at [215, 14] on icon at bounding box center [216, 9] width 7 height 11
click at [199, 10] on span at bounding box center [197, 9] width 5 height 5
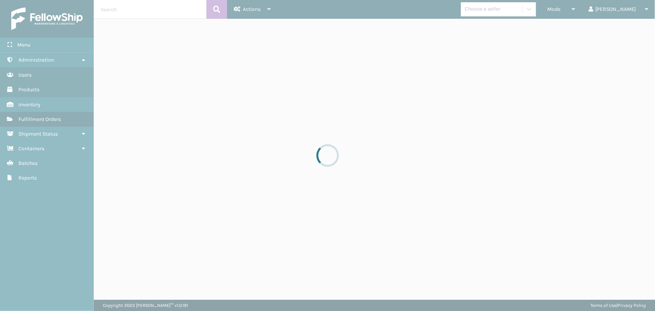
click at [576, 11] on div at bounding box center [327, 155] width 655 height 311
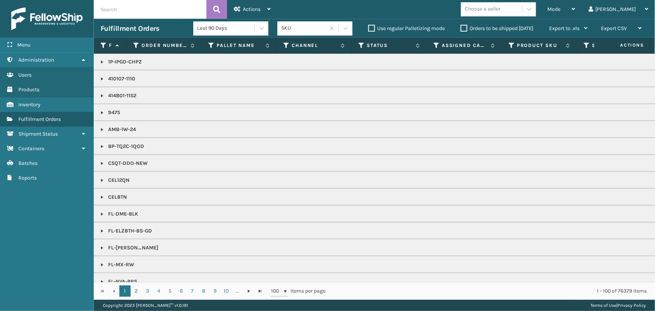
drag, startPoint x: 358, startPoint y: 45, endPoint x: 359, endPoint y: 50, distance: 5.0
click at [358, 45] on th "Status" at bounding box center [389, 46] width 75 height 16
click at [359, 47] on icon at bounding box center [362, 45] width 6 height 7
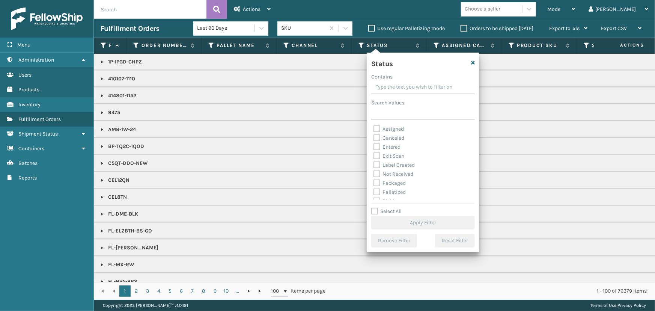
scroll to position [34, 0]
click at [389, 168] on label "Picking" at bounding box center [387, 167] width 27 height 6
click at [374, 168] on input "Picking" at bounding box center [374, 165] width 0 height 5
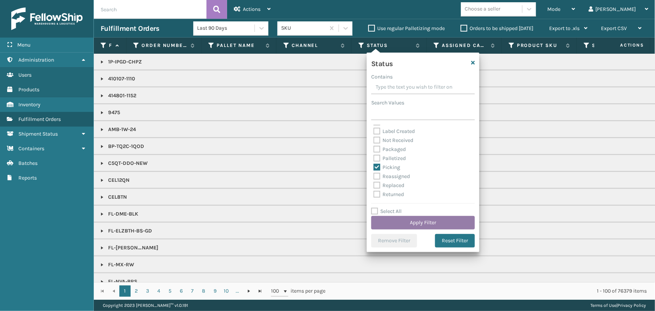
click at [432, 218] on button "Apply Filter" at bounding box center [423, 223] width 104 height 14
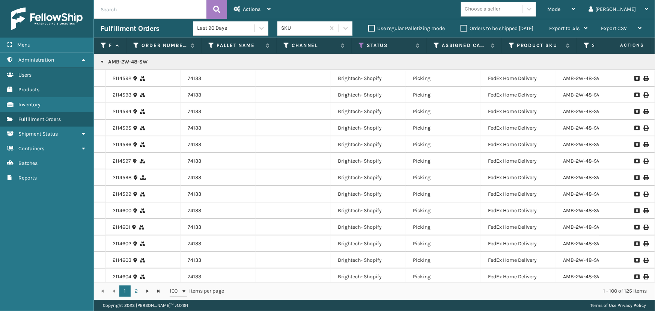
click at [101, 59] on link at bounding box center [102, 62] width 6 height 6
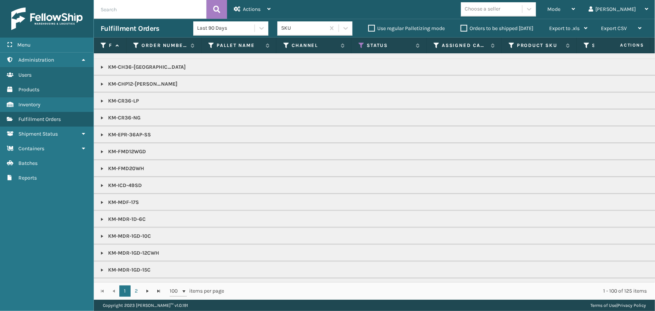
scroll to position [205, 0]
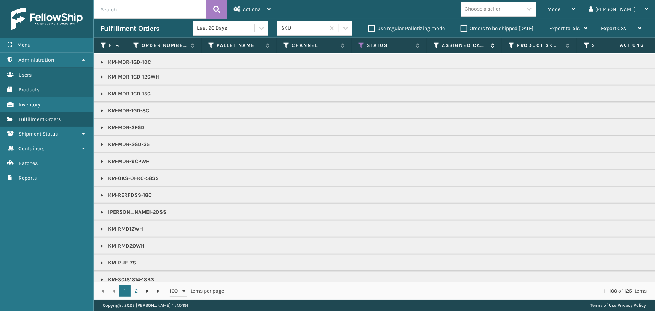
click at [438, 44] on icon at bounding box center [437, 45] width 6 height 7
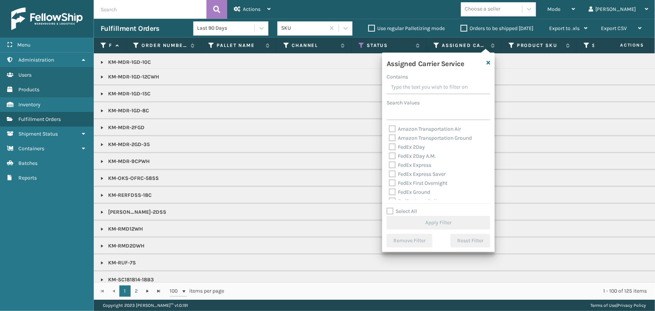
click at [397, 213] on label "Select All" at bounding box center [402, 211] width 30 height 6
click at [397, 208] on input "Select All" at bounding box center [443, 207] width 113 height 1
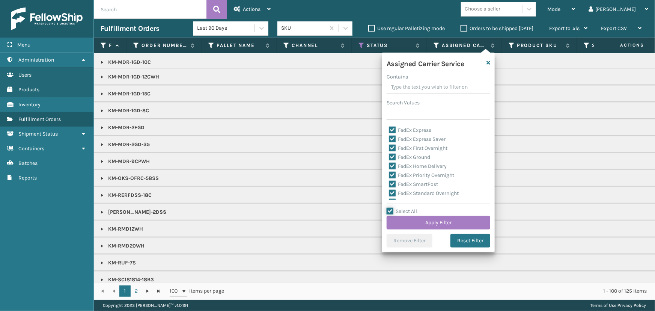
scroll to position [68, 0]
click at [400, 169] on label "LTL" at bounding box center [397, 169] width 17 height 6
click at [389, 169] on input "LTL" at bounding box center [389, 167] width 0 height 5
click at [425, 223] on button "Apply Filter" at bounding box center [439, 223] width 104 height 14
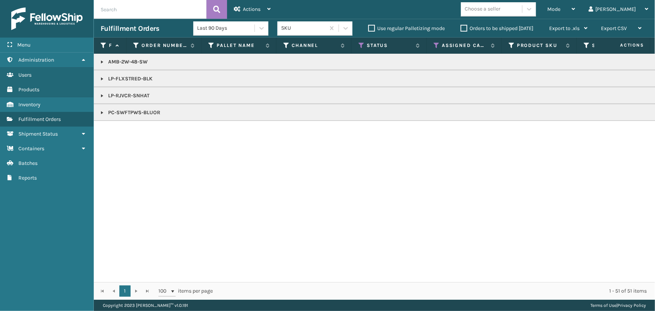
click at [100, 80] on link at bounding box center [102, 79] width 6 height 6
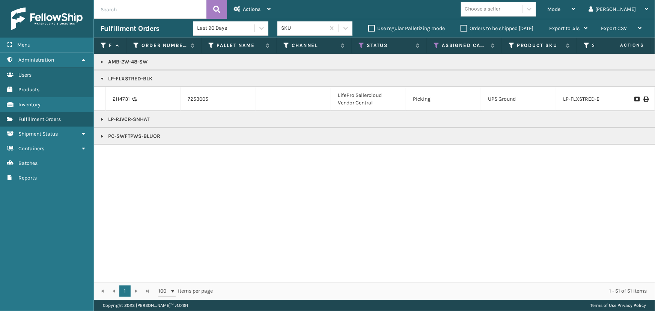
click at [103, 119] on link at bounding box center [102, 119] width 6 height 6
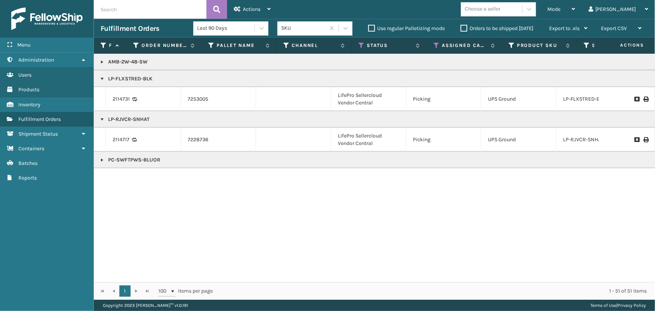
click at [103, 82] on link at bounding box center [102, 79] width 6 height 6
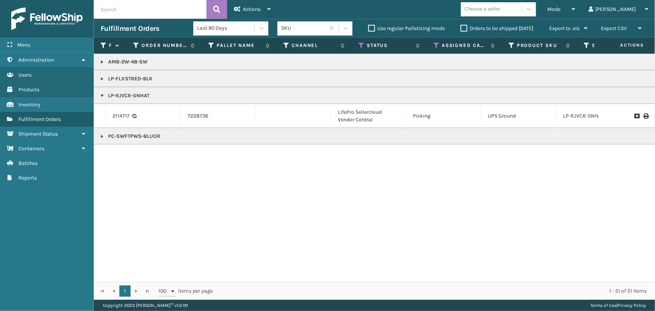
click at [101, 94] on link at bounding box center [102, 96] width 6 height 6
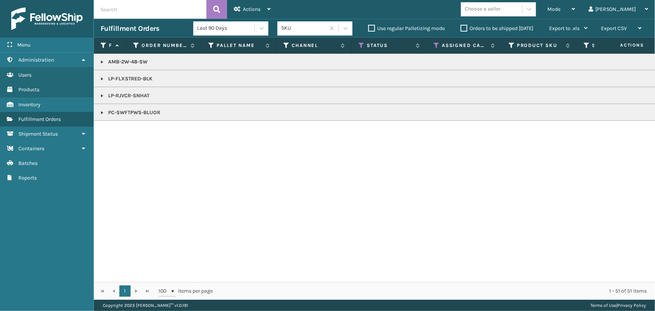
click at [102, 62] on link at bounding box center [102, 62] width 6 height 6
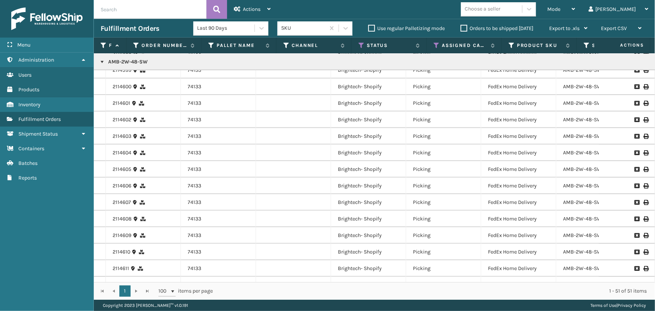
scroll to position [0, 0]
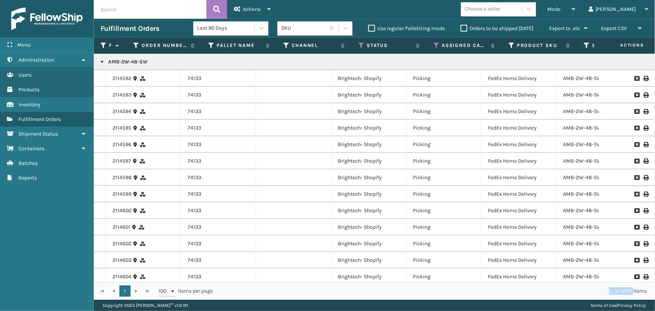
drag, startPoint x: 607, startPoint y: 292, endPoint x: 634, endPoint y: 291, distance: 26.7
click at [634, 291] on div "1 - 51 of 51 items" at bounding box center [435, 291] width 423 height 8
click at [361, 44] on icon at bounding box center [362, 45] width 6 height 7
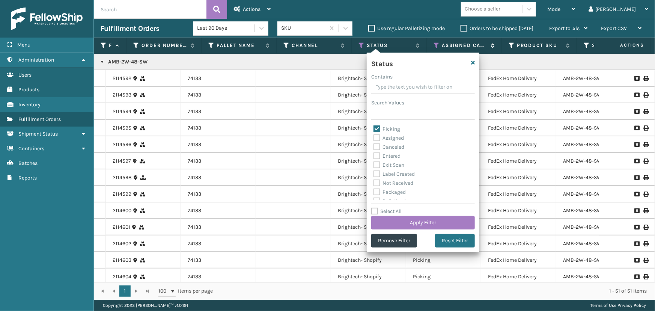
click at [439, 42] on icon at bounding box center [437, 45] width 6 height 7
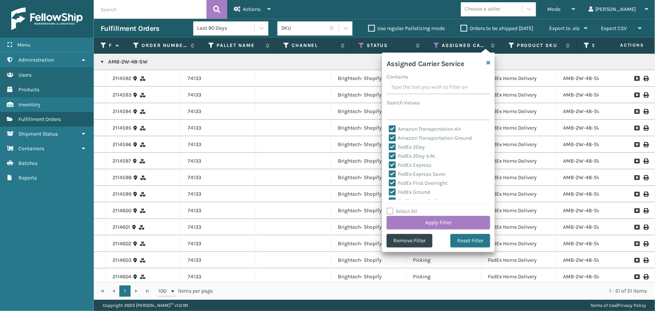
click at [408, 210] on label "Select All" at bounding box center [402, 211] width 30 height 6
click at [408, 208] on input "Select All" at bounding box center [443, 207] width 113 height 1
click at [408, 210] on label "Select All" at bounding box center [402, 211] width 30 height 6
click at [408, 208] on input "Select All" at bounding box center [443, 207] width 113 height 1
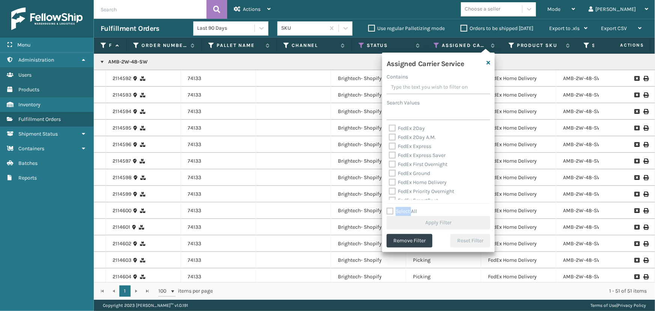
scroll to position [34, 0]
click at [415, 209] on label "Select All" at bounding box center [402, 211] width 30 height 6
click at [415, 208] on input "Select All" at bounding box center [443, 207] width 113 height 1
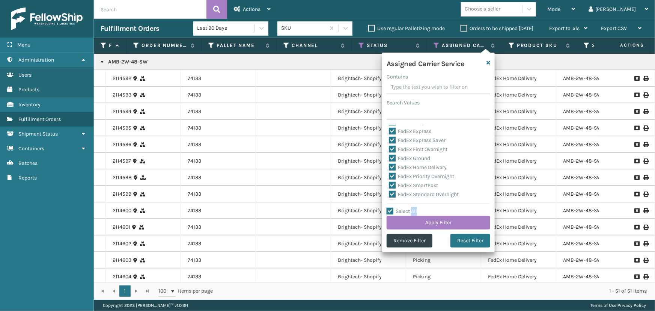
click at [415, 209] on label "Select All" at bounding box center [402, 211] width 30 height 6
click at [415, 208] on input "Select All" at bounding box center [443, 207] width 113 height 1
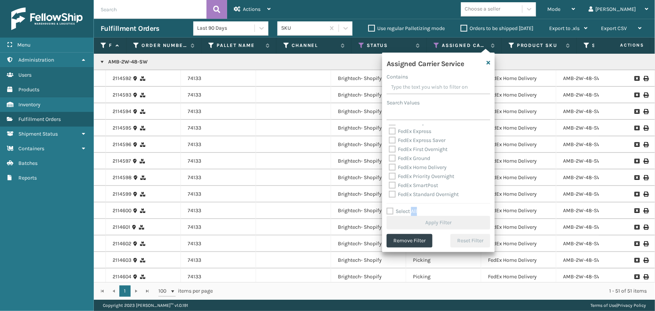
click at [412, 211] on label "Select All" at bounding box center [402, 211] width 30 height 6
click at [412, 208] on input "Select All" at bounding box center [443, 207] width 113 height 1
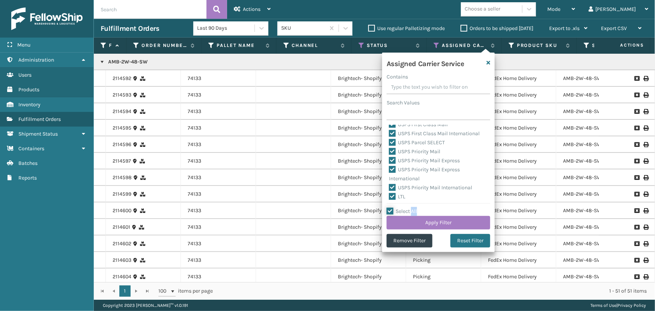
scroll to position [231, 0]
click at [398, 195] on label "LTL" at bounding box center [397, 195] width 17 height 6
click at [389, 195] on input "LTL" at bounding box center [389, 193] width 0 height 5
click at [413, 223] on button "Apply Filter" at bounding box center [439, 223] width 104 height 14
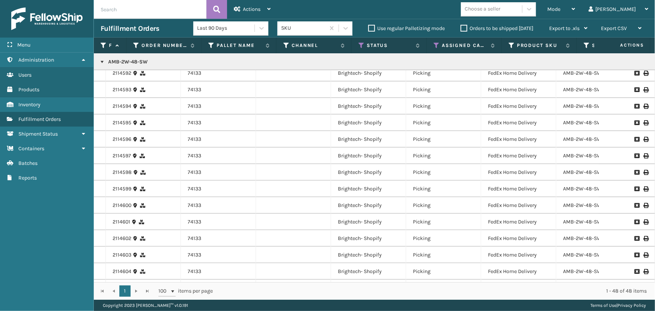
scroll to position [0, 0]
